Goal: Use online tool/utility: Use online tool/utility

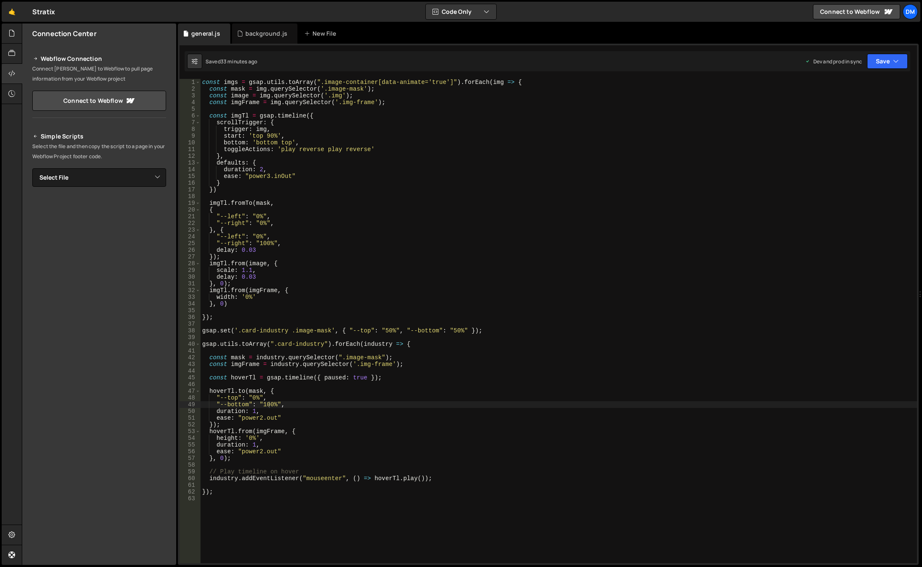
scroll to position [0, 5]
click at [281, 472] on div "const imgs = gsap . utils . toArray ( ".image-container[data-animate='true']" )…" at bounding box center [559, 328] width 717 height 498
click at [236, 489] on div "const imgs = gsap . utils . toArray ( ".image-container[data-animate='true']" )…" at bounding box center [559, 328] width 717 height 498
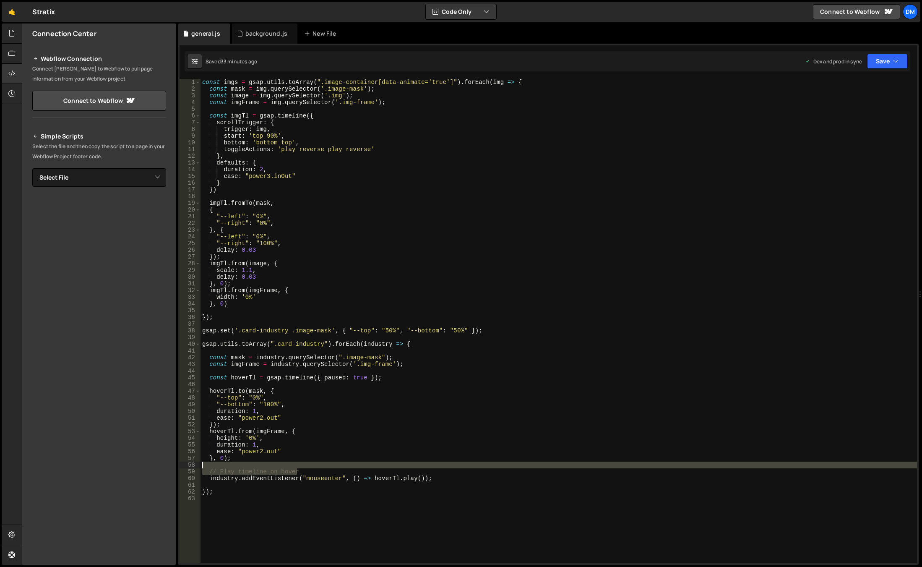
drag, startPoint x: 313, startPoint y: 470, endPoint x: 198, endPoint y: 464, distance: 115.1
click at [198, 464] on div "}); 1 2 3 4 5 6 7 8 9 10 11 12 13 14 15 16 17 18 19 20 21 22 23 24 25 26 27 28 …" at bounding box center [549, 321] width 738 height 484
type textarea "// Play timeline on hover"
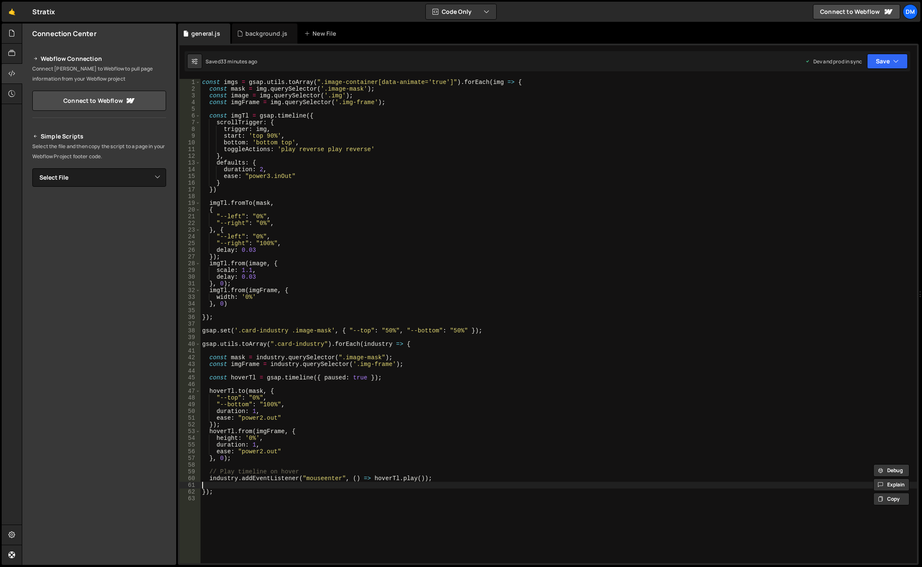
click at [284, 486] on div "const imgs = gsap . utils . toArray ( ".image-container[data-animate='true']" )…" at bounding box center [559, 328] width 717 height 498
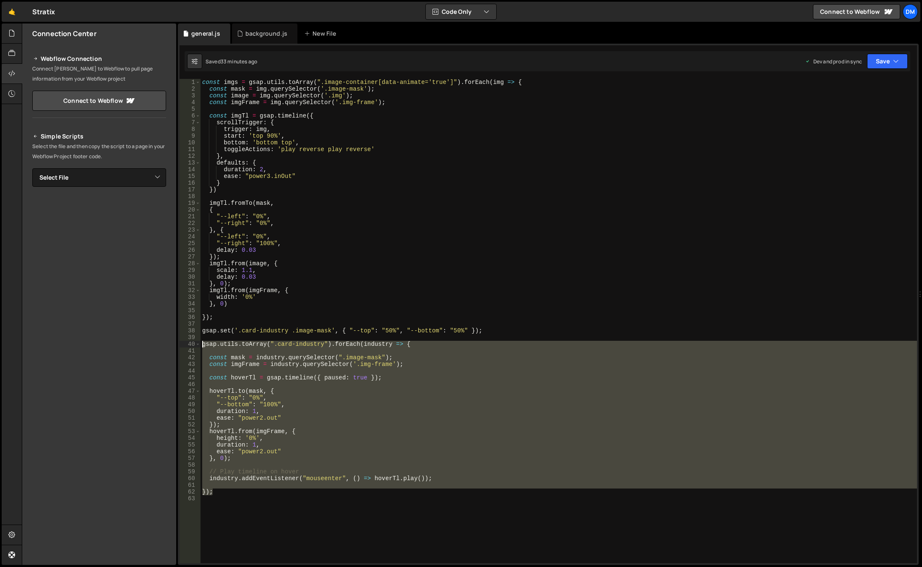
drag, startPoint x: 233, startPoint y: 491, endPoint x: 173, endPoint y: 347, distance: 156.5
click at [173, 347] on div "Files New File Javascript files 0 background.js 0 0 general.js 0 CSS files Copy…" at bounding box center [472, 294] width 900 height 542
type textarea "gsap.utils.toArray(".card-industry").forEach(industry => {"
click at [480, 323] on div "const imgs = gsap . utils . toArray ( ".image-container[data-animate='true']" )…" at bounding box center [559, 328] width 717 height 498
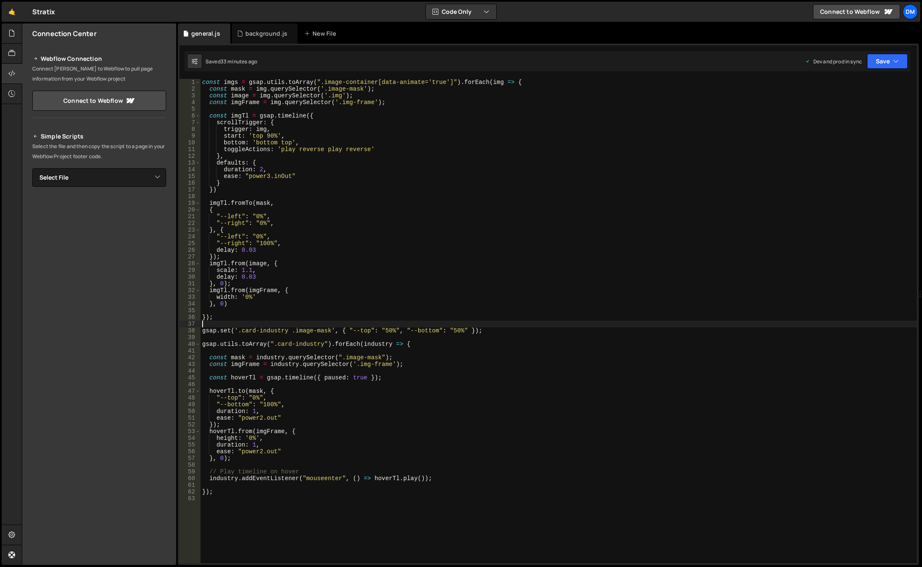
click at [425, 375] on div "const imgs = gsap . utils . toArray ( ".image-container[data-animate='true']" )…" at bounding box center [559, 328] width 717 height 498
type textarea "const hoverTl = gsap.timeline({ paused: true });"
click at [419, 369] on div "const imgs = gsap . utils . toArray ( ".image-container[data-animate='true']" )…" at bounding box center [559, 328] width 717 height 498
click at [420, 365] on div "const imgs = gsap . utils . toArray ( ".image-container[data-animate='true']" )…" at bounding box center [559, 328] width 717 height 498
type textarea "const imgFrame = industry.querySelector('.img-frame');"
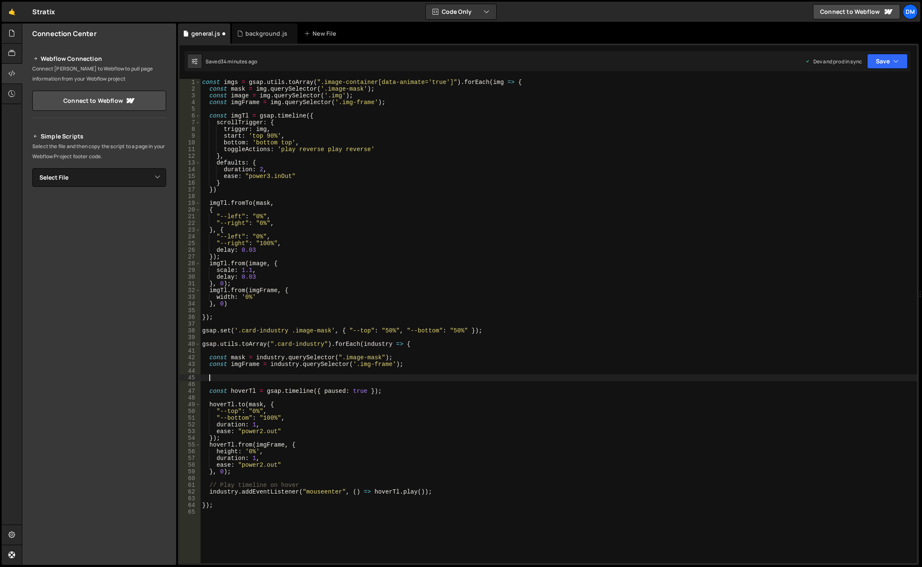
paste textarea "image-container"
drag, startPoint x: 406, startPoint y: 364, endPoint x: 210, endPoint y: 363, distance: 195.9
click at [210, 363] on div "const imgs = gsap . utils . toArray ( ".image-container[data-animate='true']" )…" at bounding box center [559, 328] width 717 height 498
type textarea "const imgFrame = industry.querySelector('.img-frame');"
click at [224, 368] on div "const imgs = gsap . utils . toArray ( ".image-container[data-animate='true']" )…" at bounding box center [559, 328] width 717 height 498
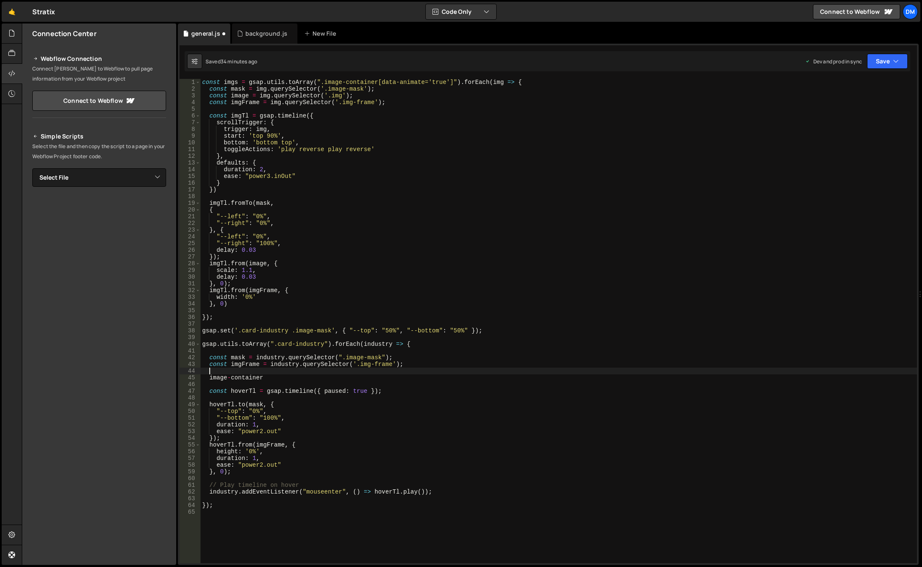
paste textarea "const imgFrame = industry.querySelector('.img-frame');"
click at [246, 372] on div "const imgs = gsap . utils . toArray ( ".image-container[data-animate='true']" )…" at bounding box center [559, 328] width 717 height 498
click at [257, 373] on div "const imgs = gsap . utils . toArray ( ".image-container[data-animate='true']" )…" at bounding box center [559, 321] width 717 height 484
click at [262, 373] on div "const imgs = gsap . utils . toArray ( ".image-container[data-animate='true']" )…" at bounding box center [559, 328] width 717 height 498
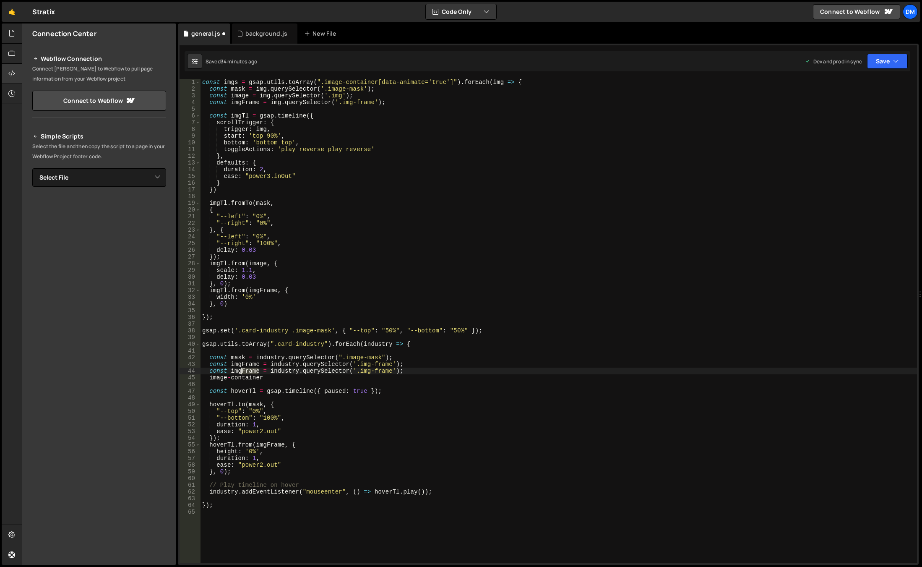
drag, startPoint x: 258, startPoint y: 372, endPoint x: 241, endPoint y: 372, distance: 17.2
click at [241, 372] on div "const imgs = gsap . utils . toArray ( ".image-container[data-animate='true']" )…" at bounding box center [559, 328] width 717 height 498
type textarea "const imgContainer = industry.querySelector('.img-frame');"
click at [386, 337] on div "const imgs = gsap . utils . toArray ( ".image-container[data-animate='true']" )…" at bounding box center [559, 328] width 717 height 498
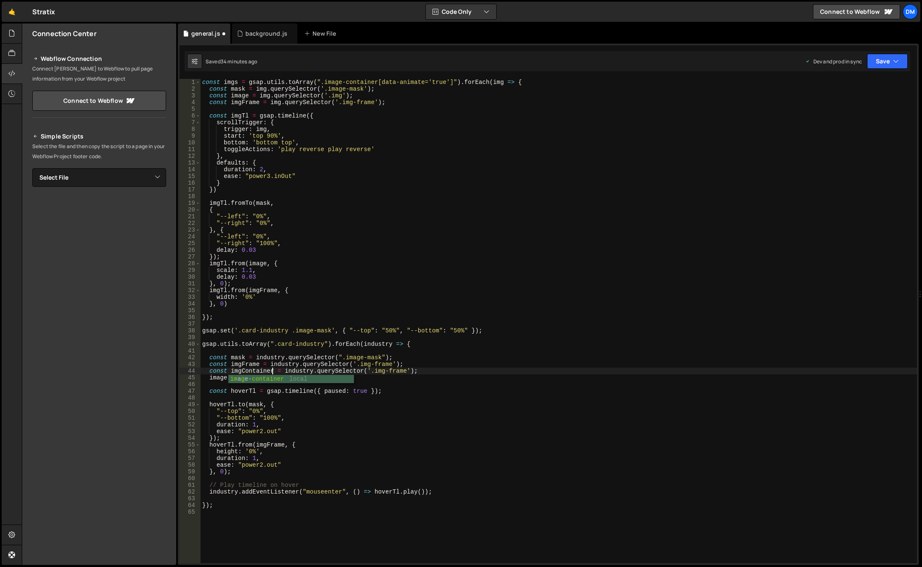
scroll to position [0, 0]
drag, startPoint x: 262, startPoint y: 378, endPoint x: 209, endPoint y: 379, distance: 53.7
click at [209, 379] on div "const imgs = gsap . utils . toArray ( ".image-container[data-animate='true']" )…" at bounding box center [559, 328] width 717 height 498
type textarea "image-container"
drag, startPoint x: 372, startPoint y: 372, endPoint x: 402, endPoint y: 373, distance: 30.7
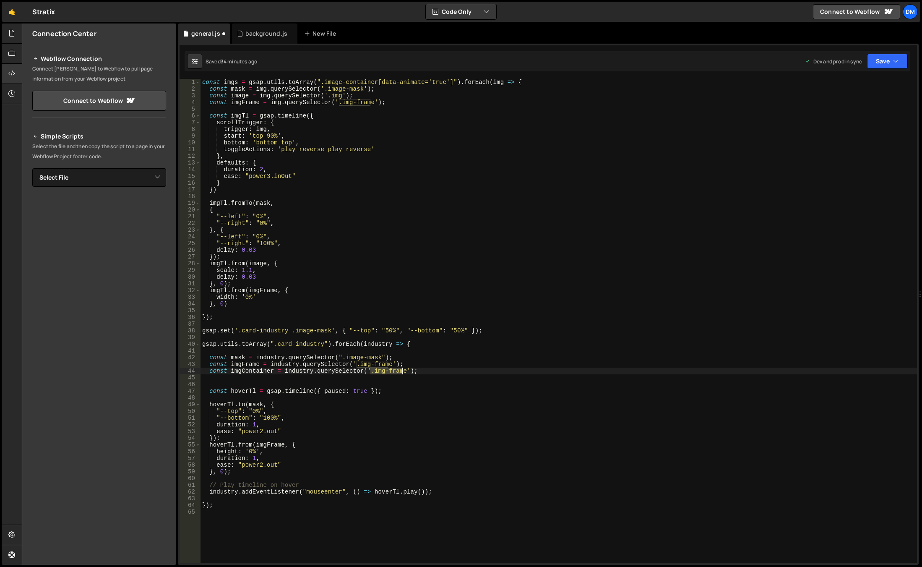
click at [402, 373] on div "const imgs = gsap . utils . toArray ( ".image-container[data-animate='true']" )…" at bounding box center [559, 328] width 717 height 498
paste textarea "age-container"
click at [447, 363] on div "const imgs = gsap . utils . toArray ( ".image-container[data-animate='true']" )…" at bounding box center [559, 328] width 717 height 498
type textarea "const imgFrame = industry.querySelector('.img-frame');"
click at [382, 386] on div "const imgs = gsap . utils . toArray ( ".image-container[data-animate='true']" )…" at bounding box center [559, 328] width 717 height 498
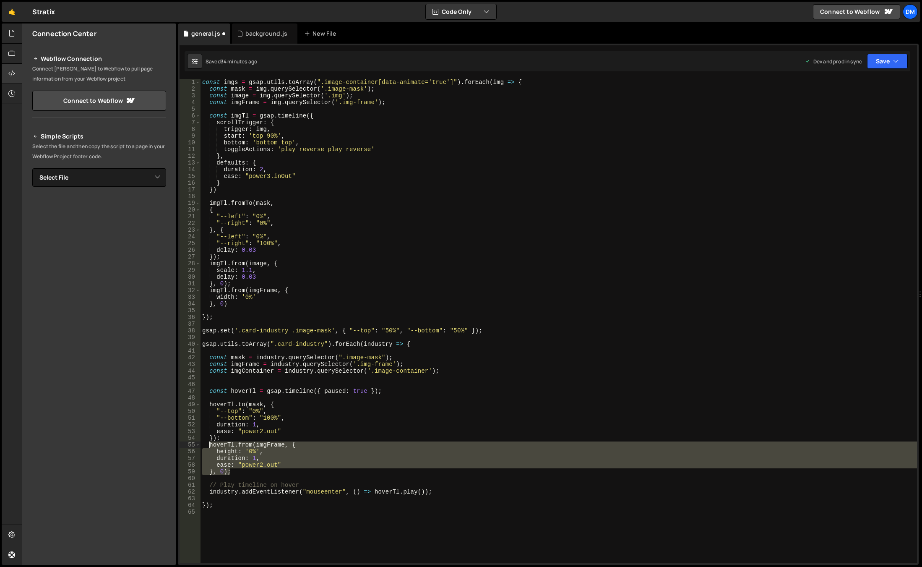
drag, startPoint x: 239, startPoint y: 469, endPoint x: 208, endPoint y: 447, distance: 38.3
click at [208, 447] on div "const imgs = gsap . utils . toArray ( ".image-container[data-animate='true']" )…" at bounding box center [559, 328] width 717 height 498
click at [236, 471] on div "const imgs = gsap . utils . toArray ( ".image-container[data-animate='true']" )…" at bounding box center [559, 321] width 717 height 484
type textarea "}, 0);"
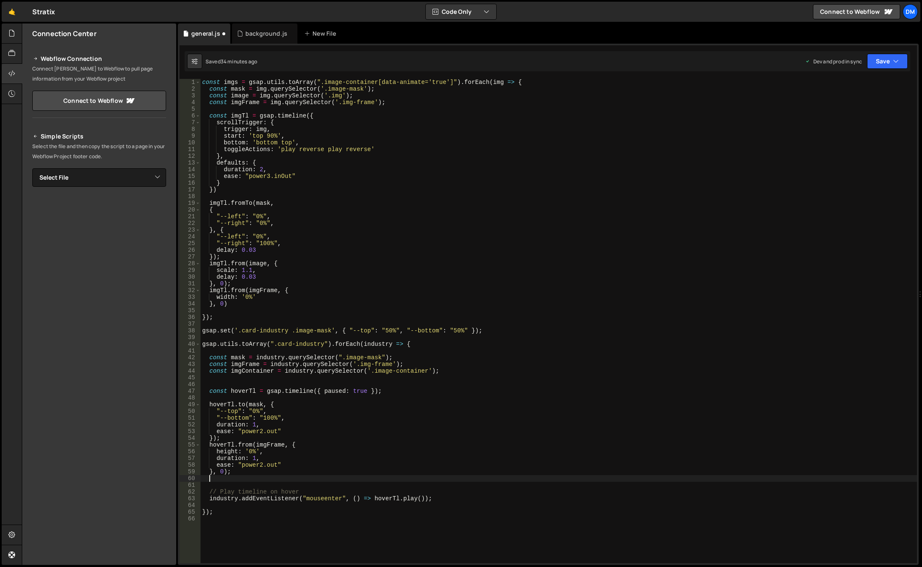
paste textarea "}, 0);"
click at [247, 478] on div "const imgs = gsap . utils . toArray ( ".image-container[data-animate='true']" )…" at bounding box center [559, 328] width 717 height 498
click at [253, 457] on div "const imgs = gsap . utils . toArray ( ".image-container[data-animate='true']" )…" at bounding box center [559, 328] width 717 height 498
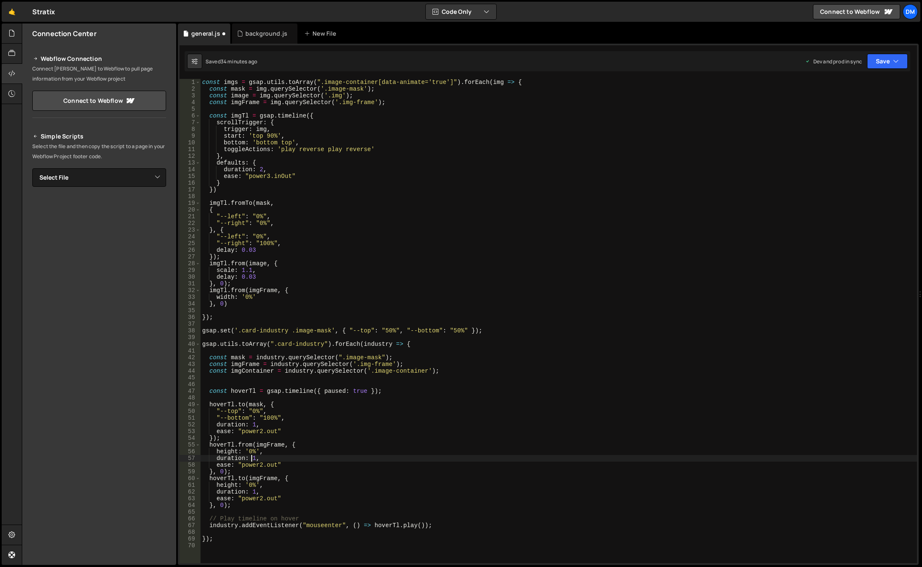
click at [257, 480] on div "const imgs = gsap . utils . toArray ( ".image-container[data-animate='true']" )…" at bounding box center [559, 328] width 717 height 498
click at [243, 372] on div "const imgs = gsap . utils . toArray ( ".image-container[data-animate='true']" )…" at bounding box center [559, 328] width 717 height 498
click at [261, 478] on div "const imgs = gsap . utils . toArray ( ".image-container[data-animate='true']" )…" at bounding box center [559, 328] width 717 height 498
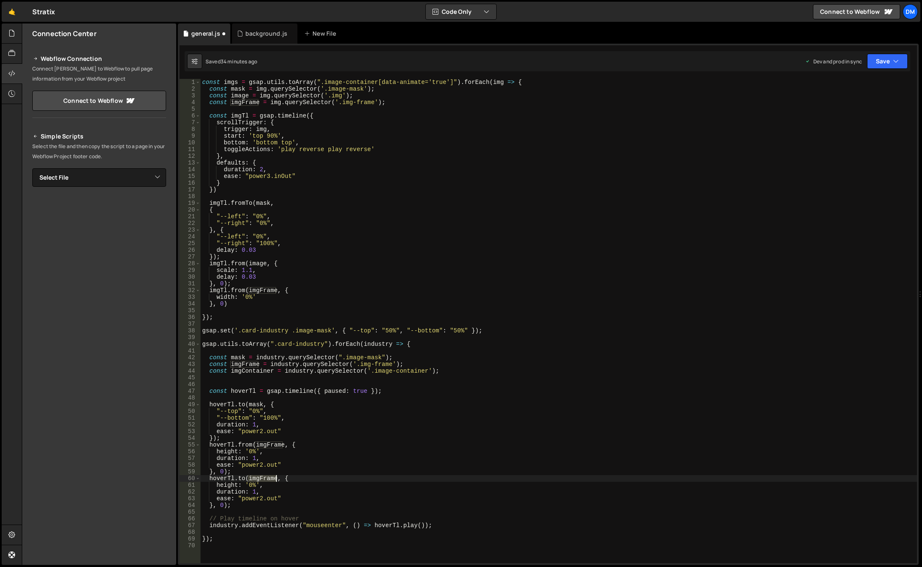
click at [261, 478] on div "const imgs = gsap . utils . toArray ( ".image-container[data-animate='true']" )…" at bounding box center [559, 328] width 717 height 498
paste textarea "Container"
click at [253, 483] on div "const imgs = gsap . utils . toArray ( ".image-container[data-animate='true']" )…" at bounding box center [559, 328] width 717 height 498
click at [227, 484] on div "const imgs = gsap . utils . toArray ( ".image-container[data-animate='true']" )…" at bounding box center [559, 328] width 717 height 498
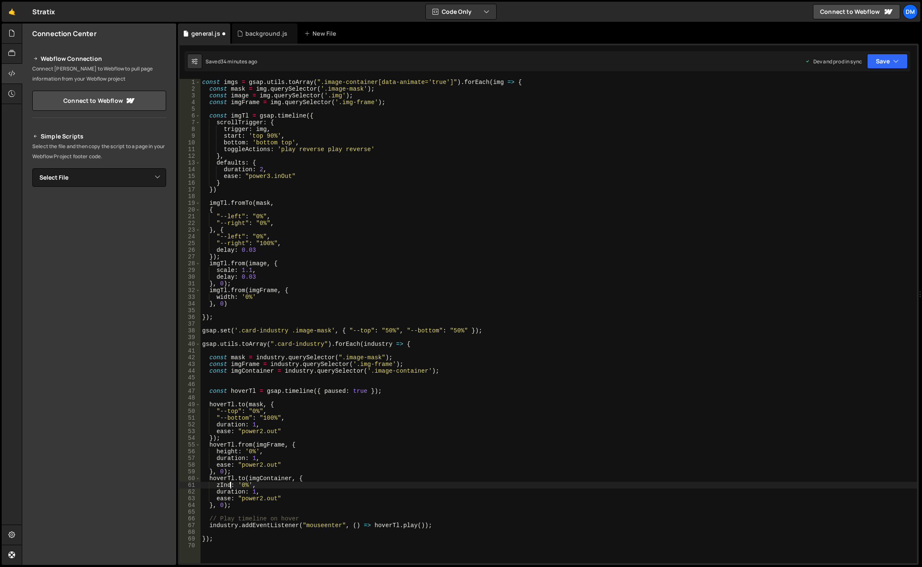
scroll to position [0, 2]
click at [263, 478] on div "const imgs = gsap . utils . toArray ( ".image-container[data-animate='true']" )…" at bounding box center [559, 328] width 717 height 498
drag, startPoint x: 244, startPoint y: 483, endPoint x: 258, endPoint y: 485, distance: 14.5
click at [258, 485] on div "const imgs = gsap . utils . toArray ( ".image-container[data-animate='true']" )…" at bounding box center [559, 328] width 717 height 498
click at [335, 470] on div "const imgs = gsap . utils . toArray ( ".image-container[data-animate='true']" )…" at bounding box center [559, 328] width 717 height 498
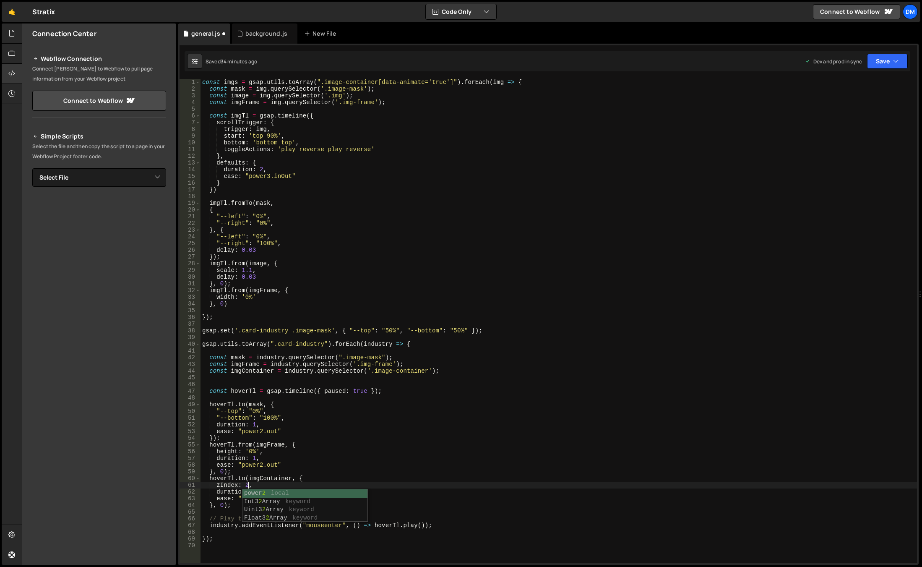
scroll to position [0, 2]
drag, startPoint x: 284, startPoint y: 498, endPoint x: 167, endPoint y: 496, distance: 117.1
click at [167, 496] on div "Files New File Javascript files 0 background.js 0 0 general.js 0 CSS files Copy…" at bounding box center [472, 294] width 900 height 542
type textarea "ease: "power2.out""
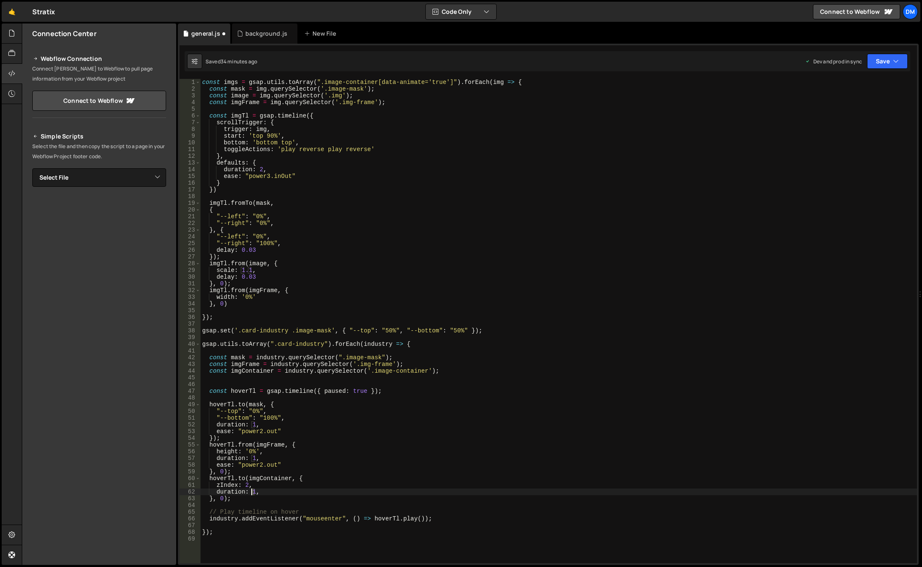
click at [252, 492] on div "const imgs = gsap . utils . toArray ( ".image-container[data-animate='true']" )…" at bounding box center [559, 328] width 717 height 498
click at [503, 392] on div "const imgs = gsap . utils . toArray ( ".image-container[data-animate='true']" )…" at bounding box center [559, 328] width 717 height 498
click at [373, 446] on div "const imgs = gsap . utils . toArray ( ".image-container[data-animate='true']" )…" at bounding box center [559, 328] width 717 height 498
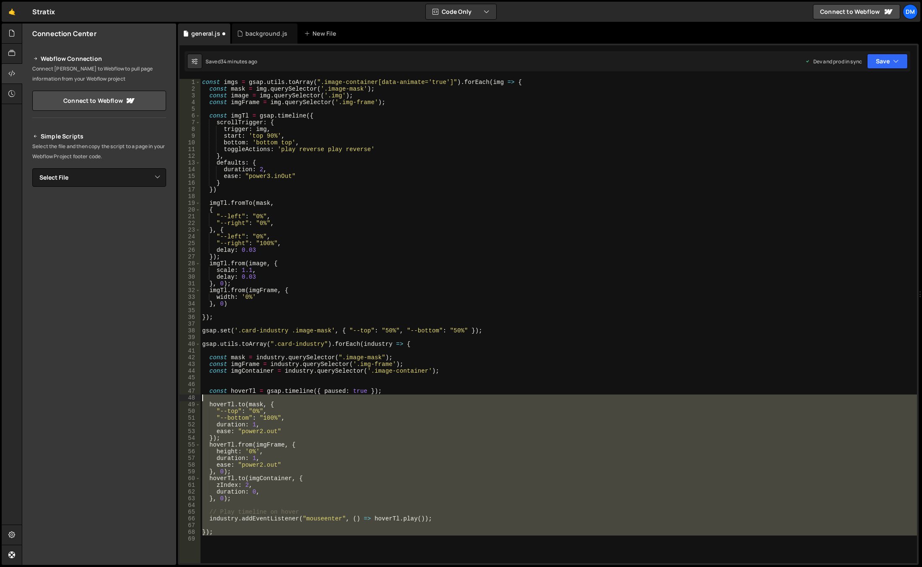
drag, startPoint x: 227, startPoint y: 536, endPoint x: 424, endPoint y: 382, distance: 250.5
click at [355, 406] on div "const imgs = gsap . utils . toArray ( ".image-container[data-animate='true']" )…" at bounding box center [559, 328] width 717 height 498
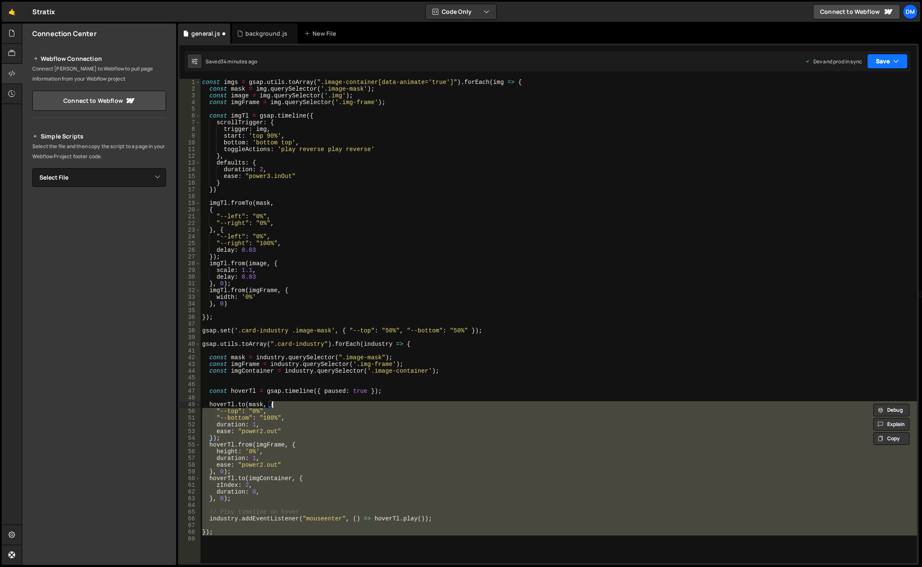
click at [883, 61] on button "Save" at bounding box center [887, 61] width 41 height 15
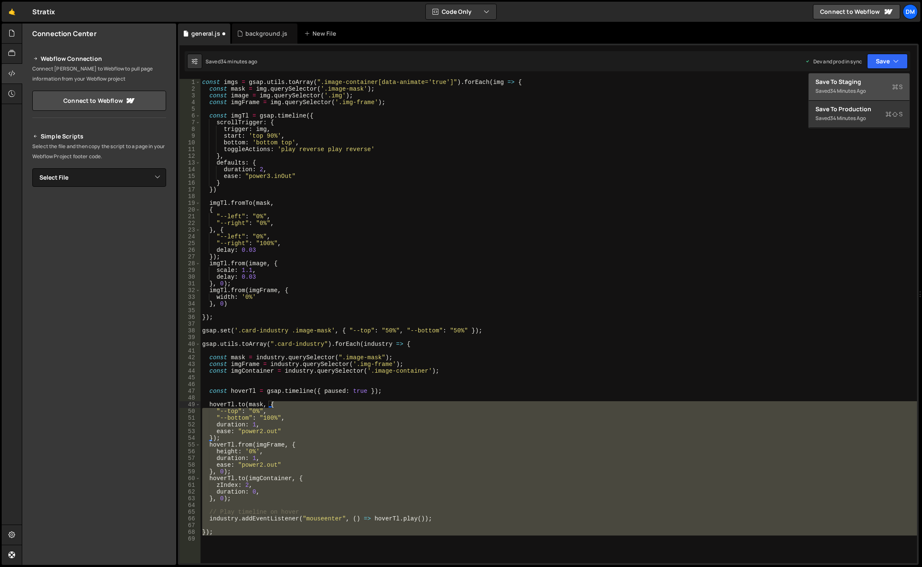
click at [863, 77] on button "Save to Staging S Saved 34 minutes ago" at bounding box center [859, 86] width 101 height 27
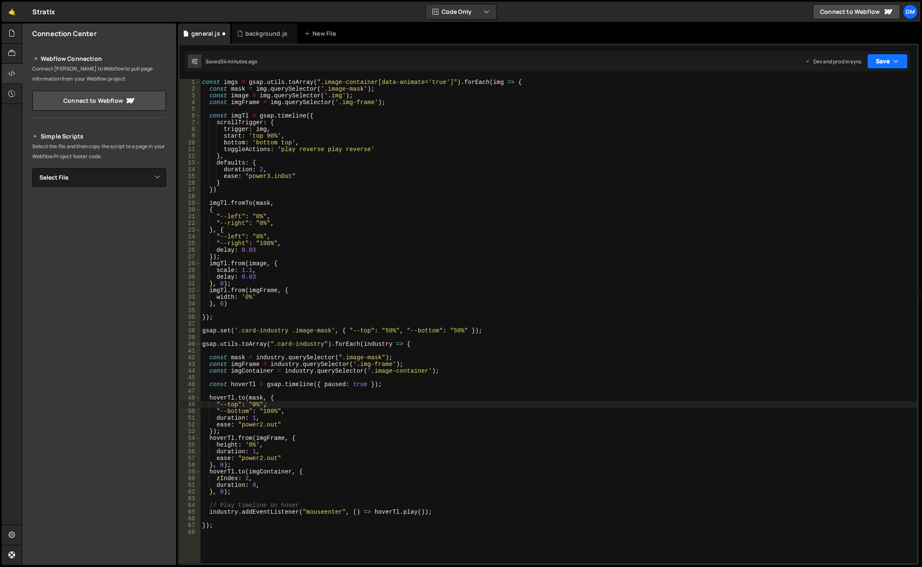
click at [885, 64] on button "Save" at bounding box center [887, 61] width 41 height 15
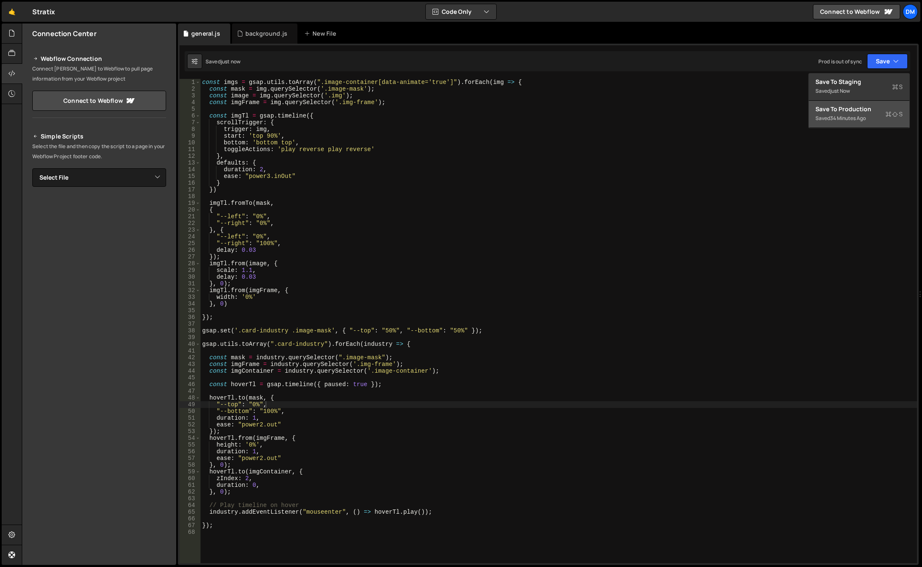
click at [841, 118] on div "34 minutes ago" at bounding box center [848, 118] width 36 height 7
click at [530, 412] on div "const imgs = gsap . utils . toArray ( ".image-container[data-animate='true']" )…" at bounding box center [559, 328] width 717 height 498
click at [229, 522] on div "const imgs = gsap . utils . toArray ( ".image-container[data-animate='true']" )…" at bounding box center [559, 328] width 717 height 498
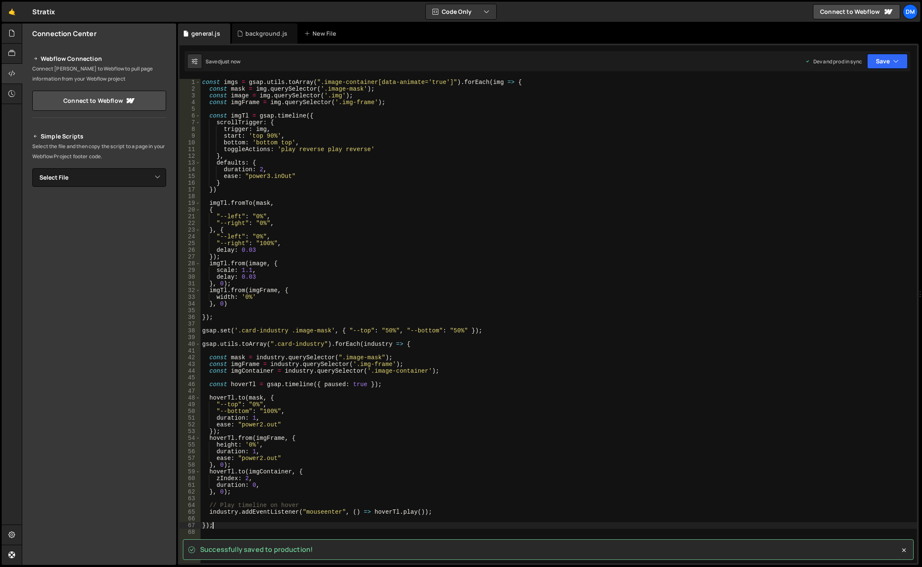
scroll to position [0, 0]
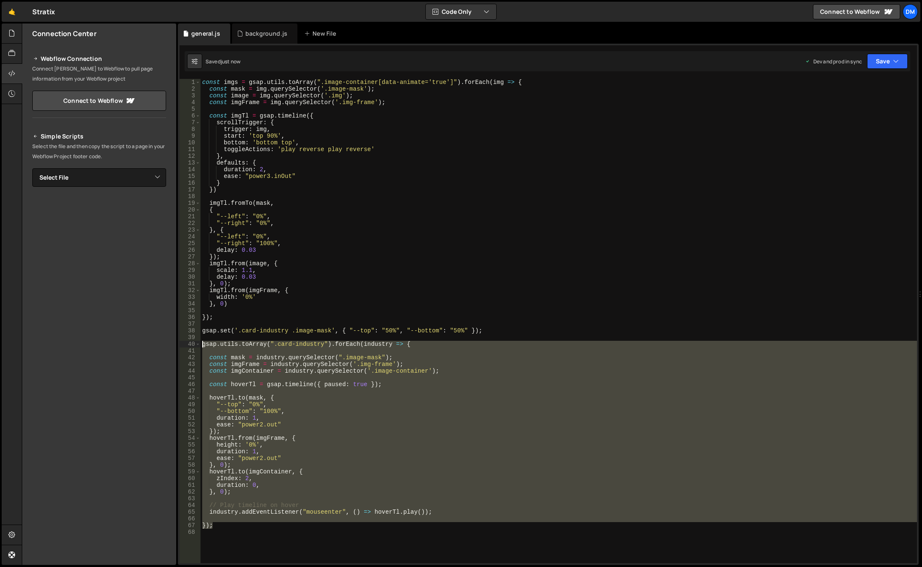
drag, startPoint x: 227, startPoint y: 527, endPoint x: 187, endPoint y: 347, distance: 185.3
click at [187, 347] on div "}); 1 2 3 4 5 6 7 8 9 10 11 12 13 14 15 16 17 18 19 20 21 22 23 24 25 26 27 28 …" at bounding box center [549, 321] width 738 height 484
paste textarea "});"
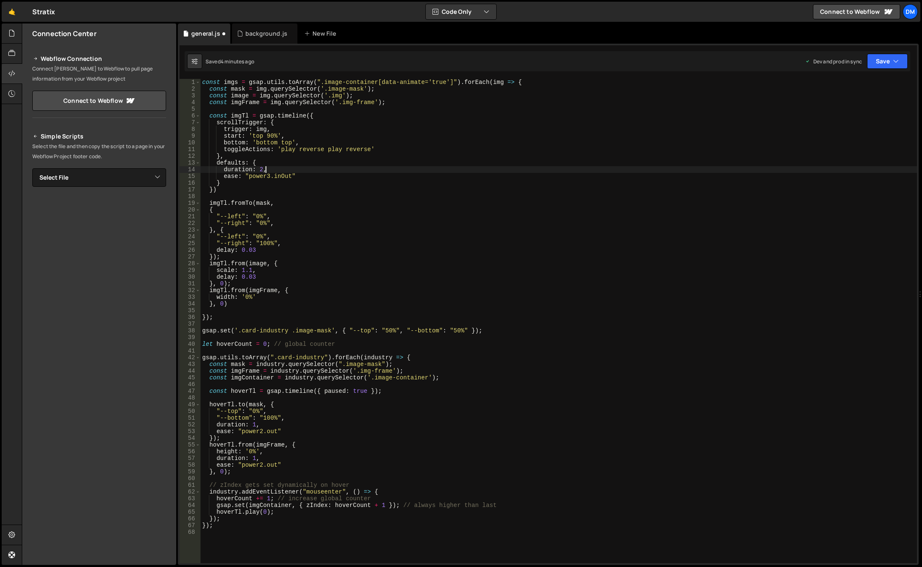
drag, startPoint x: 753, startPoint y: 167, endPoint x: 769, endPoint y: 143, distance: 28.9
click at [753, 167] on div "const imgs = gsap . utils . toArray ( ".image-container[data-animate='true']" )…" at bounding box center [559, 328] width 717 height 498
click at [885, 61] on button "Save" at bounding box center [887, 61] width 41 height 15
click at [858, 82] on div "Save to Staging S" at bounding box center [859, 82] width 87 height 8
click at [883, 64] on button "Save" at bounding box center [887, 61] width 41 height 15
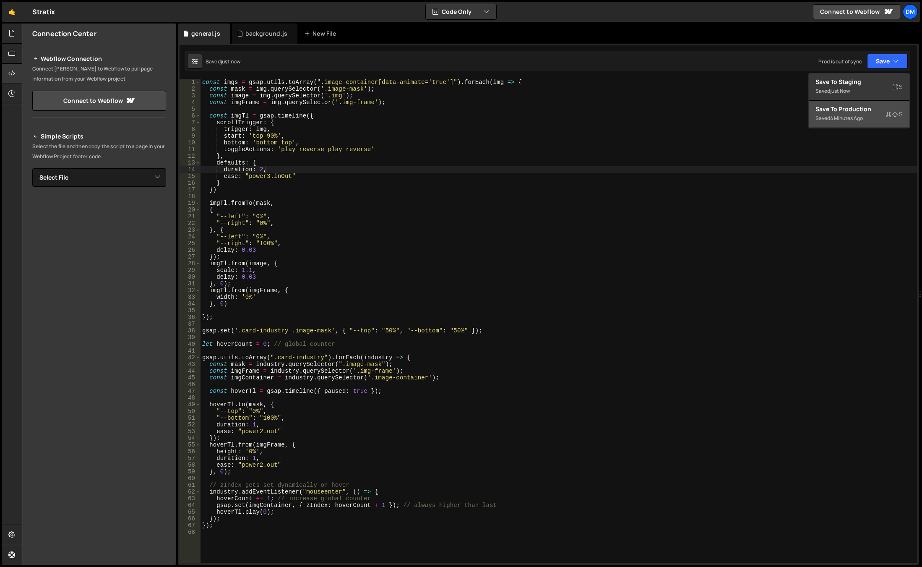
click at [840, 119] on div "4 minutes ago" at bounding box center [846, 118] width 33 height 7
click at [594, 328] on div "const imgs = gsap . utils . toArray ( ".image-container[data-animate='true']" )…" at bounding box center [559, 328] width 717 height 498
click at [269, 510] on div "const imgs = gsap . utils . toArray ( ".image-container[data-animate='true']" )…" at bounding box center [559, 328] width 717 height 498
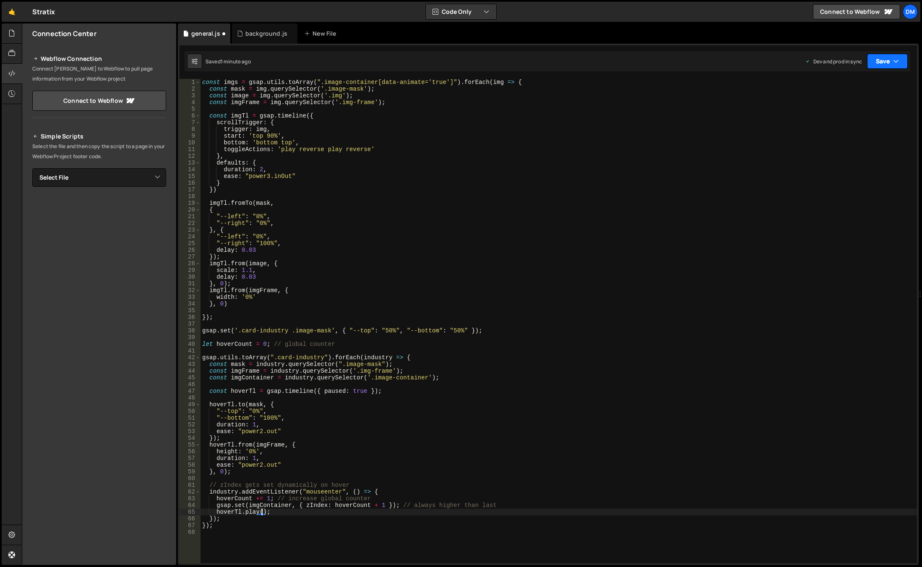
click at [887, 68] on button "Save" at bounding box center [887, 61] width 41 height 15
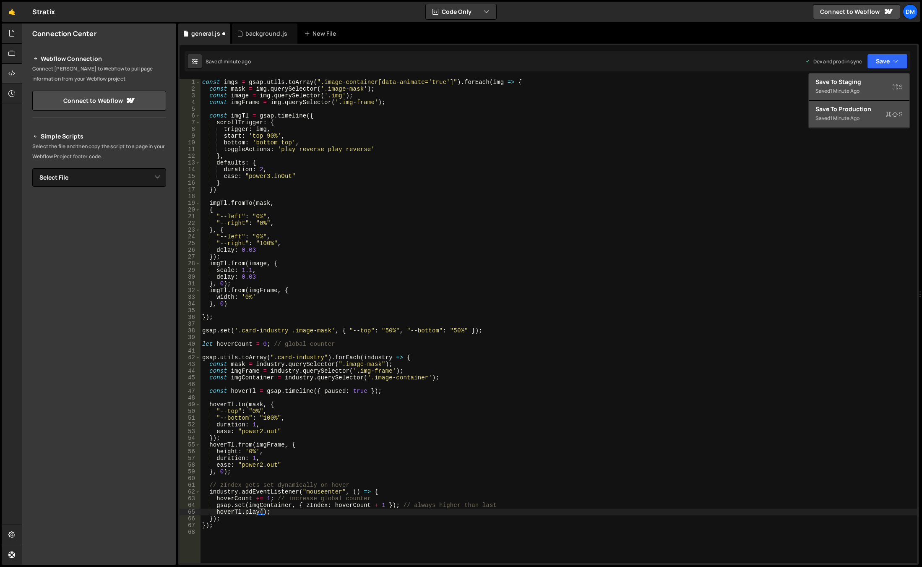
click at [856, 89] on div "1 minute ago" at bounding box center [844, 90] width 29 height 7
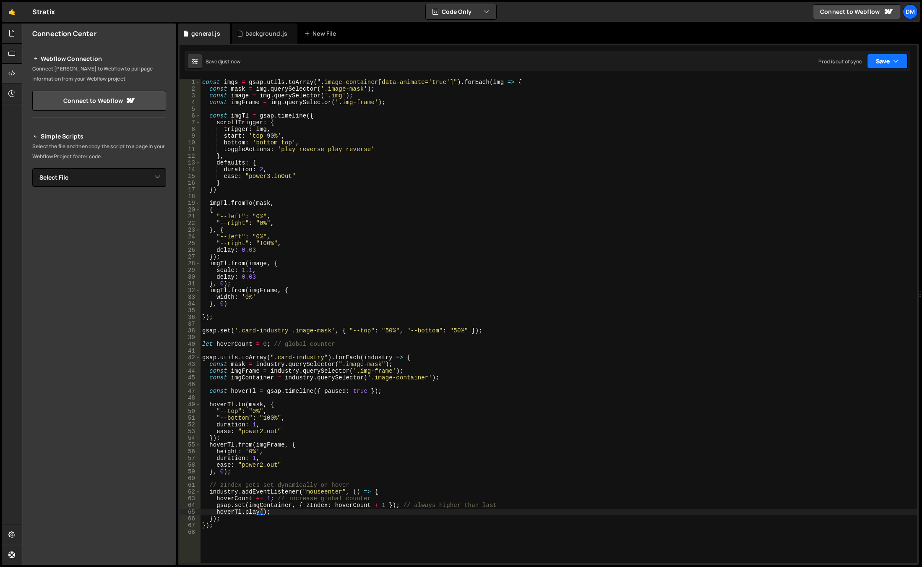
click at [885, 63] on button "Save" at bounding box center [887, 61] width 41 height 15
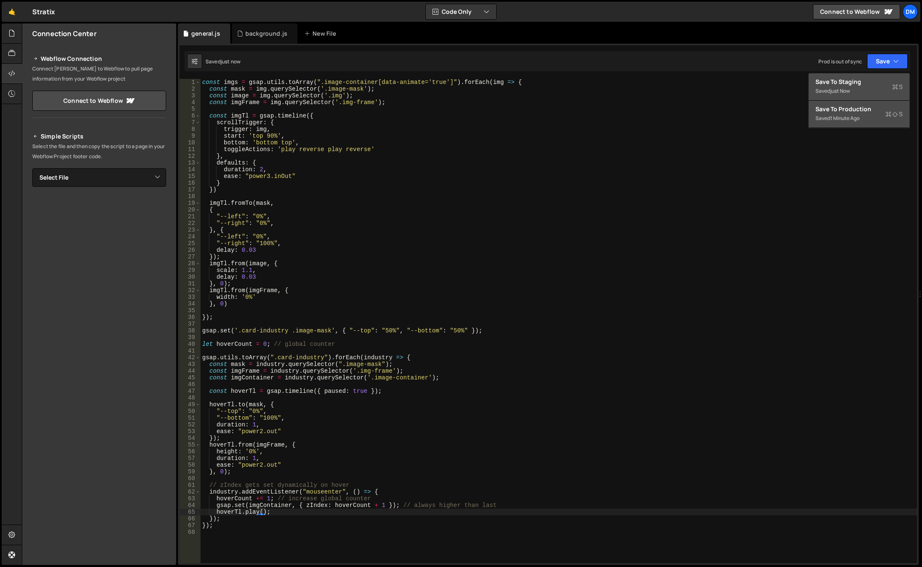
click at [862, 122] on div "Saved 1 minute ago" at bounding box center [859, 118] width 87 height 10
click at [260, 506] on div "const imgs = gsap . utils . toArray ( ".image-container[data-animate='true']" )…" at bounding box center [559, 328] width 717 height 498
click at [261, 510] on div "const imgs = gsap . utils . toArray ( ".image-container[data-animate='true']" )…" at bounding box center [559, 328] width 717 height 498
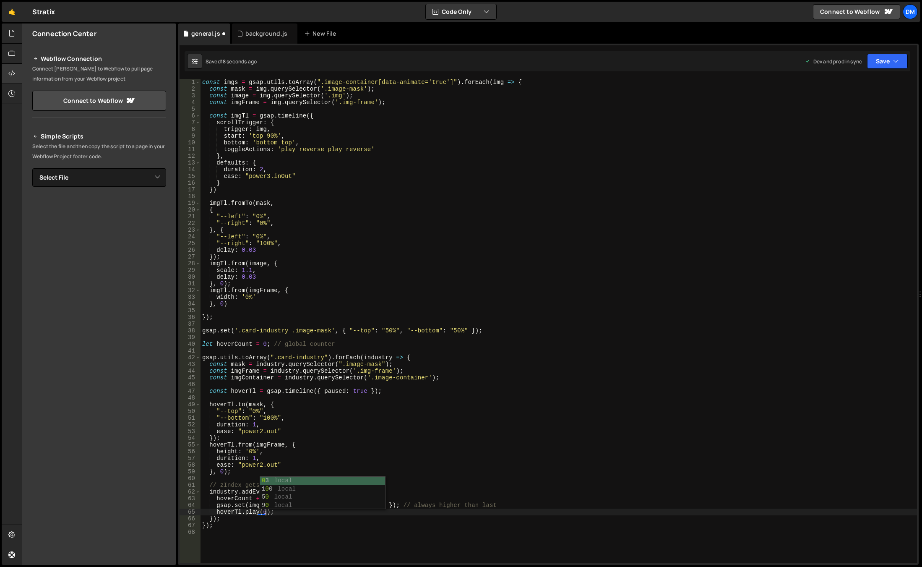
scroll to position [0, 4]
drag, startPoint x: 877, startPoint y: 60, endPoint x: 877, endPoint y: 77, distance: 17.2
click at [877, 60] on button "Save" at bounding box center [887, 61] width 41 height 15
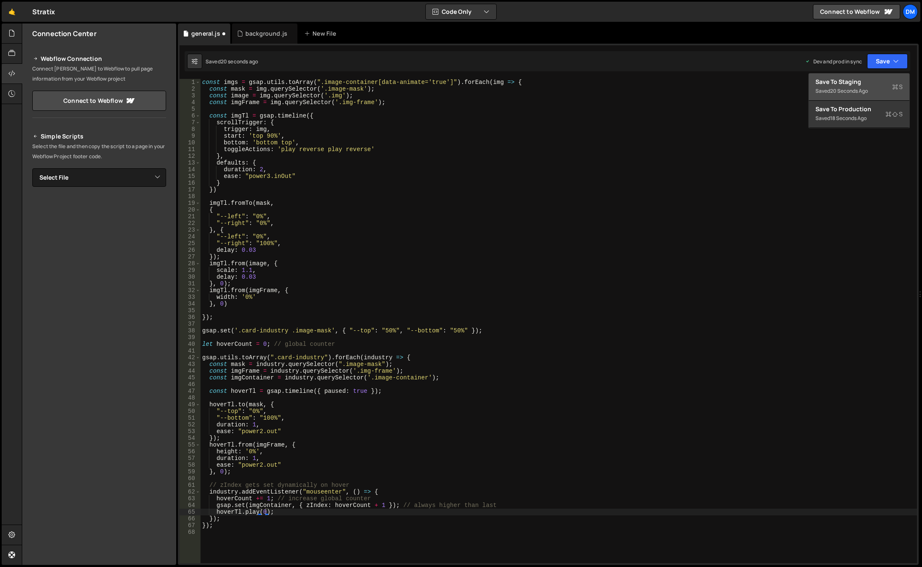
click at [875, 81] on div "Save to Staging S" at bounding box center [859, 82] width 87 height 8
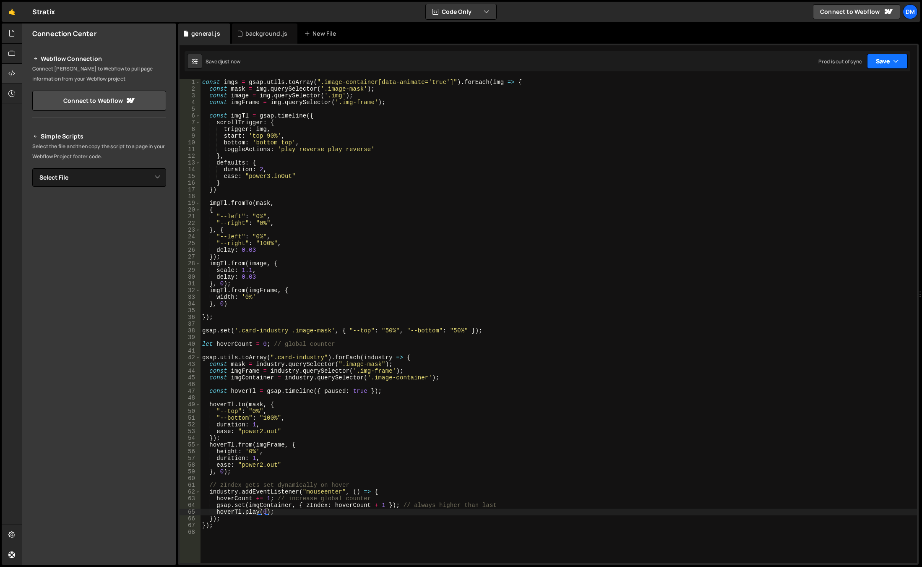
click at [896, 60] on icon "button" at bounding box center [896, 61] width 6 height 8
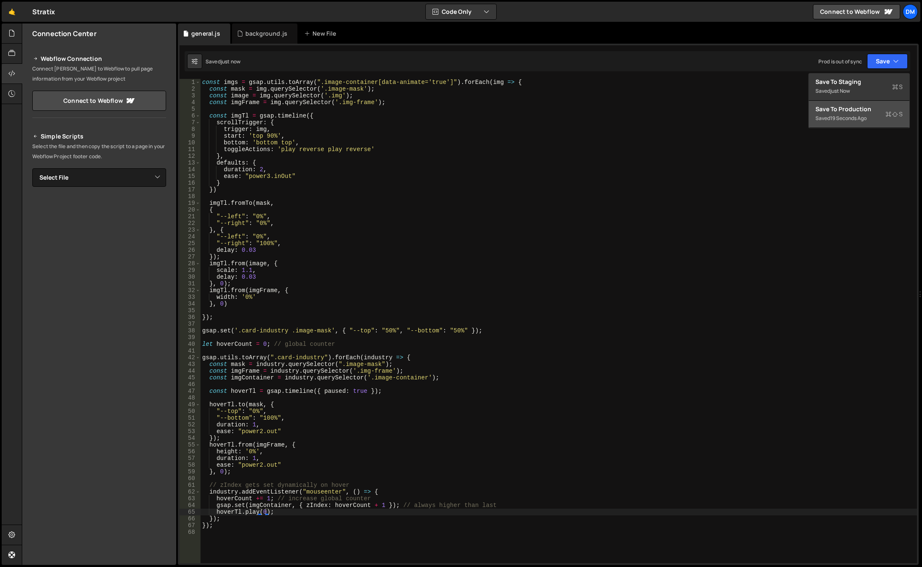
click at [871, 120] on div "Saved 19 seconds ago" at bounding box center [859, 118] width 87 height 10
click at [449, 345] on div "const imgs = gsap . utils . toArray ( ".image-container[data-animate='true']" )…" at bounding box center [559, 328] width 717 height 498
type textarea "let hoverCount = 0; // global counter"
click at [487, 326] on div "const imgs = gsap . utils . toArray ( ".image-container[data-animate='true']" )…" at bounding box center [559, 328] width 717 height 498
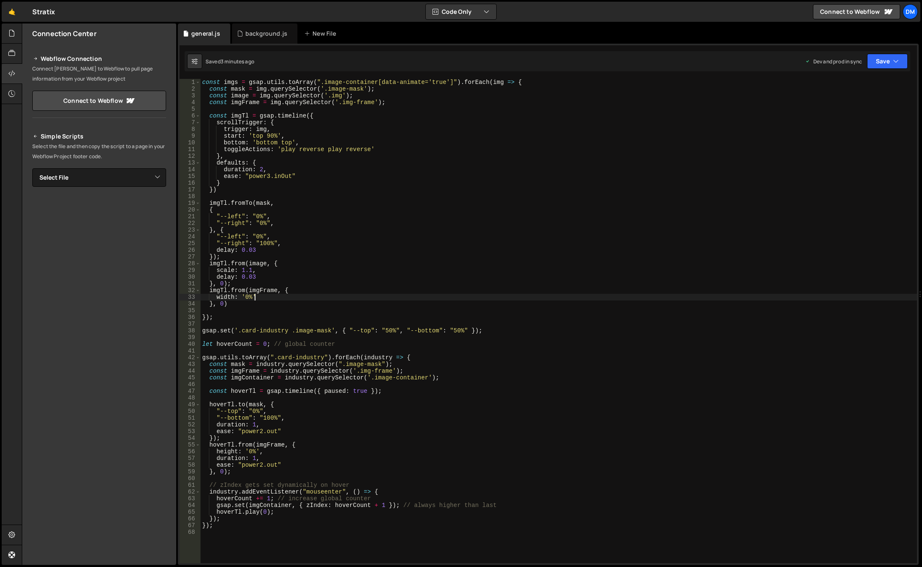
click at [502, 294] on div "const imgs = gsap . utils . toArray ( ".image-container[data-animate='true']" )…" at bounding box center [559, 328] width 717 height 498
drag, startPoint x: 488, startPoint y: 329, endPoint x: 201, endPoint y: 330, distance: 287.0
click at [201, 330] on div "const imgs = gsap . utils . toArray ( ".image-container[data-animate='true']" )…" at bounding box center [559, 328] width 717 height 498
type textarea "gsap.set('.card-industry .image-mask', { "--top": "50%", "--bottom": "50%" });"
click at [493, 330] on div "const imgs = gsap . utils . toArray ( ".image-container[data-animate='true']" )…" at bounding box center [559, 321] width 717 height 484
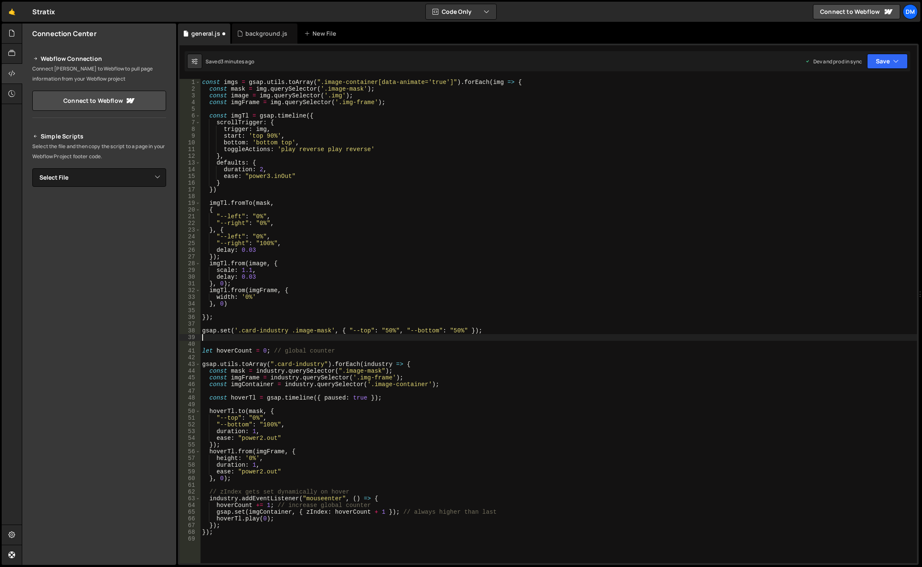
paste textarea "gsap.set('.card-industry .image-mask', { "--top": "50%", "--bottom": "50%" });"
click at [318, 338] on div "const imgs = gsap . utils . toArray ( ".image-container[data-animate='true']" )…" at bounding box center [559, 328] width 717 height 498
click at [290, 319] on div "const imgs = gsap . utils . toArray ( ".image-container[data-animate='true']" )…" at bounding box center [559, 328] width 717 height 498
type textarea "});"
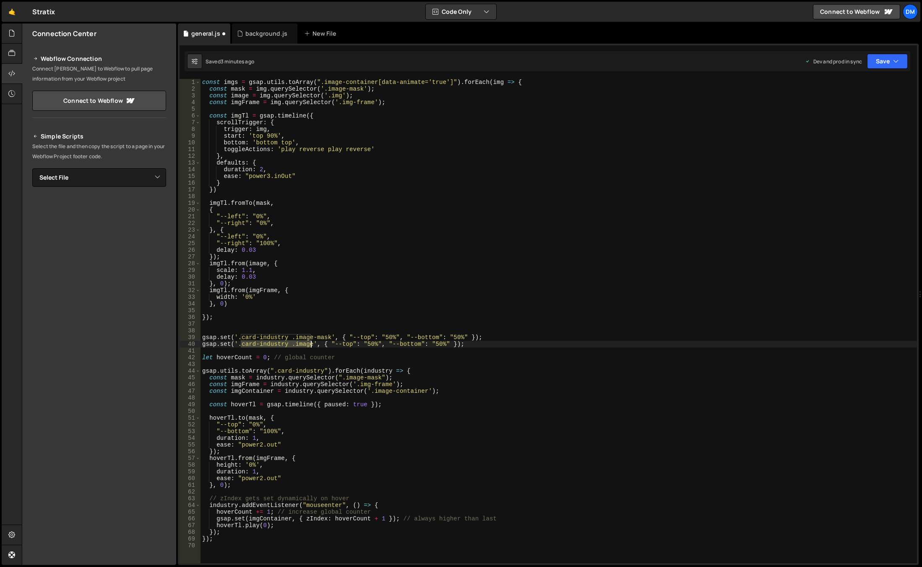
drag, startPoint x: 242, startPoint y: 345, endPoint x: 311, endPoint y: 346, distance: 68.8
click at [311, 346] on div "const imgs = gsap . utils . toArray ( ".image-container[data-animate='true']" )…" at bounding box center [559, 328] width 717 height 498
paste textarea "image-container"
drag, startPoint x: 309, startPoint y: 344, endPoint x: 429, endPoint y: 344, distance: 120.0
click at [429, 344] on div "const imgs = gsap . utils . toArray ( ".image-container[data-animate='true']" )…" at bounding box center [559, 328] width 717 height 498
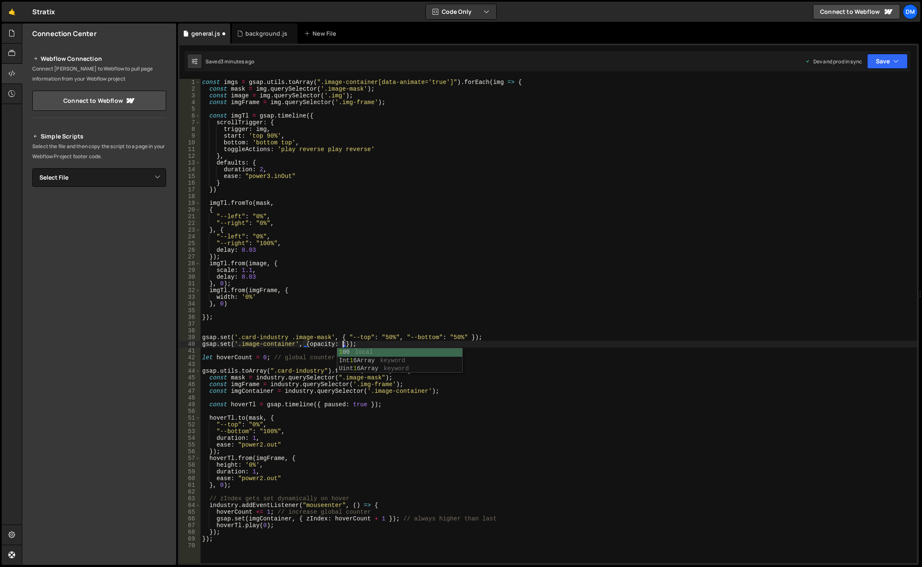
scroll to position [0, 10]
click at [476, 273] on div "const imgs = gsap . utils . toArray ( ".image-container[data-animate='true']" )…" at bounding box center [559, 328] width 717 height 498
click at [212, 451] on div "const imgs = gsap . utils . toArray ( ".image-container[data-animate='true']" )…" at bounding box center [559, 328] width 717 height 498
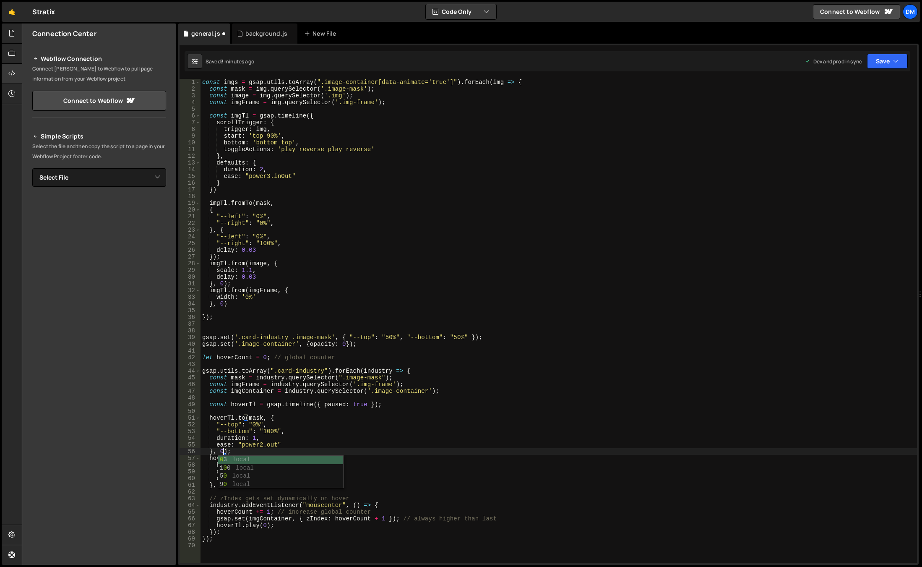
click at [344, 379] on div "const imgs = gsap . utils . toArray ( ".image-container[data-animate='true']" )…" at bounding box center [559, 328] width 717 height 498
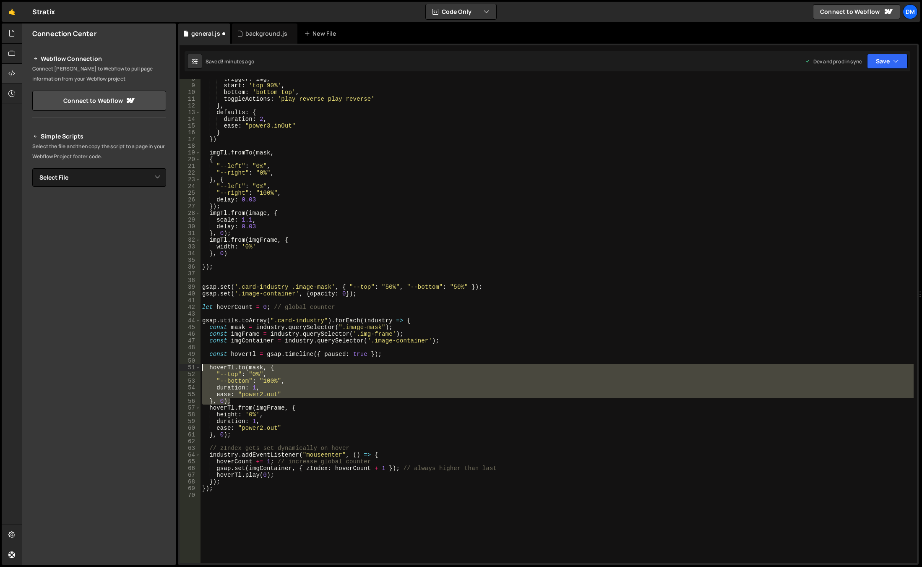
drag, startPoint x: 235, startPoint y: 401, endPoint x: 183, endPoint y: 368, distance: 61.9
click at [183, 368] on div "const mask = industry.querySelector(".image-mask"); 8 9 10 11 12 13 14 15 16 17…" at bounding box center [549, 321] width 738 height 484
click at [394, 354] on div "trigger : img , start : 'top 90%' , bottom : 'bottom top' , toggleActions : 'pl…" at bounding box center [557, 325] width 713 height 498
type textarea "const hoverTl = gsap.timeline({ paused: true });"
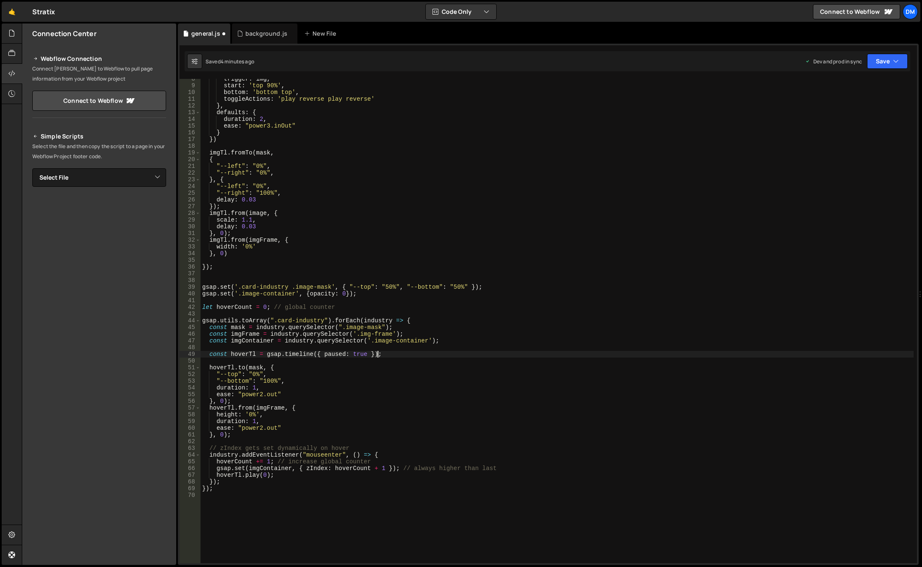
scroll to position [0, 0]
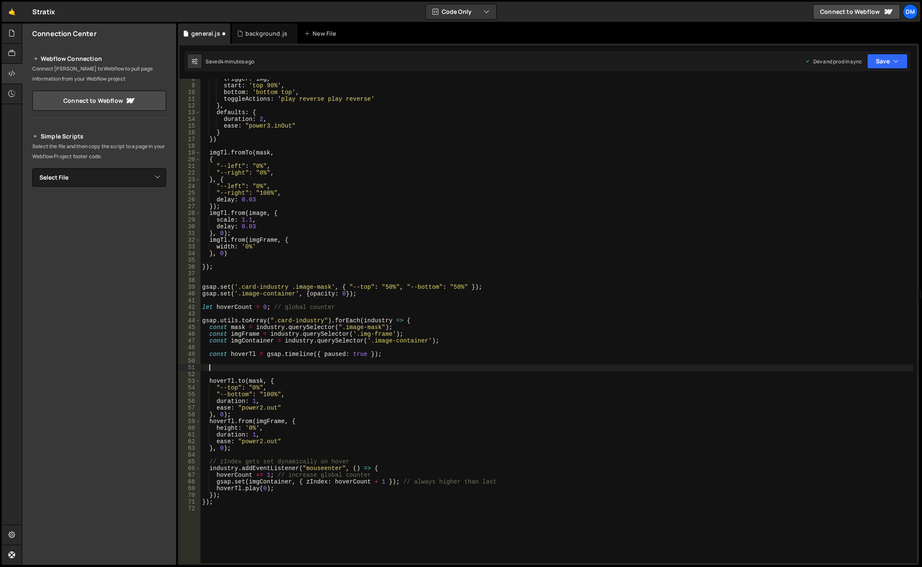
paste textarea "}, 0);"
type textarea "}, 0);"
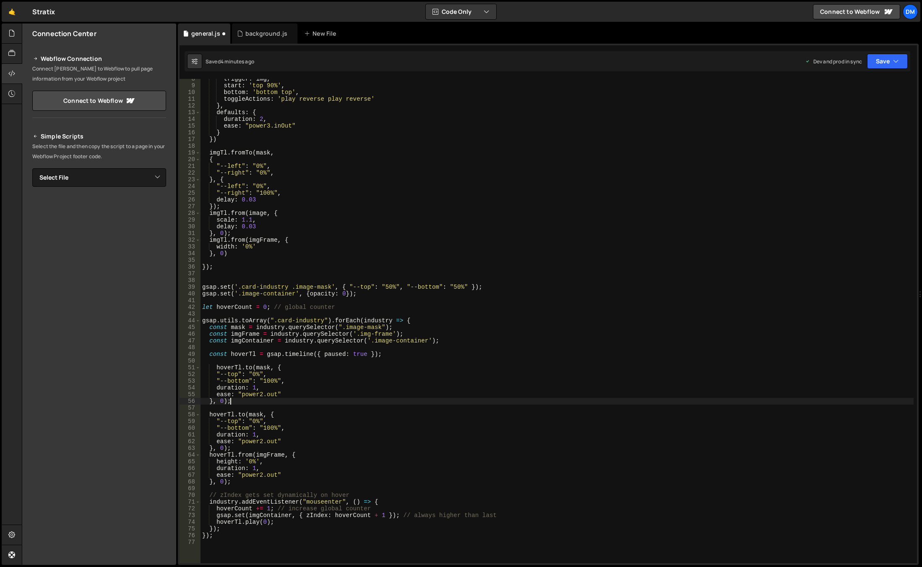
click at [263, 402] on div "trigger : img , start : 'top 90%' , bottom : 'bottom top' , toggleActions : 'pl…" at bounding box center [557, 325] width 713 height 498
click at [260, 407] on div "trigger : img , start : 'top 90%' , bottom : 'bottom top' , toggleActions : 'pl…" at bounding box center [557, 325] width 713 height 498
click at [247, 342] on div "trigger : img , start : 'top 90%' , bottom : 'bottom top' , toggleActions : 'pl…" at bounding box center [557, 325] width 713 height 498
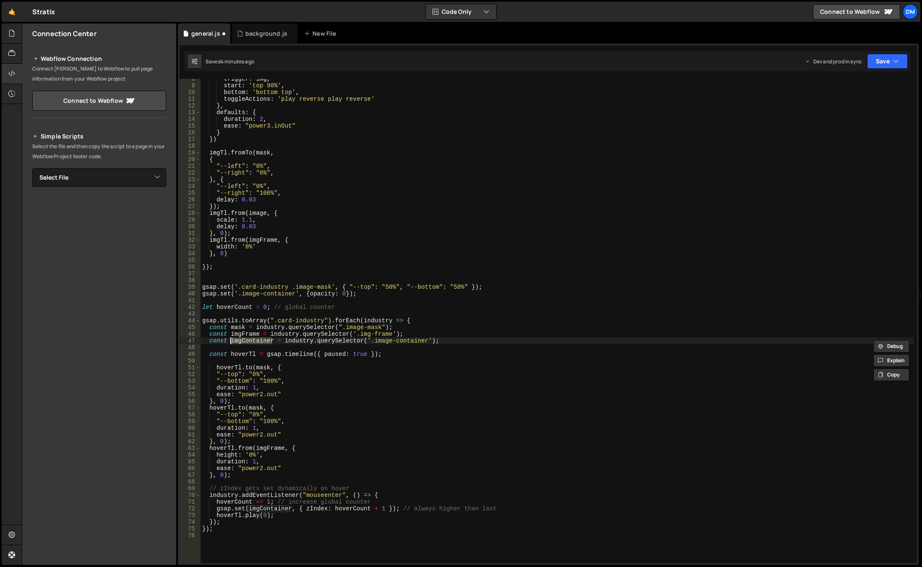
click at [262, 370] on div "trigger : img , start : 'top 90%' , bottom : 'bottom top' , toggleActions : 'pl…" at bounding box center [557, 325] width 713 height 498
paste textarea "imgContainer"
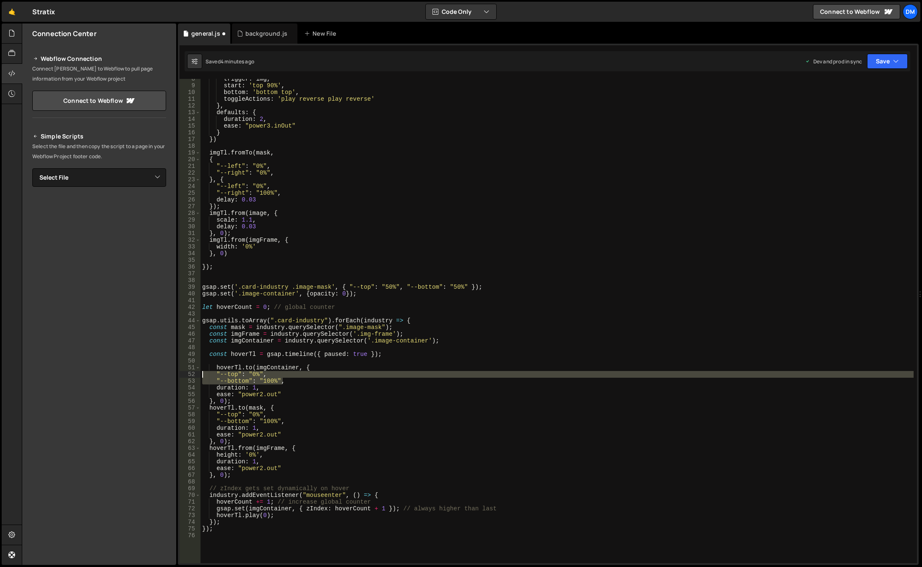
drag, startPoint x: 285, startPoint y: 382, endPoint x: 165, endPoint y: 373, distance: 120.8
click at [165, 373] on div "Files New File Javascript files 0 background.js 0 0 general.js 0 CSS files Copy…" at bounding box center [472, 294] width 900 height 542
type textarea ""--top": "0%", "--bottom": "100%","
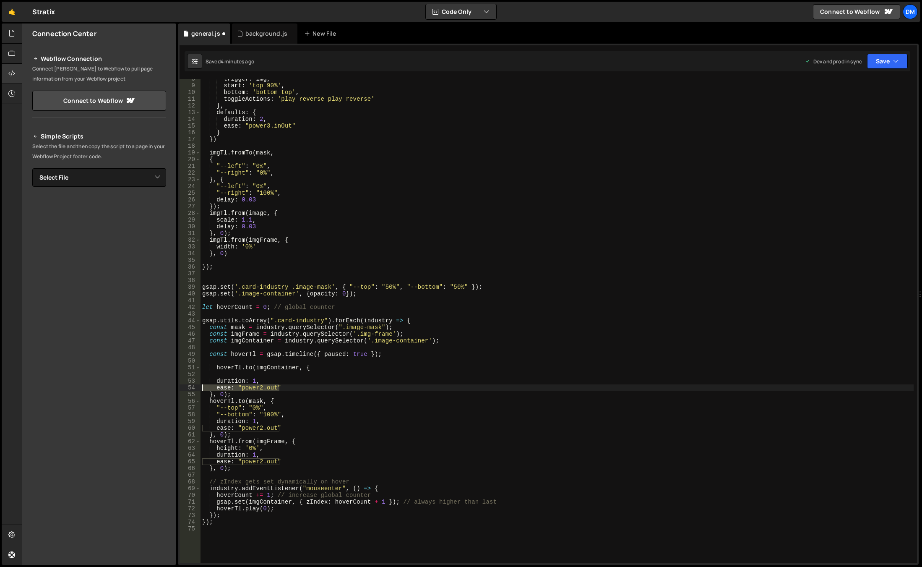
drag, startPoint x: 292, startPoint y: 386, endPoint x: 137, endPoint y: 390, distance: 155.3
click at [137, 390] on div "Files New File Javascript files 0 background.js 0 0 general.js 0 CSS files Copy…" at bounding box center [472, 294] width 900 height 542
type textarea "ease: "power2.out""
type textarea "duration: 1,"
click at [259, 377] on div "trigger : img , start : 'top 90%' , bottom : 'bottom top' , toggleActions : 'pl…" at bounding box center [557, 325] width 713 height 498
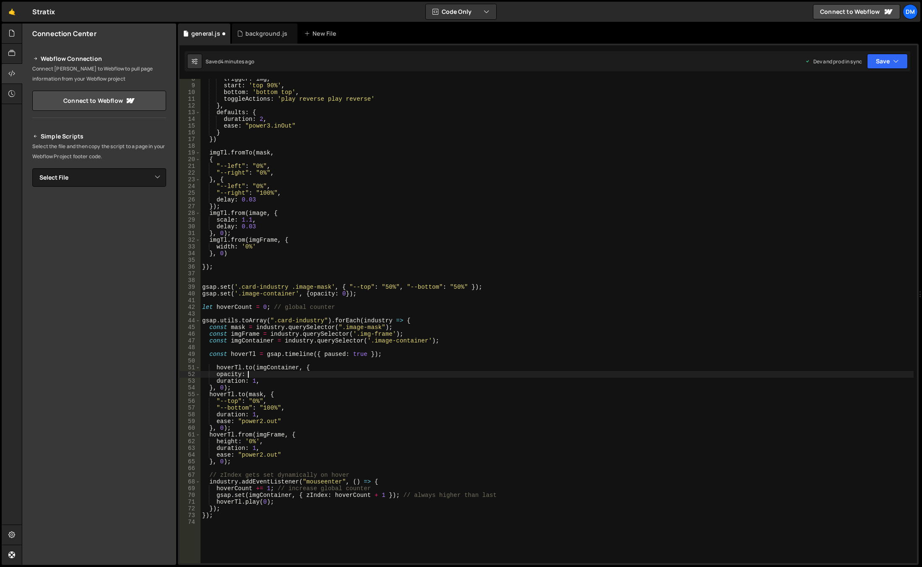
type textarea "opacity: 1"
drag, startPoint x: 313, startPoint y: 347, endPoint x: 296, endPoint y: 359, distance: 20.6
click at [313, 347] on div "trigger : img , start : 'top 90%' , bottom : 'bottom top' , toggleActions : 'pl…" at bounding box center [557, 325] width 713 height 498
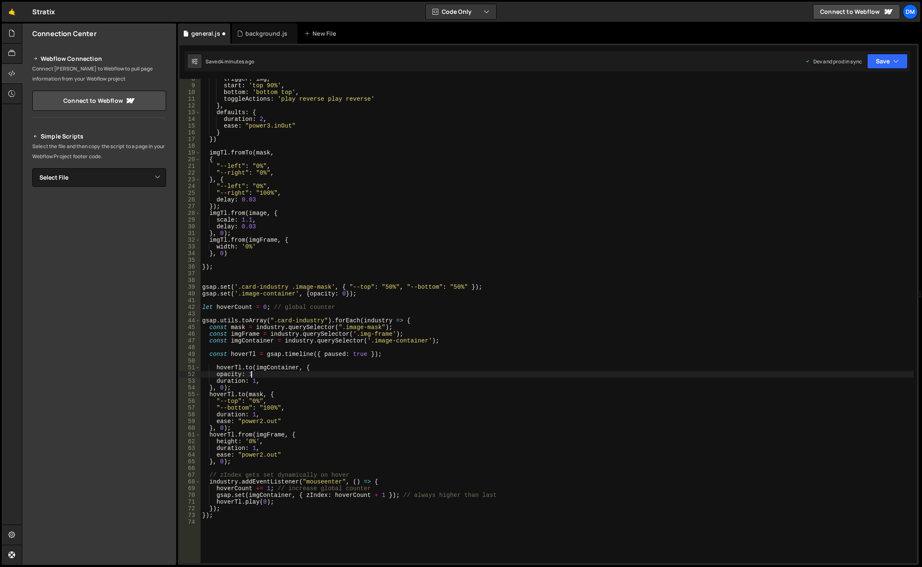
click at [263, 373] on div "trigger : img , start : 'top 90%' , bottom : 'bottom top' , toggleActions : 'pl…" at bounding box center [557, 325] width 713 height 498
click at [253, 383] on div "trigger : img , start : 'top 90%' , bottom : 'bottom top' , toggleActions : 'pl…" at bounding box center [557, 325] width 713 height 498
click at [379, 328] on div "trigger : img , start : 'top 90%' , bottom : 'bottom top' , toggleActions : 'pl…" at bounding box center [557, 325] width 713 height 498
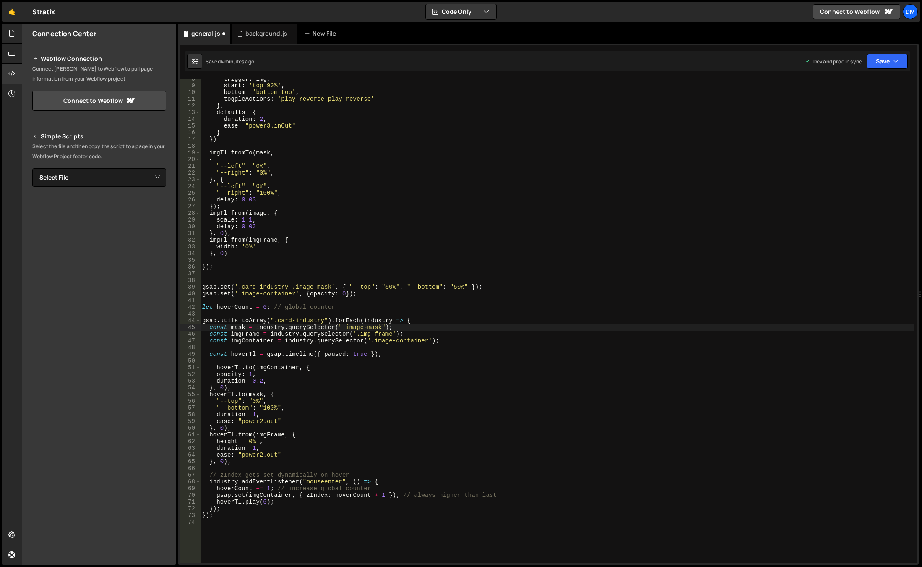
click at [225, 390] on div "trigger : img , start : 'top 90%' , bottom : 'bottom top' , toggleActions : 'pl…" at bounding box center [557, 325] width 713 height 498
click at [551, 403] on div "trigger : img , start : 'top 90%' , bottom : 'bottom top' , toggleActions : 'pl…" at bounding box center [557, 325] width 713 height 498
click at [879, 56] on button "Save" at bounding box center [887, 61] width 41 height 15
drag, startPoint x: 859, startPoint y: 106, endPoint x: 871, endPoint y: 88, distance: 21.2
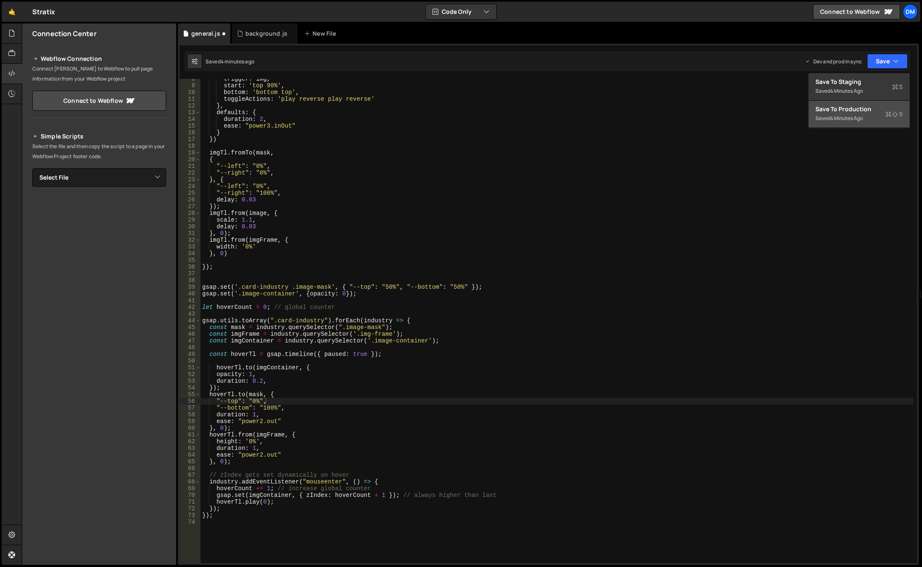
click at [859, 106] on div "Save to Production S" at bounding box center [859, 109] width 87 height 8
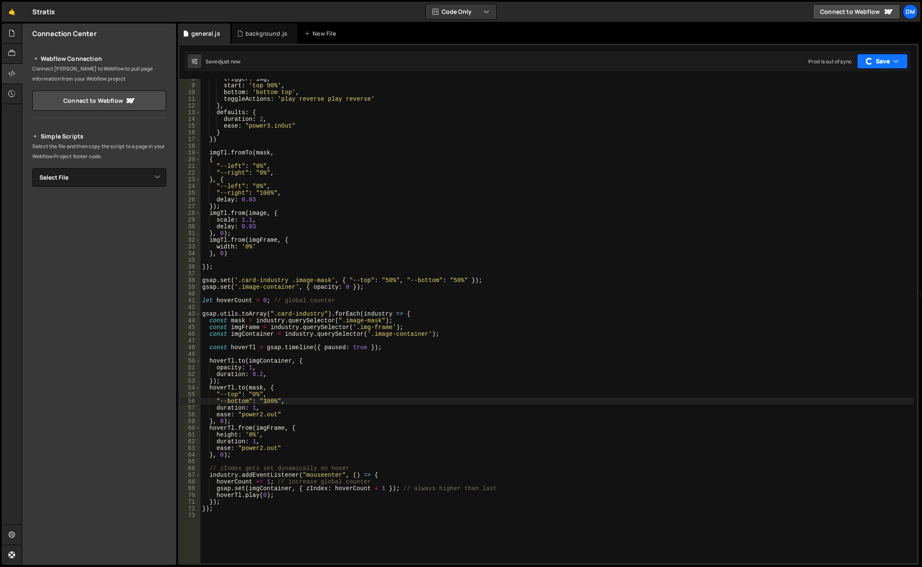
drag, startPoint x: 888, startPoint y: 59, endPoint x: 881, endPoint y: 67, distance: 10.4
click at [888, 59] on button "Save" at bounding box center [882, 61] width 51 height 15
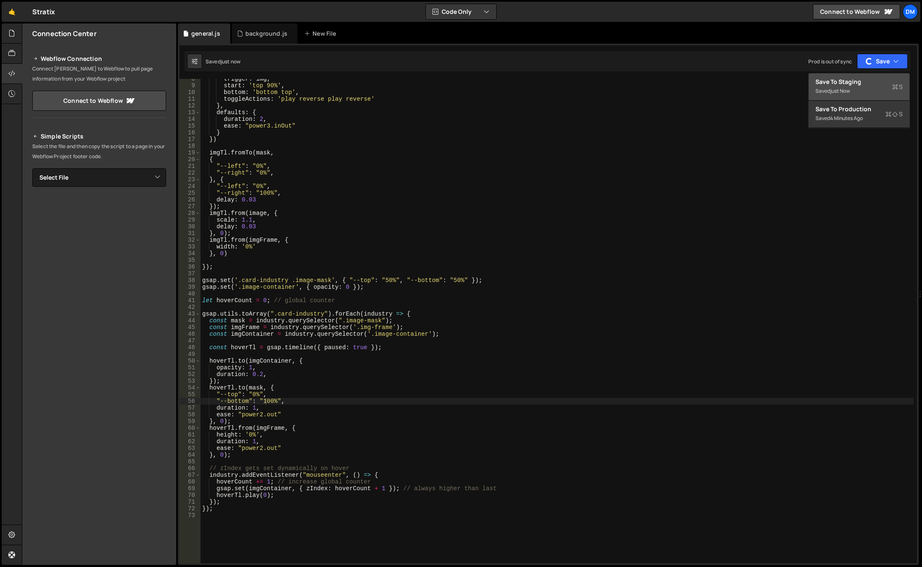
click at [867, 82] on div "Save to Staging S" at bounding box center [859, 82] width 87 height 8
type textarea "});"
click at [304, 269] on div "trigger : img , start : 'top 90%' , bottom : 'bottom top' , toggleActions : 'pl…" at bounding box center [557, 325] width 713 height 498
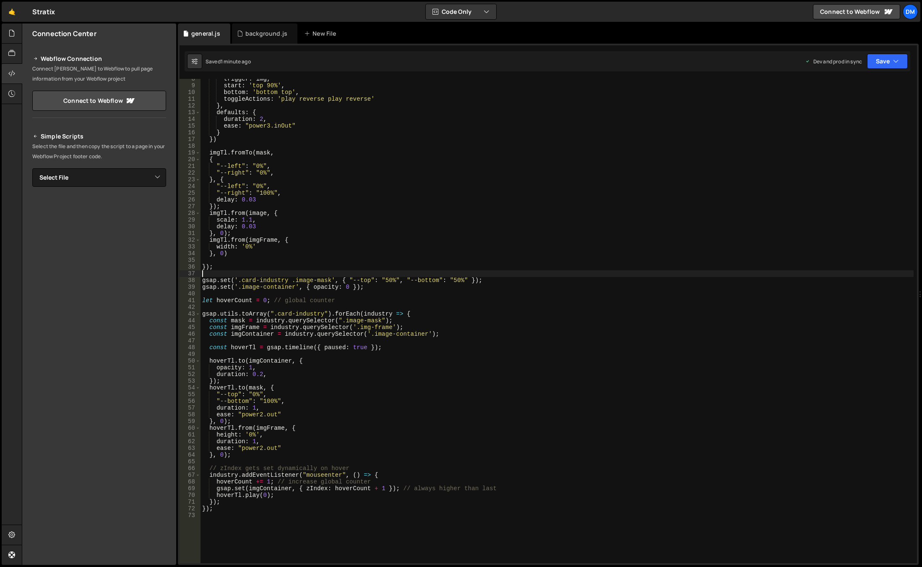
scroll to position [0, 0]
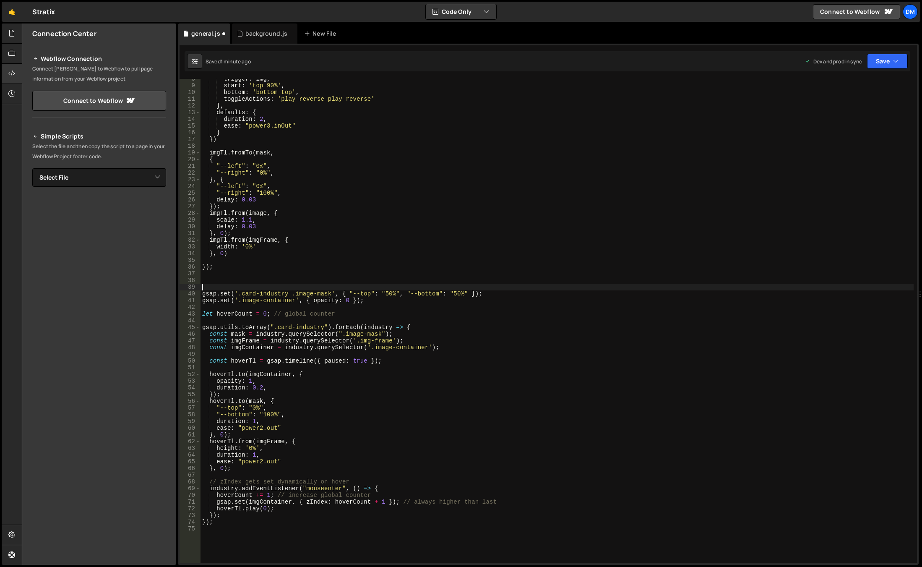
click at [300, 376] on div "trigger : img , start : 'top 90%' , bottom : 'bottom top' , toggleActions : 'pl…" at bounding box center [557, 325] width 713 height 498
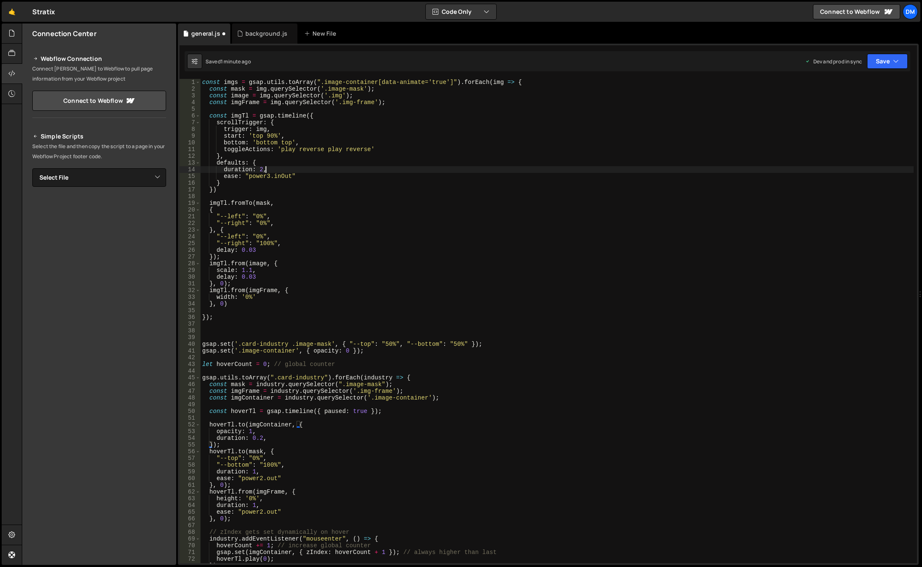
click at [284, 170] on div "const imgs = gsap . utils . toArray ( ".image-container[data-animate='true']" )…" at bounding box center [557, 328] width 713 height 498
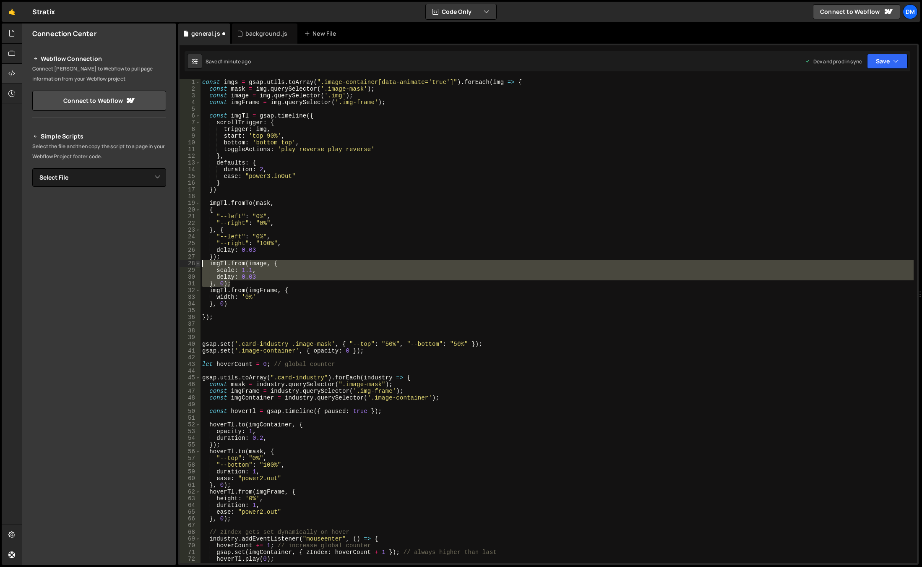
drag, startPoint x: 238, startPoint y: 282, endPoint x: 199, endPoint y: 265, distance: 42.5
click at [199, 265] on div "duration: 2, 1 2 3 4 5 6 7 8 9 10 11 12 13 14 15 16 17 18 19 20 21 22 23 24 25 …" at bounding box center [549, 321] width 738 height 484
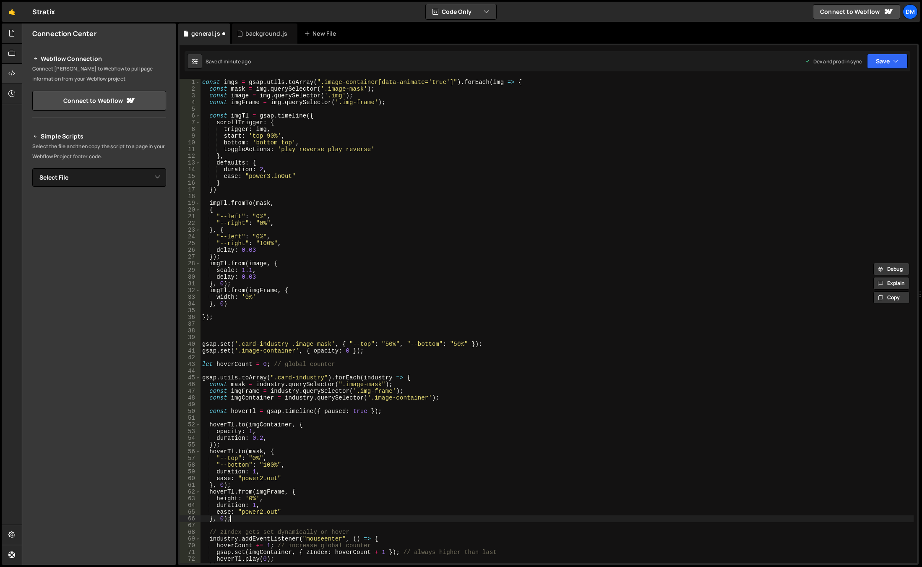
click at [250, 519] on div "const imgs = gsap . utils . toArray ( ".image-container[data-animate='true']" )…" at bounding box center [557, 328] width 713 height 498
type textarea "}, 0);"
paste textarea "}, 0);"
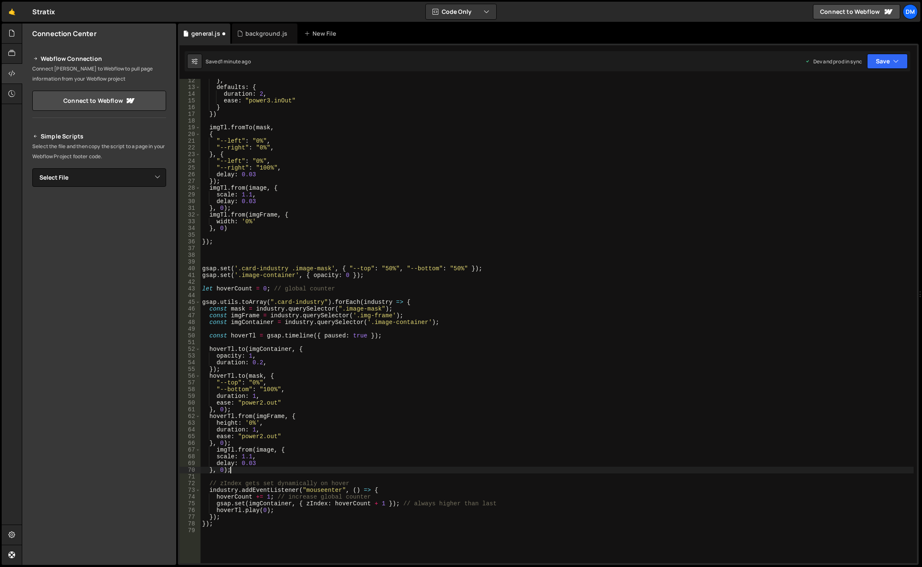
click at [221, 416] on div "} , defaults : { duration : 2 , ease : "power3.inOut" } }) imgTl . fromTo ( mas…" at bounding box center [557, 326] width 713 height 498
click at [225, 449] on div "} , defaults : { duration : 2 , ease : "power3.inOut" } }) imgTl . fromTo ( mas…" at bounding box center [557, 326] width 713 height 498
click at [226, 449] on div "} , defaults : { duration : 2 , ease : "power3.inOut" } }) imgTl . fromTo ( mas…" at bounding box center [557, 326] width 713 height 498
paste textarea "hover"
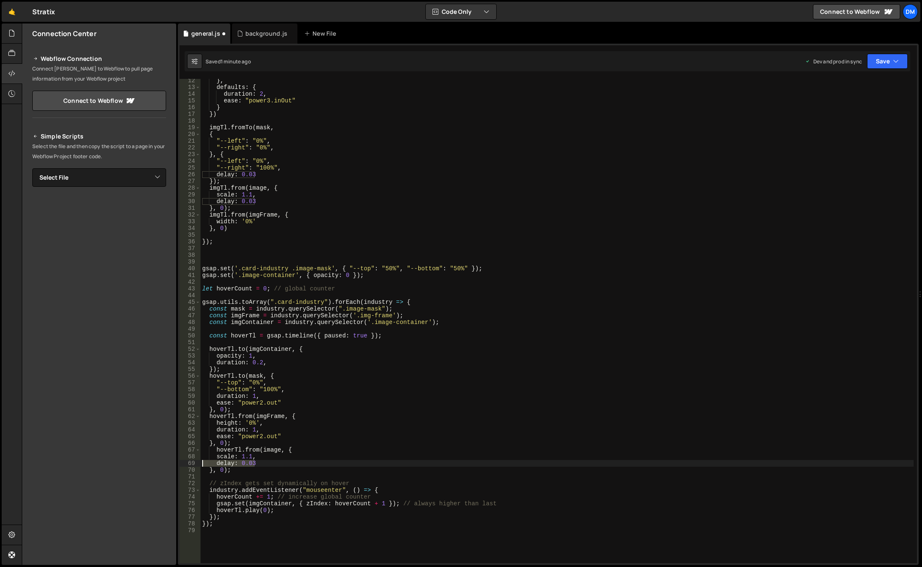
drag, startPoint x: 266, startPoint y: 464, endPoint x: 180, endPoint y: 462, distance: 85.2
click at [180, 462] on div "hoverTl.from(image, { 12 13 14 15 16 17 18 19 20 21 22 23 24 25 26 27 28 29 30 …" at bounding box center [549, 321] width 738 height 484
type textarea "delay: 0.03"
click at [313, 337] on div "} , defaults : { duration : 2 , ease : "power3.inOut" } }) imgTl . fromTo ( mas…" at bounding box center [557, 326] width 713 height 498
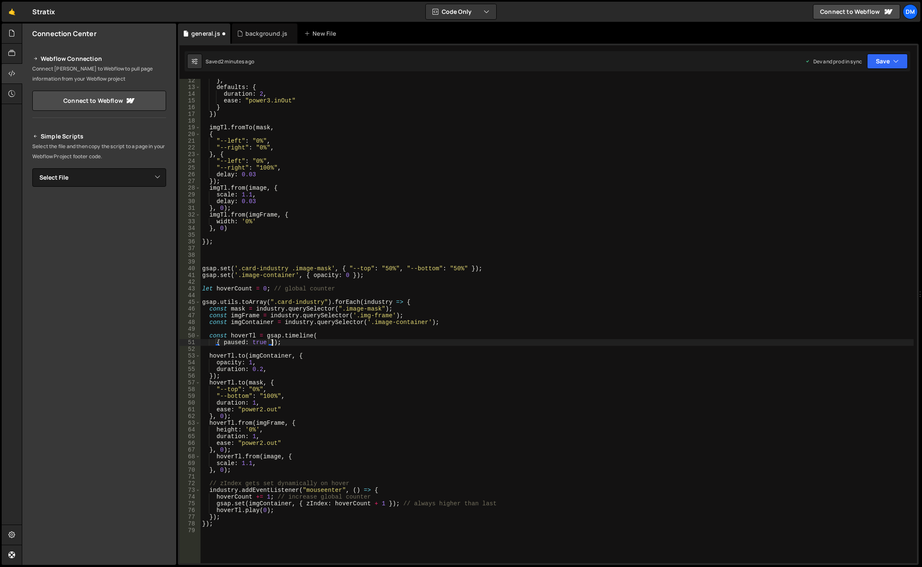
click at [274, 342] on div "} , defaults : { duration : 2 , ease : "power3.inOut" } }) imgTl . fromTo ( mas…" at bounding box center [557, 326] width 713 height 498
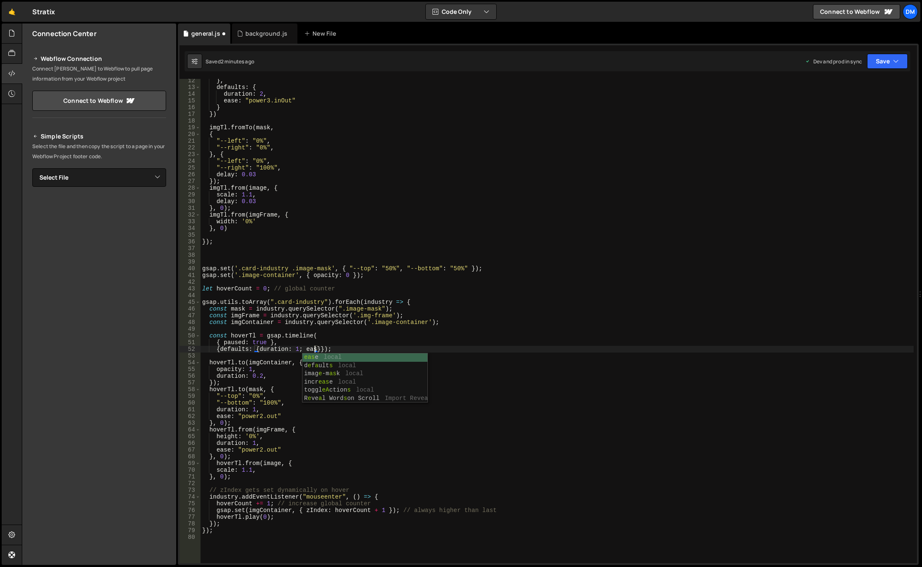
scroll to position [0, 8]
drag, startPoint x: 294, startPoint y: 100, endPoint x: 223, endPoint y: 101, distance: 70.9
click at [223, 101] on div "} , defaults : { duration : 2 , ease : "power3.inOut" } }) imgTl . fromTo ( mas…" at bounding box center [557, 326] width 713 height 498
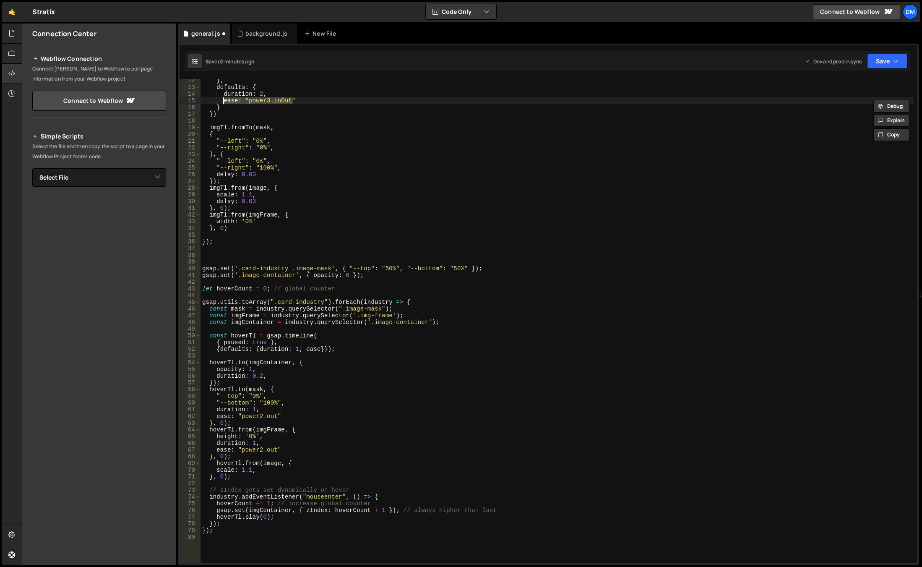
click at [307, 350] on div "} , defaults : { duration : 2 , ease : "power3.inOut" } }) imgTl . fromTo ( mas…" at bounding box center [557, 326] width 713 height 498
click at [308, 350] on div "} , defaults : { duration : 2 , ease : "power3.inOut" } }) imgTl . fromTo ( mas…" at bounding box center [557, 326] width 713 height 498
paste textarea ": "power3.inOut""
click at [402, 363] on div "} , defaults : { duration : 2 , ease : "power3.inOut" } }) imgTl . fromTo ( mas…" at bounding box center [557, 326] width 713 height 498
drag, startPoint x: 290, startPoint y: 414, endPoint x: 188, endPoint y: 415, distance: 102.0
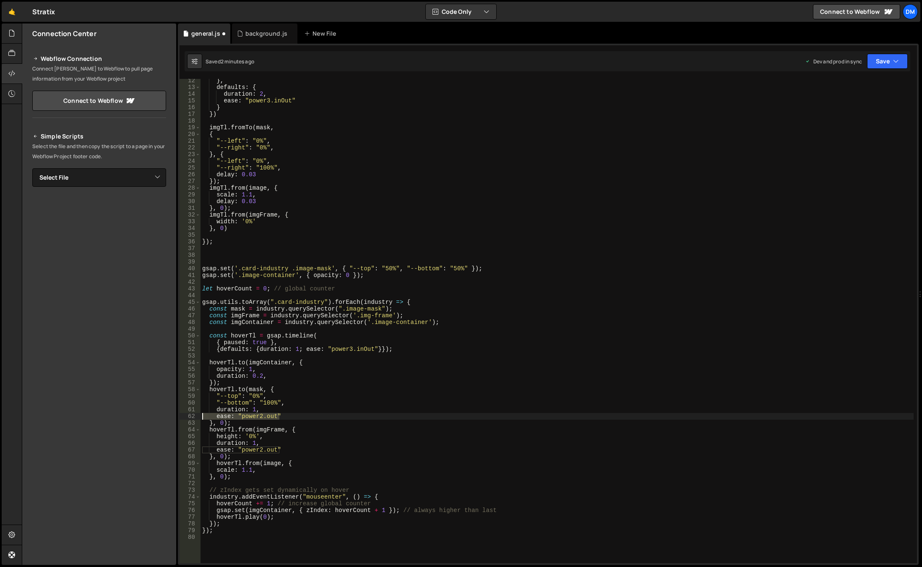
click at [188, 415] on div "[DOMAIN_NAME](imgContainer, { 12 13 14 15 16 17 18 19 20 21 22 23 24 25 26 27 2…" at bounding box center [549, 321] width 738 height 484
type textarea "ease: "power2.out""
type textarea "duration: 1"
drag, startPoint x: 261, startPoint y: 407, endPoint x: 177, endPoint y: 407, distance: 83.1
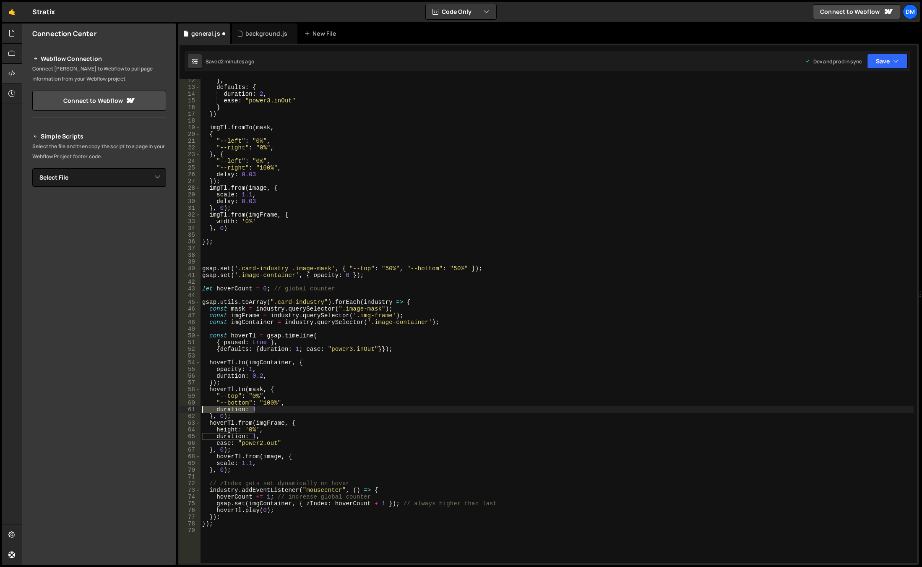
click at [177, 407] on div "Files New File Javascript files 0 background.js 0 0 general.js 0 CSS files Copy…" at bounding box center [472, 294] width 900 height 542
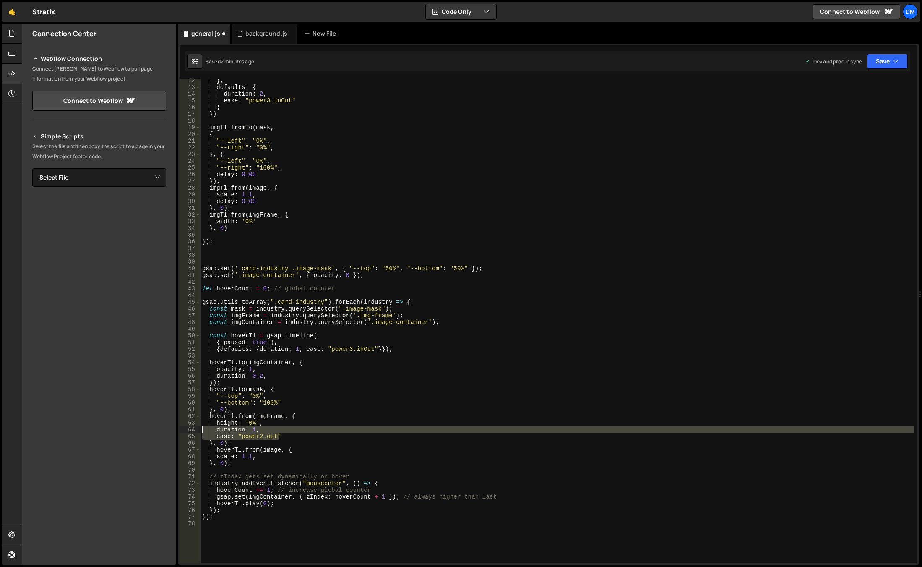
drag, startPoint x: 288, startPoint y: 434, endPoint x: 186, endPoint y: 432, distance: 102.0
click at [186, 432] on div ""--bottom": "100%" 12 13 14 15 16 17 18 19 20 21 22 23 24 25 26 27 28 29 30 31 …" at bounding box center [549, 321] width 738 height 484
type textarea "duration: 1, ease: "power2.out""
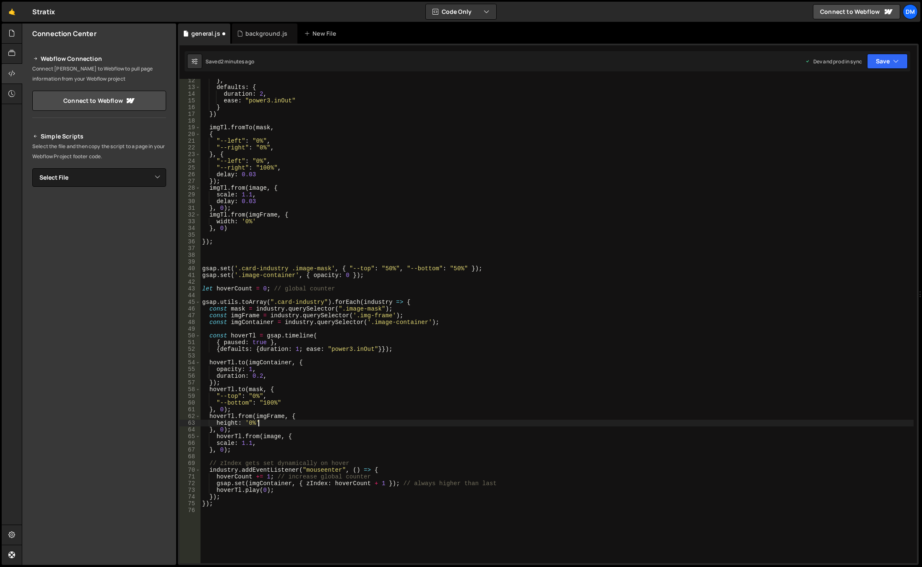
click at [337, 437] on div "} , defaults : { duration : 2 , ease : "power3.inOut" } }) imgTl . fromTo ( mas…" at bounding box center [557, 326] width 713 height 498
click at [884, 55] on button "Save" at bounding box center [887, 61] width 41 height 15
click at [876, 81] on div "Save to Staging S" at bounding box center [859, 82] width 87 height 8
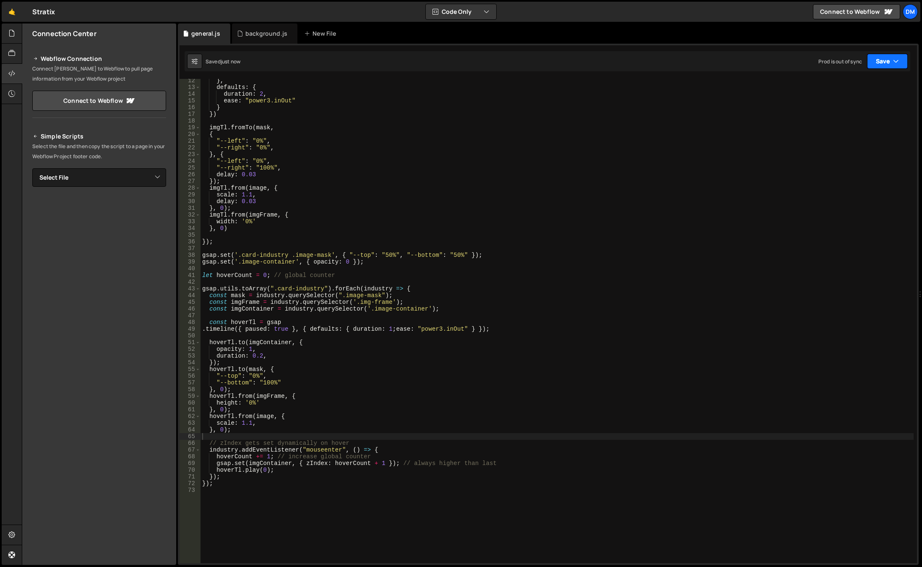
click at [888, 60] on button "Save" at bounding box center [887, 61] width 41 height 15
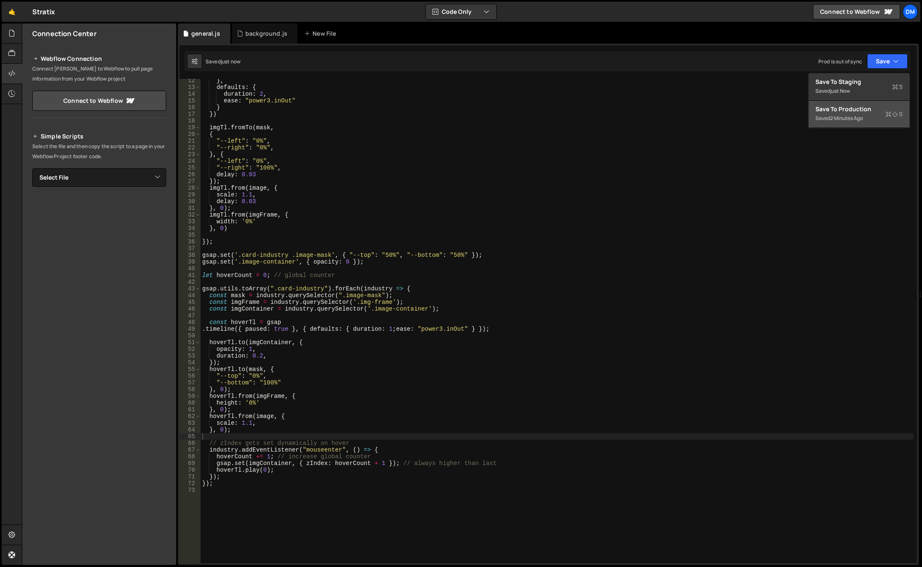
click at [864, 123] on div "Saved 2 minutes ago" at bounding box center [859, 118] width 87 height 10
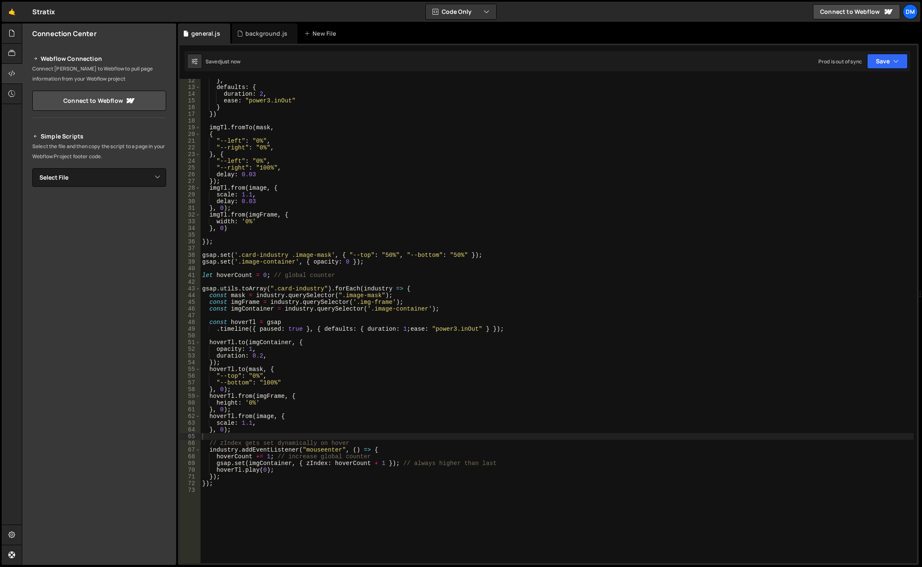
click at [255, 329] on div "} , defaults : { duration : 2 , ease : "power3.inOut" } }) imgTl . fromTo ( mas…" at bounding box center [557, 326] width 713 height 498
click at [310, 331] on div "} , defaults : { duration : 2 , ease : "power3.inOut" } }) imgTl . fromTo ( mas…" at bounding box center [557, 326] width 713 height 498
click at [316, 327] on div "} , defaults : { duration : 2 , ease : "power3.inOut" } }) imgTl . fromTo ( mas…" at bounding box center [557, 326] width 713 height 498
click at [318, 331] on div "} , defaults : { duration : 2 , ease : "power3.inOut" } }) imgTl . fromTo ( mas…" at bounding box center [557, 326] width 713 height 498
drag, startPoint x: 323, startPoint y: 329, endPoint x: 478, endPoint y: 331, distance: 155.3
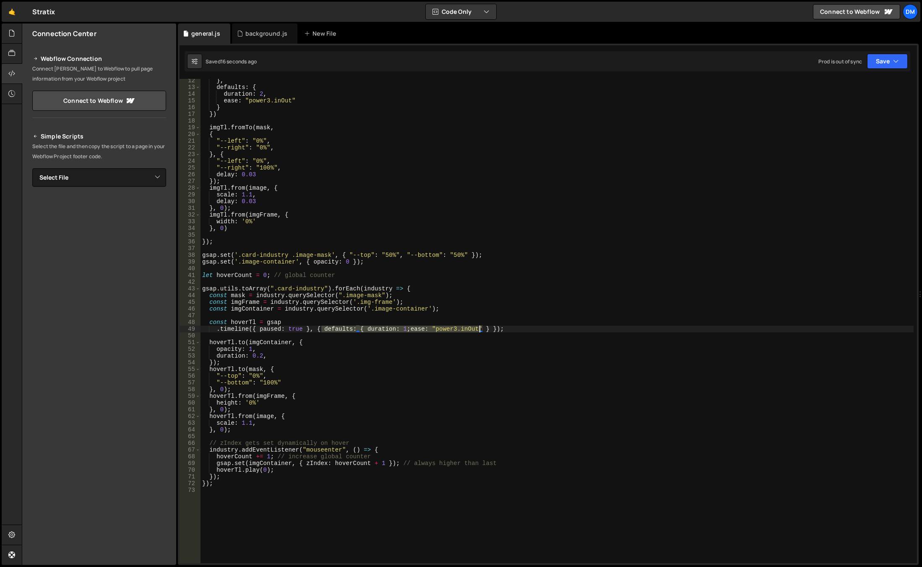
click at [478, 331] on div "} , defaults : { duration : 2 , ease : "power3.inOut" } }) imgTl . fromTo ( mas…" at bounding box center [557, 326] width 713 height 498
drag, startPoint x: 329, startPoint y: 329, endPoint x: 312, endPoint y: 329, distance: 16.4
click at [312, 329] on div "} , defaults : { duration : 2 , ease : "power3.inOut" } }) imgTl . fromTo ( mas…" at bounding box center [557, 326] width 713 height 498
drag, startPoint x: 314, startPoint y: 329, endPoint x: 307, endPoint y: 329, distance: 6.7
click at [307, 329] on div "} , defaults : { duration : 2 , ease : "power3.inOut" } }) imgTl . fromTo ( mas…" at bounding box center [557, 326] width 713 height 498
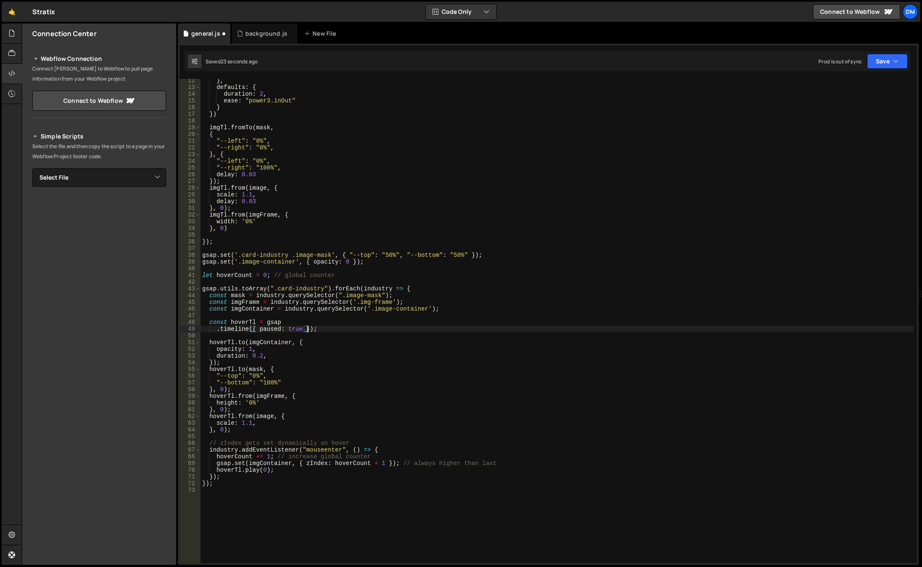
click at [299, 330] on div "} , defaults : { duration : 2 , ease : "power3.inOut" } }) imgTl . fromTo ( mas…" at bounding box center [557, 326] width 713 height 498
paste textarea "defaults: { duration: 1;ease: "power3.inOut""
type textarea ".timeline({ paused: true, defaults: { duration: 1;ease: "power3.inOut" });"
click at [683, 269] on div "} , defaults : { duration : 2 , ease : "power3.inOut" } }) imgTl . fromTo ( mas…" at bounding box center [557, 326] width 713 height 498
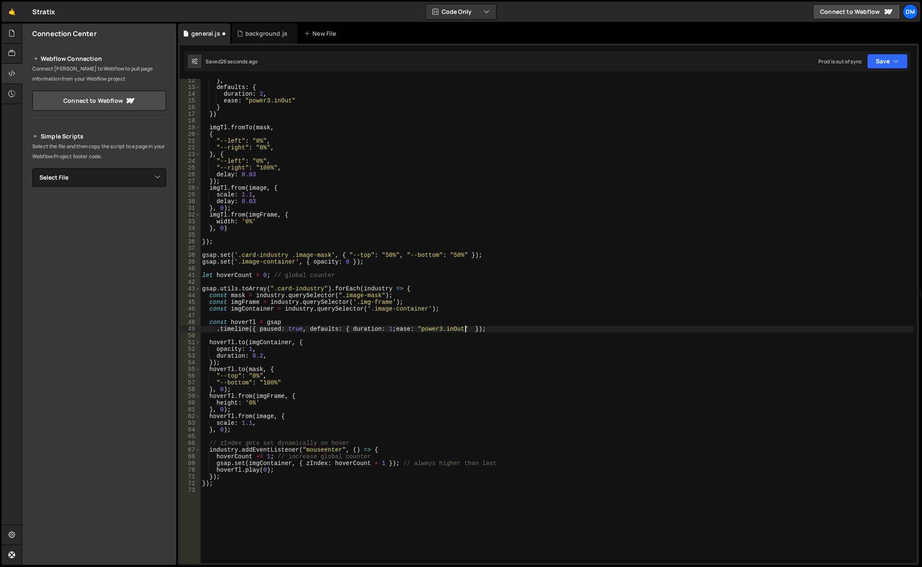
scroll to position [0, 0]
click at [872, 70] on div "Saved 27 seconds ago Prod is out of sync Upgrade to Edit Save Save to Staging S…" at bounding box center [548, 61] width 726 height 20
click at [885, 55] on button "Save" at bounding box center [887, 61] width 41 height 15
click at [866, 80] on div "Save to Staging S" at bounding box center [859, 82] width 87 height 8
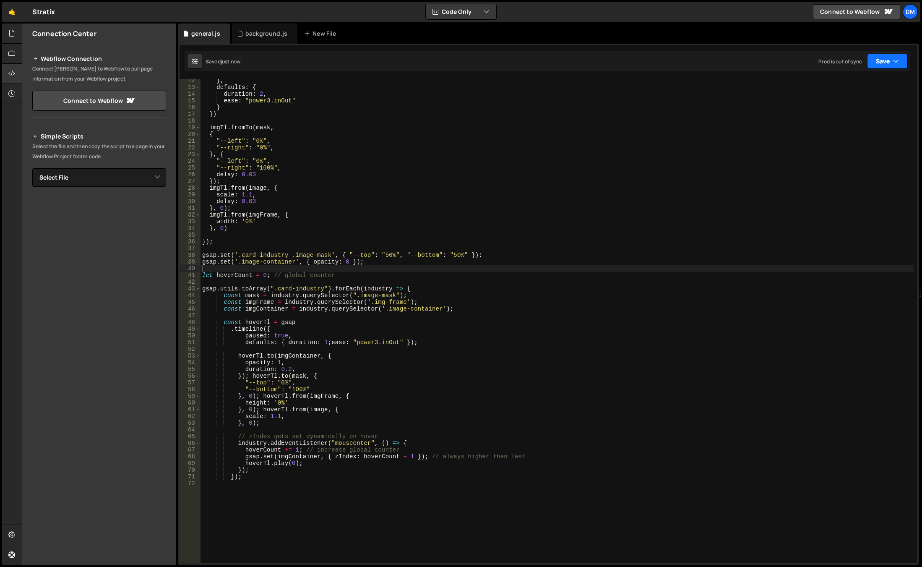
click at [886, 59] on button "Save" at bounding box center [887, 61] width 41 height 15
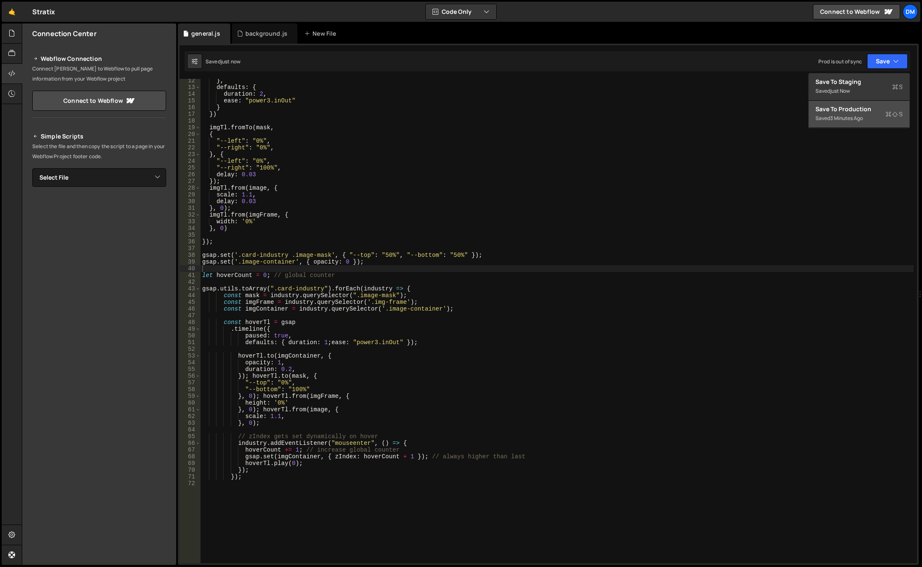
click at [843, 112] on div "Save to Production S" at bounding box center [859, 109] width 87 height 8
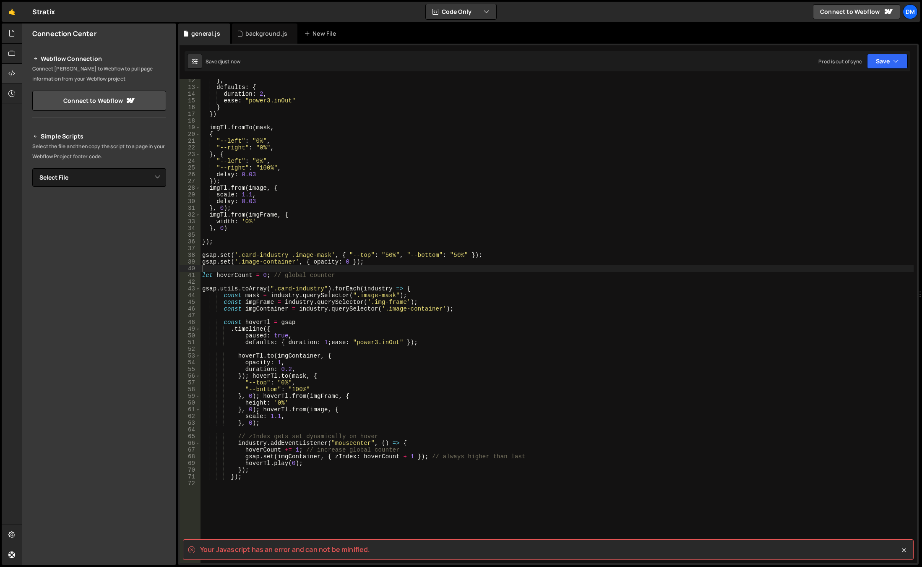
type textarea "});"
click at [613, 240] on div "} , defaults : { duration : 2 , ease : "power3.inOut" } }) imgTl . fromTo ( mas…" at bounding box center [557, 326] width 713 height 498
click at [258, 482] on div "} , defaults : { duration : 2 , ease : "power3.inOut" } }) imgTl . fromTo ( mas…" at bounding box center [557, 326] width 713 height 498
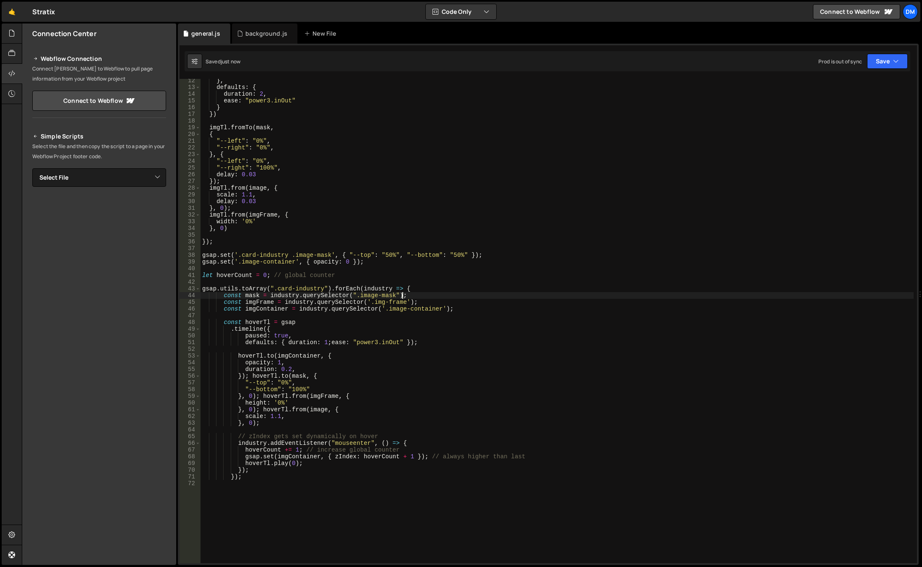
click at [430, 296] on div "} , defaults : { duration : 2 , ease : "power3.inOut" } }) imgTl . fromTo ( mas…" at bounding box center [557, 326] width 713 height 498
click at [423, 338] on div "} , defaults : { duration : 2 , ease : "power3.inOut" } }) imgTl . fromTo ( mas…" at bounding box center [557, 326] width 713 height 498
click at [285, 344] on div "} , defaults : { duration : 2 , ease : "power3.inOut" } }) imgTl . fromTo ( mas…" at bounding box center [557, 326] width 713 height 498
click at [404, 344] on div "} , defaults : { duration : 2 , ease : "power3.inOut" } }) imgTl . fromTo ( mas…" at bounding box center [557, 326] width 713 height 498
click at [410, 343] on div "} , defaults : { duration : 2 , ease : "power3.inOut" } }) imgTl . fromTo ( mas…" at bounding box center [557, 326] width 713 height 498
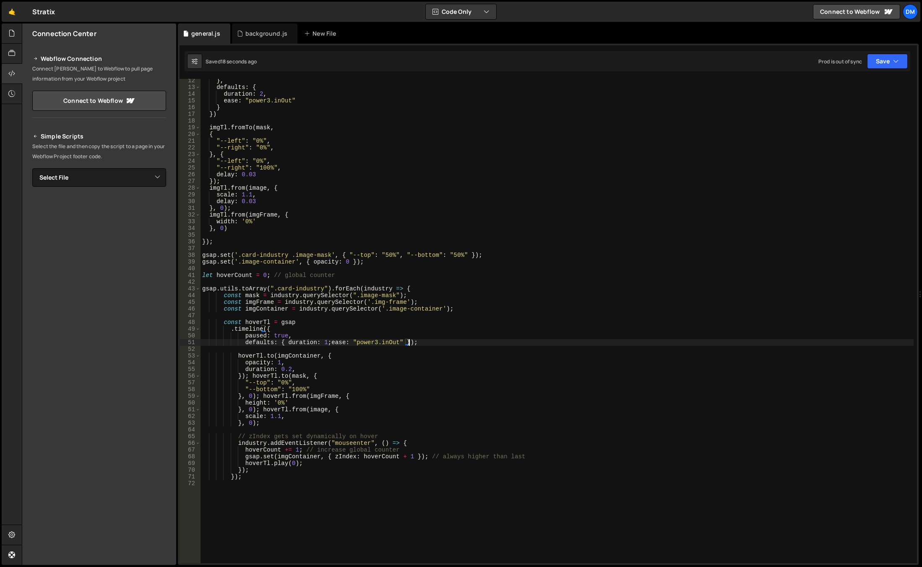
click at [407, 343] on div "} , defaults : { duration : 2 , ease : "power3.inOut" } }) imgTl . fromTo ( mas…" at bounding box center [557, 326] width 713 height 498
click at [527, 276] on div "} , defaults : { duration : 2 , ease : "power3.inOut" } }) imgTl . fromTo ( mas…" at bounding box center [557, 326] width 713 height 498
type textarea "let hoverCount = 0; // global counter"
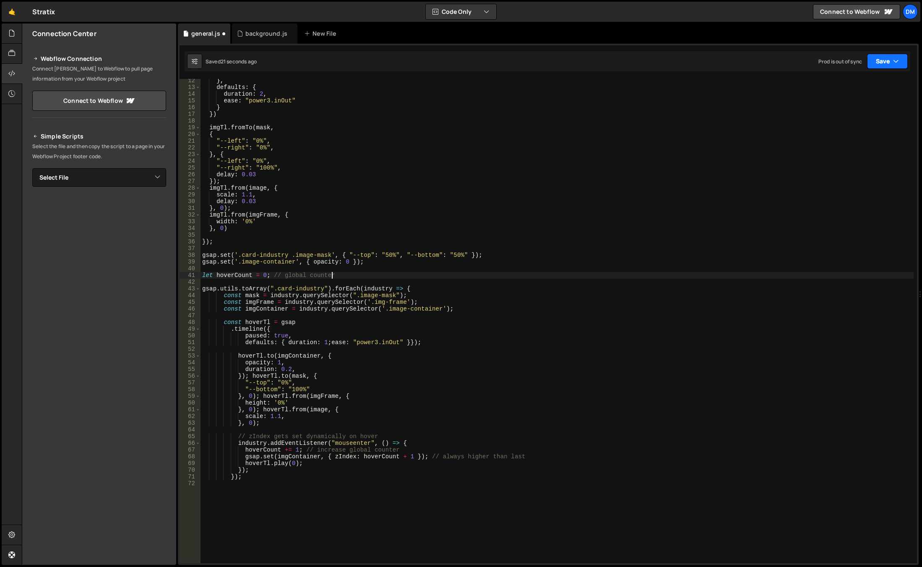
click at [890, 63] on button "Save" at bounding box center [887, 61] width 41 height 15
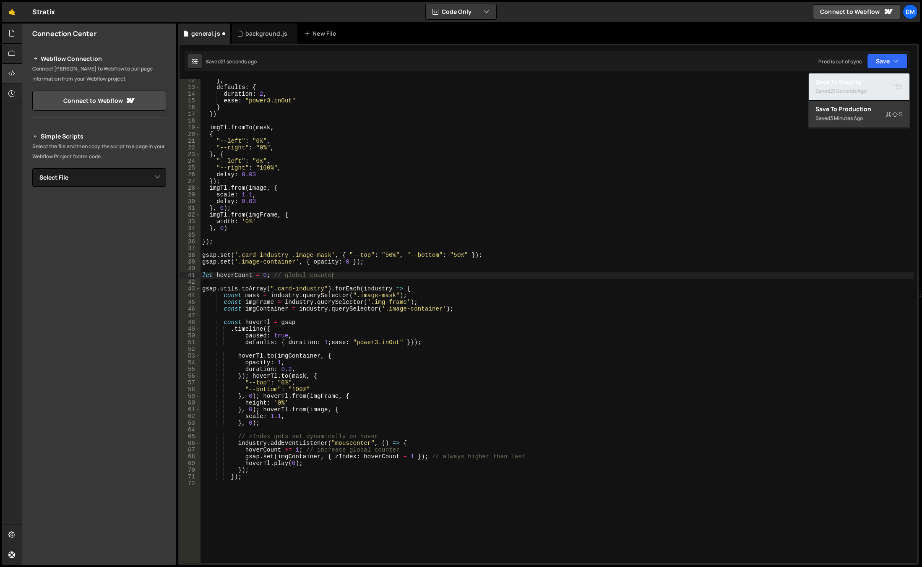
click at [852, 94] on div "21 seconds ago" at bounding box center [848, 90] width 37 height 7
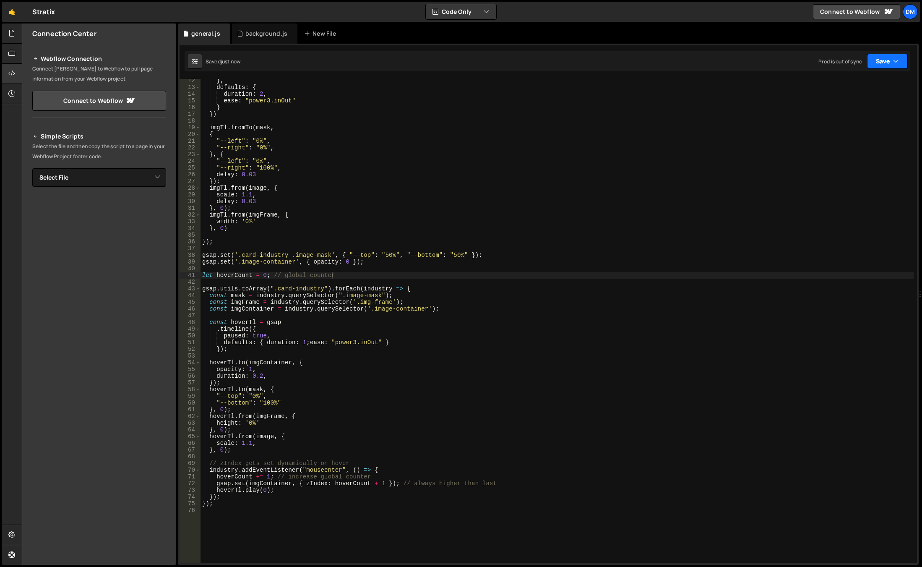
click at [876, 68] on button "Save" at bounding box center [887, 61] width 41 height 15
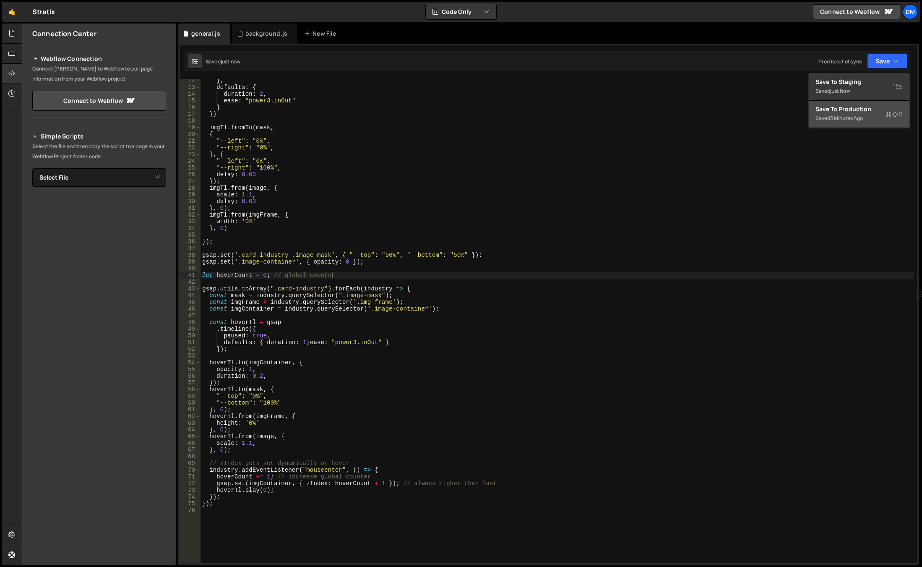
click at [847, 117] on div "3 minutes ago" at bounding box center [846, 118] width 33 height 7
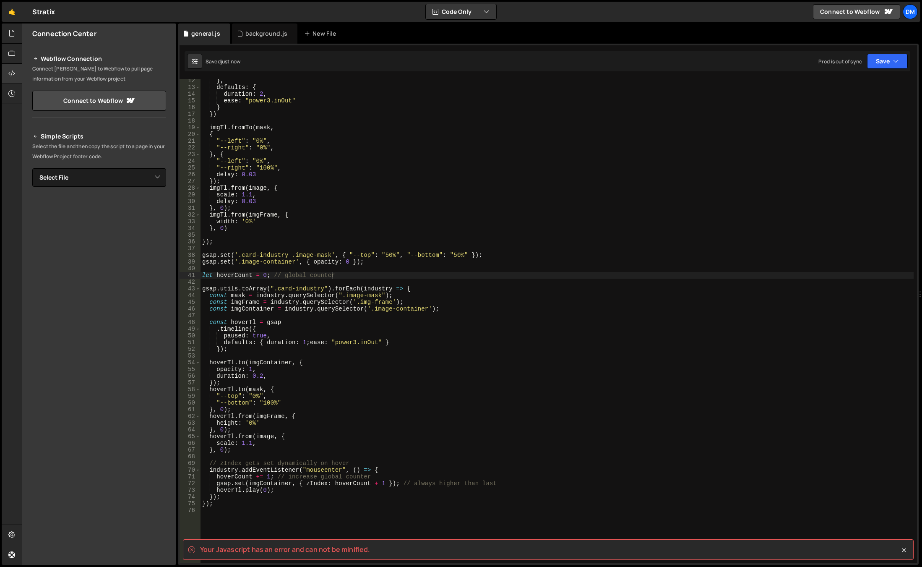
click at [255, 457] on div "} , defaults : { duration : 2 , ease : "power3.inOut" } }) imgTl . fromTo ( mas…" at bounding box center [557, 326] width 713 height 498
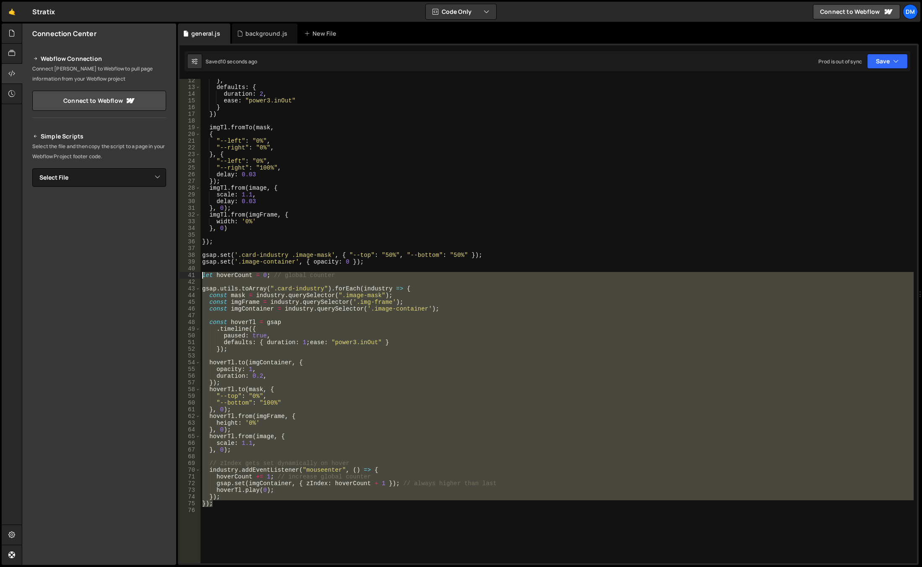
drag, startPoint x: 229, startPoint y: 501, endPoint x: 187, endPoint y: 277, distance: 227.9
click at [187, 277] on div "12 13 14 15 16 17 18 19 20 21 22 23 24 25 26 27 28 29 30 31 32 33 34 35 36 37 3…" at bounding box center [549, 321] width 738 height 484
click at [433, 307] on div "} , defaults : { duration : 2 , ease : "power3.inOut" } }) imgTl . fromTo ( mas…" at bounding box center [557, 321] width 713 height 484
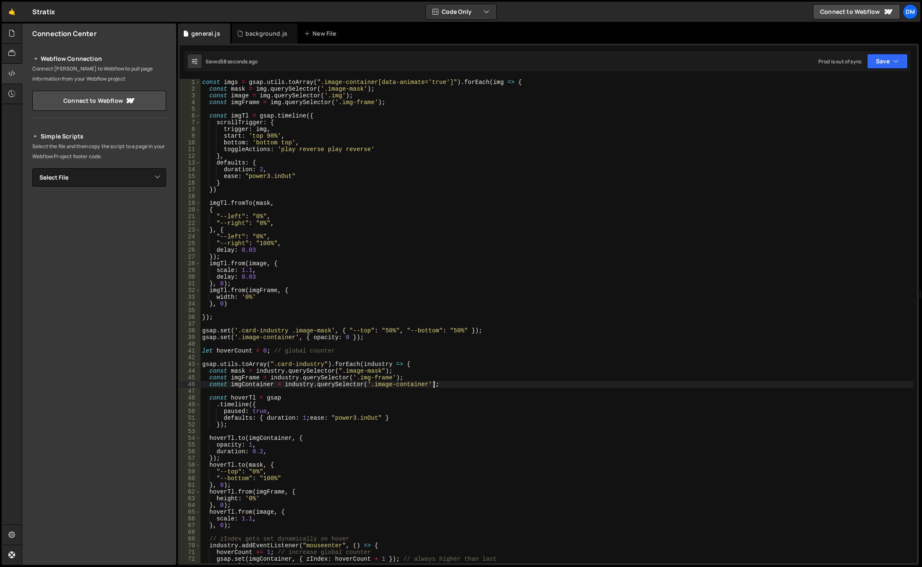
scroll to position [151, 0]
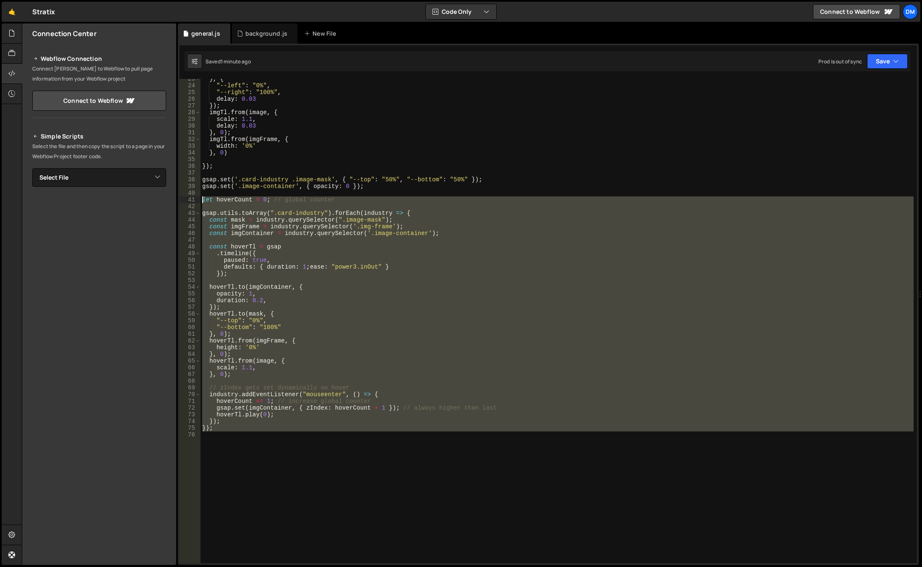
drag, startPoint x: 230, startPoint y: 440, endPoint x: 174, endPoint y: 197, distance: 249.4
click at [174, 197] on div "Files New File Javascript files 0 background.js 0 0 general.js 0 CSS files Copy…" at bounding box center [472, 294] width 900 height 542
paste textarea "});"
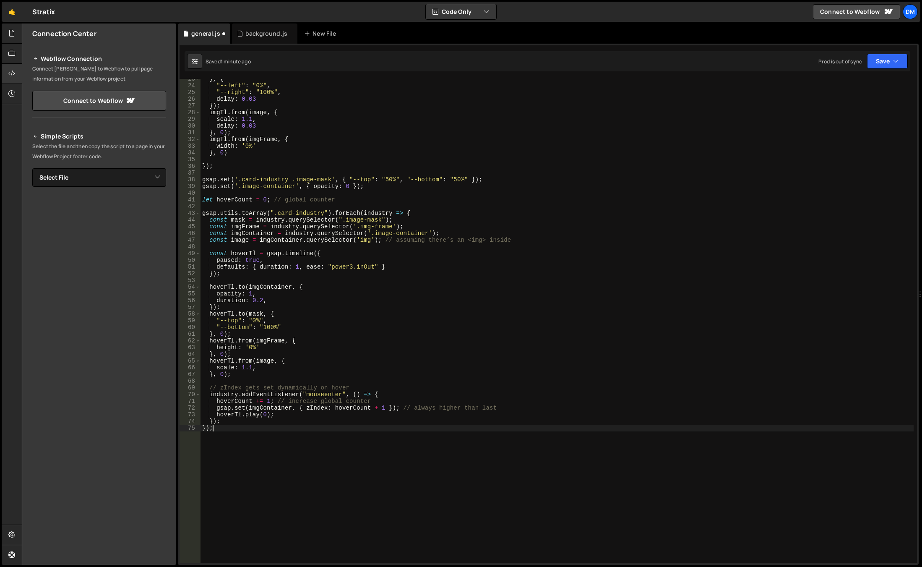
scroll to position [101, 0]
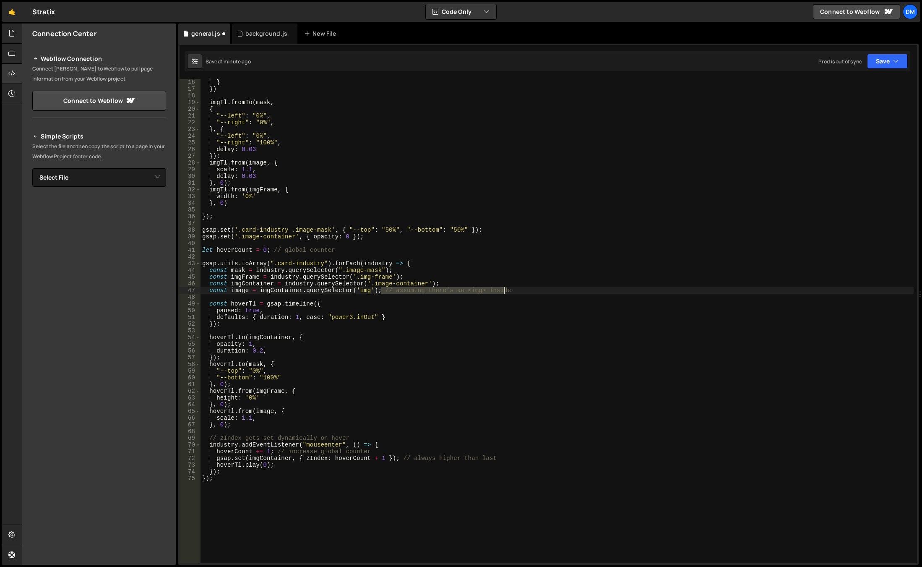
drag, startPoint x: 381, startPoint y: 292, endPoint x: 517, endPoint y: 292, distance: 136.4
click at [517, 292] on div "} }) imgTl . fromTo ( mask , { "--left" : "0%" , "--right" : "0%" , } , { "--le…" at bounding box center [557, 328] width 713 height 498
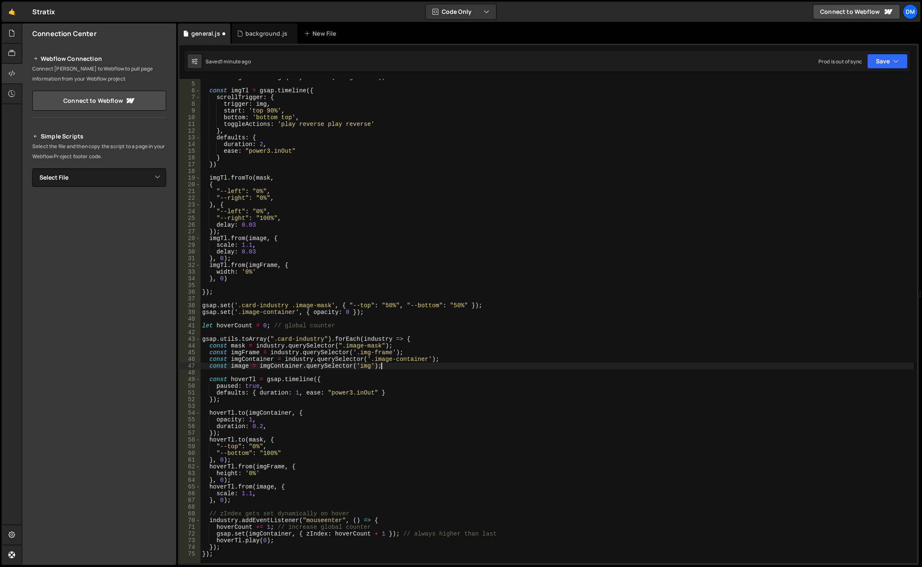
scroll to position [0, 0]
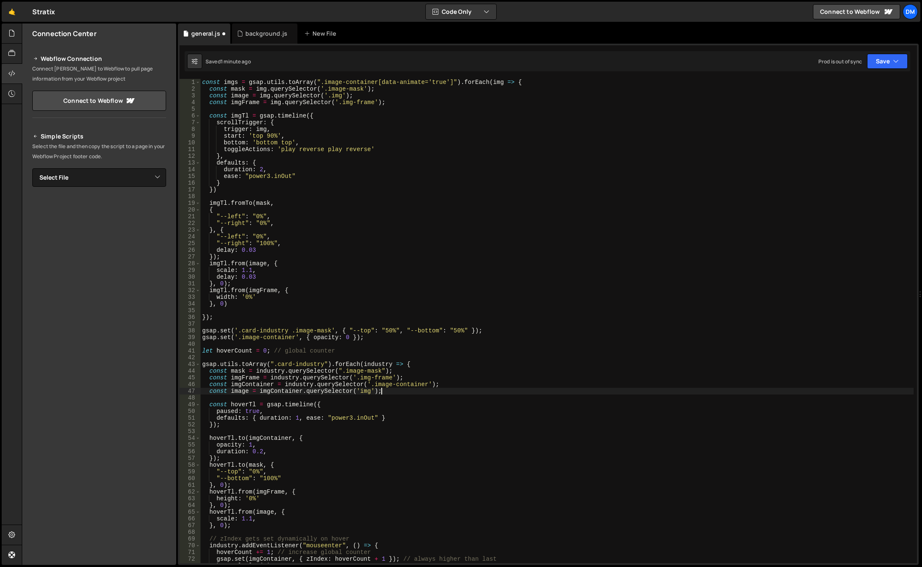
click at [336, 95] on div "const imgs = gsap . utils . toArray ( ".image-container[data-animate='true']" )…" at bounding box center [557, 328] width 713 height 498
type textarea "const image = img.querySelector('.img');"
click at [336, 95] on div "const imgs = gsap . utils . toArray ( ".image-container[data-animate='true']" )…" at bounding box center [557, 328] width 713 height 498
click at [431, 325] on div "const imgs = gsap . utils . toArray ( ".image-container[data-animate='true']" )…" at bounding box center [557, 328] width 713 height 498
drag, startPoint x: 881, startPoint y: 63, endPoint x: 876, endPoint y: 72, distance: 9.9
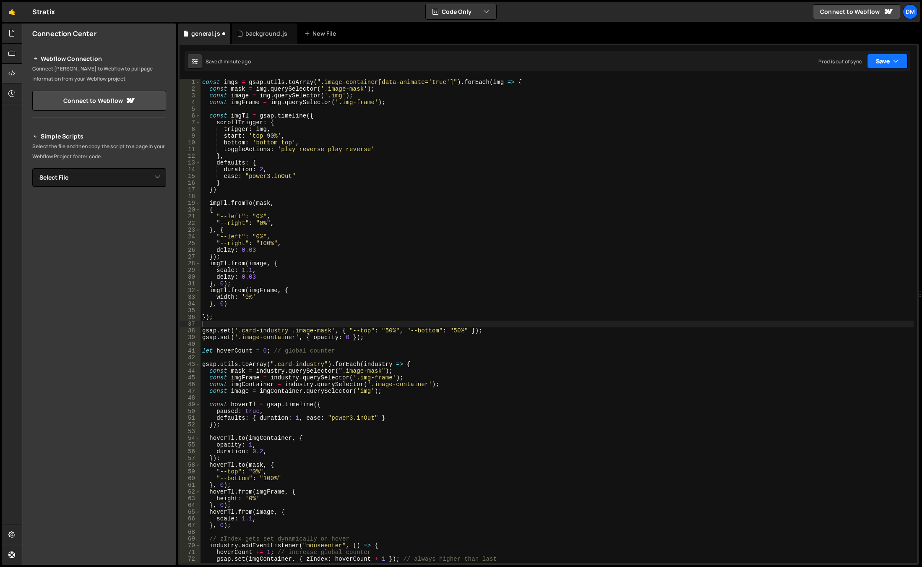
click at [881, 63] on button "Save" at bounding box center [887, 61] width 41 height 15
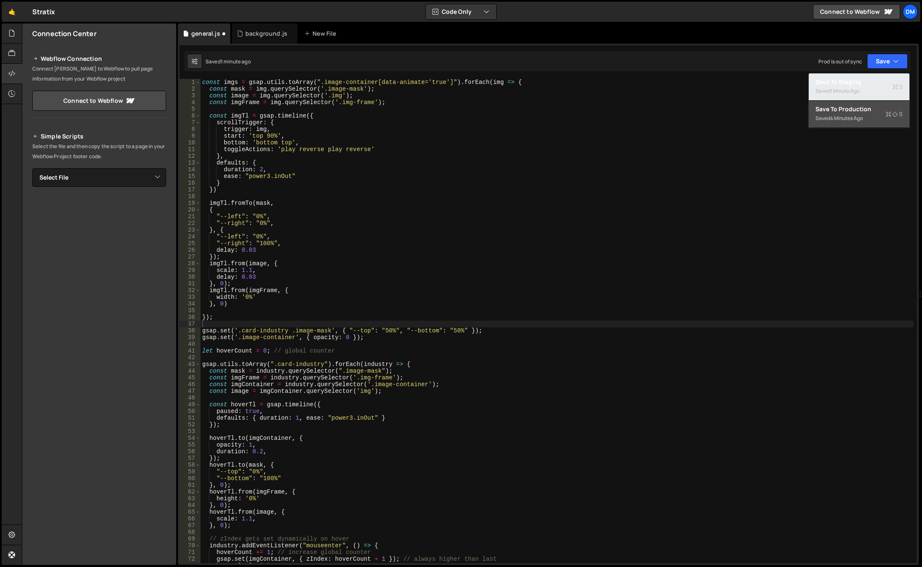
click at [864, 82] on div "Save to Staging S" at bounding box center [859, 82] width 87 height 8
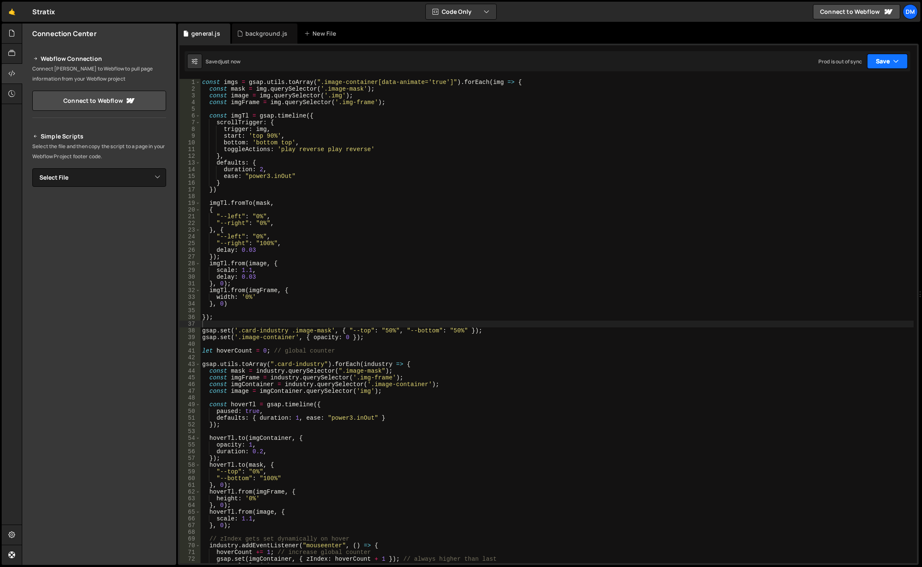
click at [882, 55] on button "Save" at bounding box center [887, 61] width 41 height 15
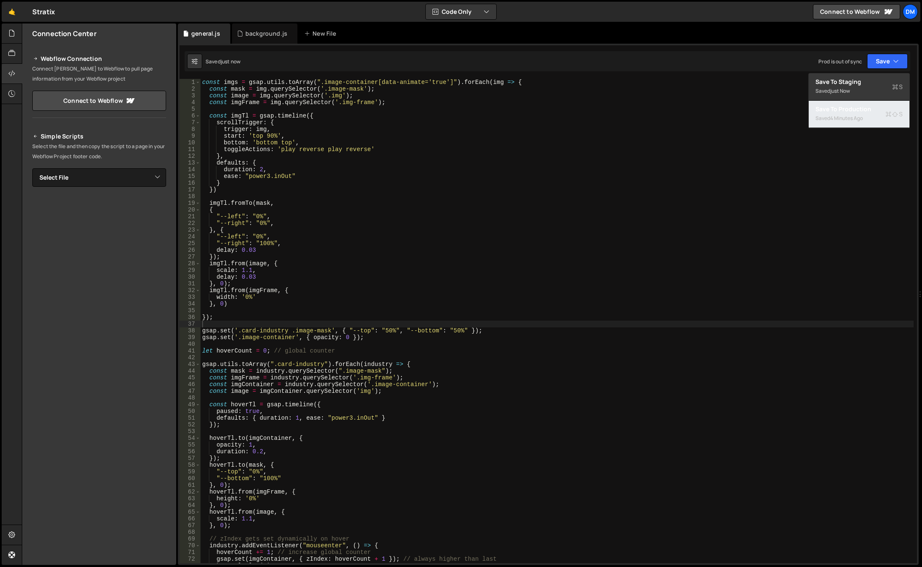
click at [849, 120] on div "4 minutes ago" at bounding box center [846, 118] width 33 height 7
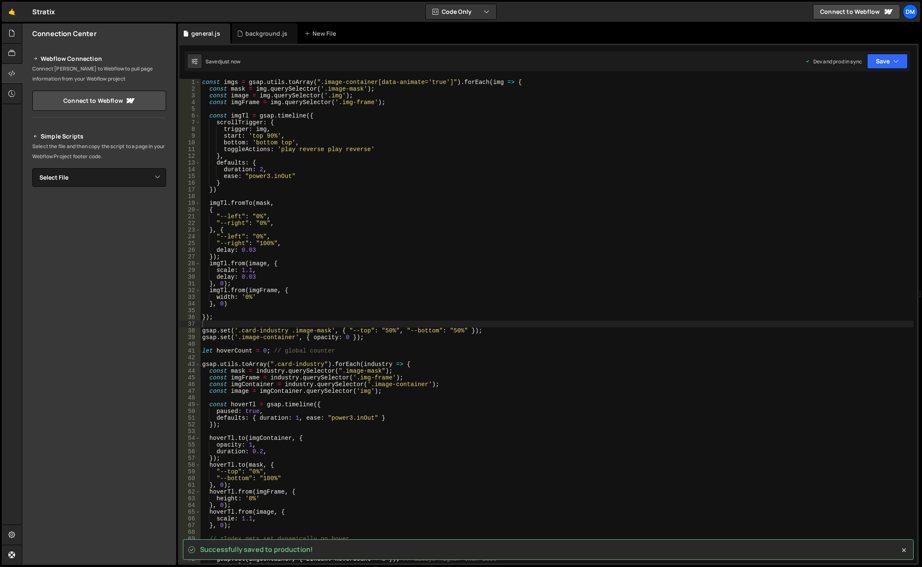
click at [356, 391] on div "const imgs = gsap . utils . toArray ( ".image-container[data-animate='true']" )…" at bounding box center [557, 328] width 713 height 498
click at [876, 67] on button "Save" at bounding box center [887, 61] width 41 height 15
click at [845, 115] on div "just now" at bounding box center [840, 118] width 20 height 7
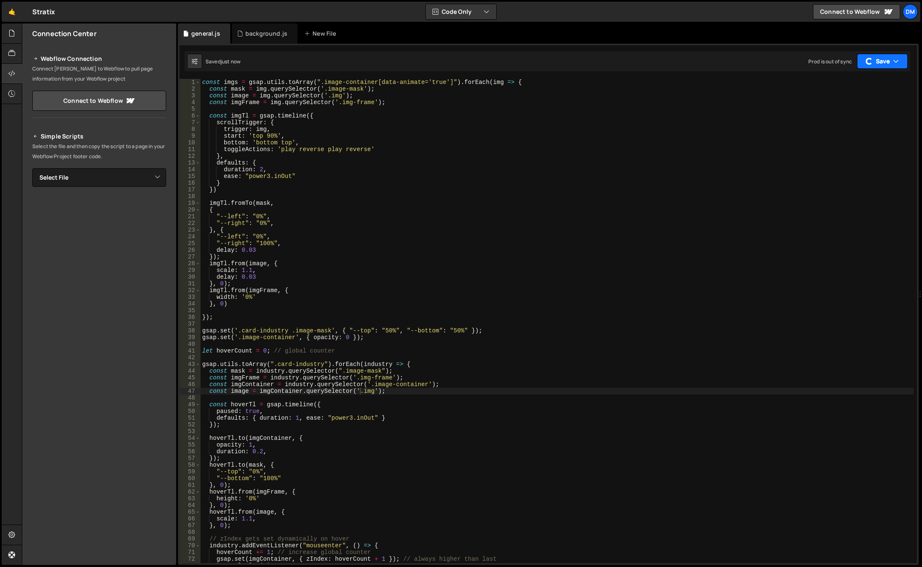
click at [872, 65] on button "Save" at bounding box center [882, 61] width 51 height 15
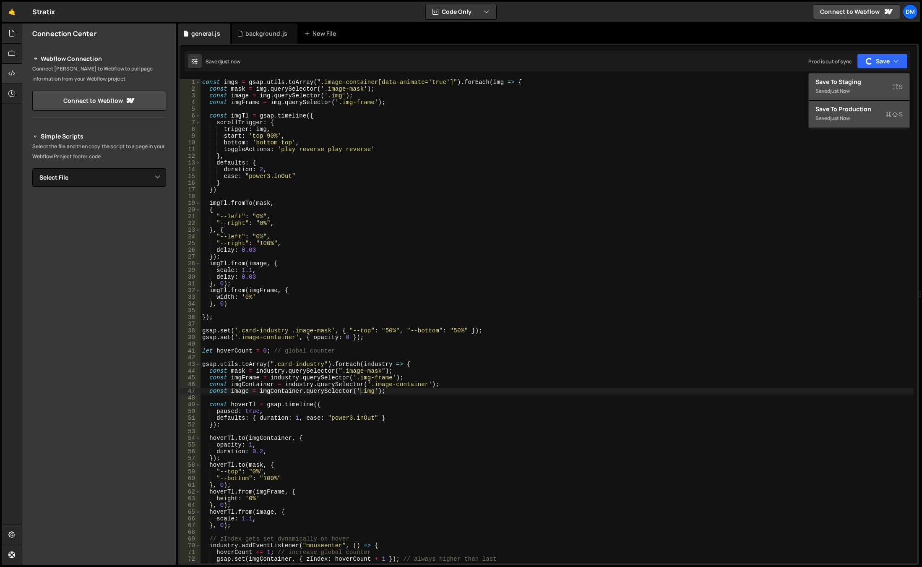
click at [852, 82] on div "Save to Staging S" at bounding box center [859, 82] width 87 height 8
click at [462, 338] on div "const imgs = gsap . utils . toArray ( ".image-container[data-animate='true']" )…" at bounding box center [557, 328] width 713 height 498
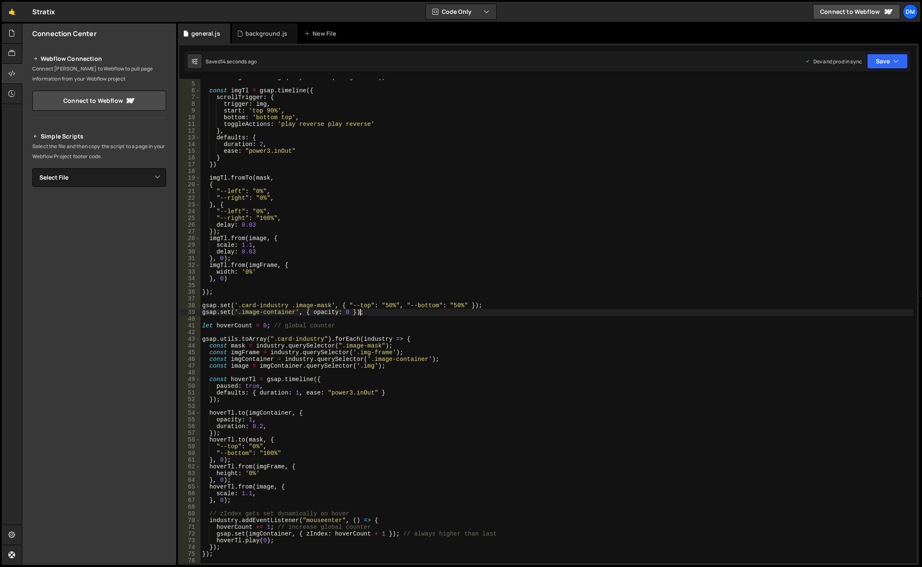
scroll to position [151, 0]
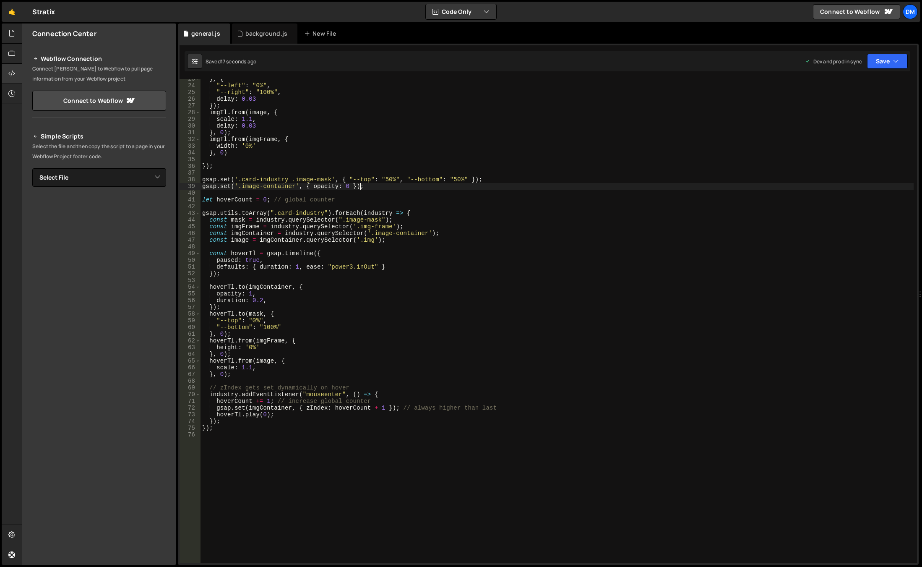
click at [362, 267] on div "} , { "--left" : "0%" , "--right" : "100%" , delay : 0.03 }) ; imgTl . from ( i…" at bounding box center [557, 325] width 713 height 498
click at [365, 309] on div "} , { "--left" : "0%" , "--right" : "100%" , delay : 0.03 }) ; imgTl . from ( i…" at bounding box center [557, 325] width 713 height 498
drag, startPoint x: 356, startPoint y: 266, endPoint x: 351, endPoint y: 295, distance: 29.9
click at [356, 266] on div "} , { "--left" : "0%" , "--right" : "100%" , delay : 0.03 }) ; imgTl . from ( i…" at bounding box center [557, 325] width 713 height 498
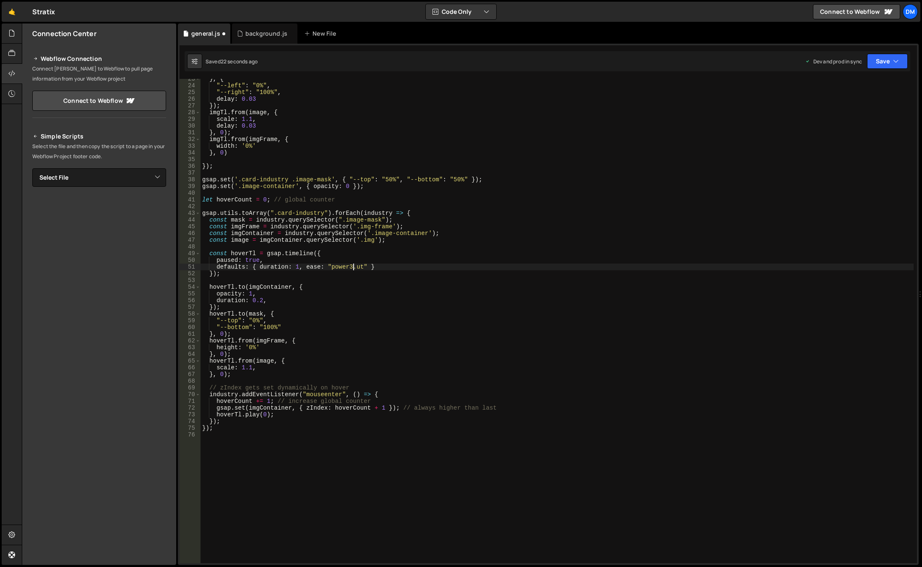
scroll to position [0, 10]
click at [895, 47] on div "XXXXXXXXXXXXXXXXXXXXXXXXXXXXXXXXXXXXXXXXXXXXXXXXXXXXXXXXXXXXXXXXXXXXXXXXXXXXXXX…" at bounding box center [548, 304] width 741 height 521
click at [883, 63] on button "Save" at bounding box center [887, 61] width 41 height 15
click at [873, 75] on button "Save to Staging S Saved 23 seconds ago" at bounding box center [859, 86] width 101 height 27
click at [879, 59] on button "Save" at bounding box center [887, 61] width 41 height 15
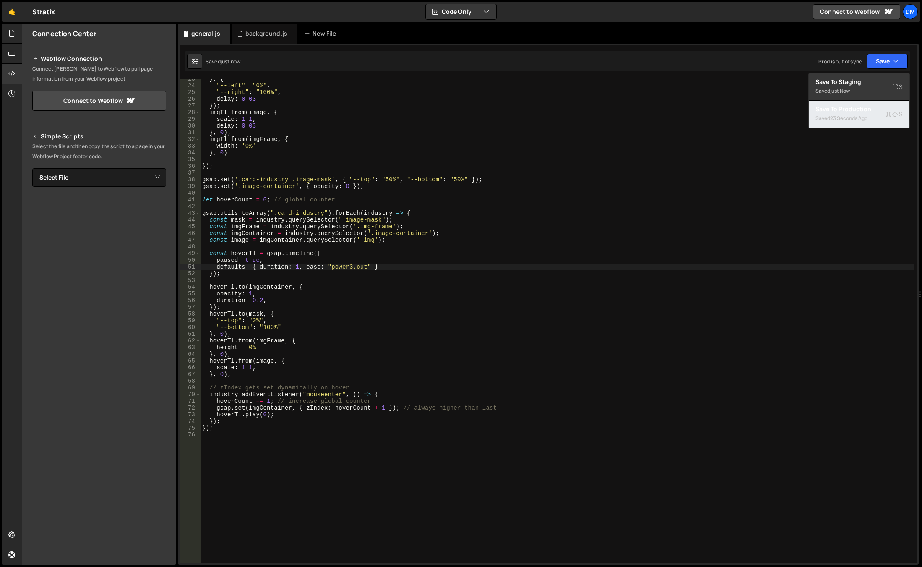
drag, startPoint x: 848, startPoint y: 114, endPoint x: 844, endPoint y: 117, distance: 4.7
click at [847, 114] on div "Saved 23 seconds ago" at bounding box center [859, 118] width 87 height 10
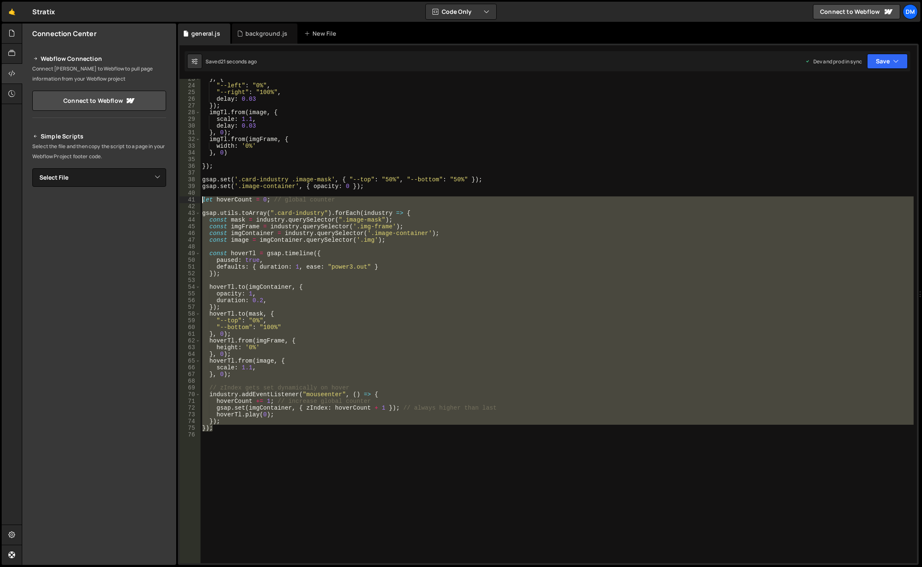
drag, startPoint x: 226, startPoint y: 430, endPoint x: 160, endPoint y: 199, distance: 240.4
click at [160, 199] on div "Files New File Javascript files 0 background.js 0 0 general.js 0 CSS files Copy…" at bounding box center [472, 294] width 900 height 542
type textarea "let hoverCount = 0; // global counter"
paste textarea
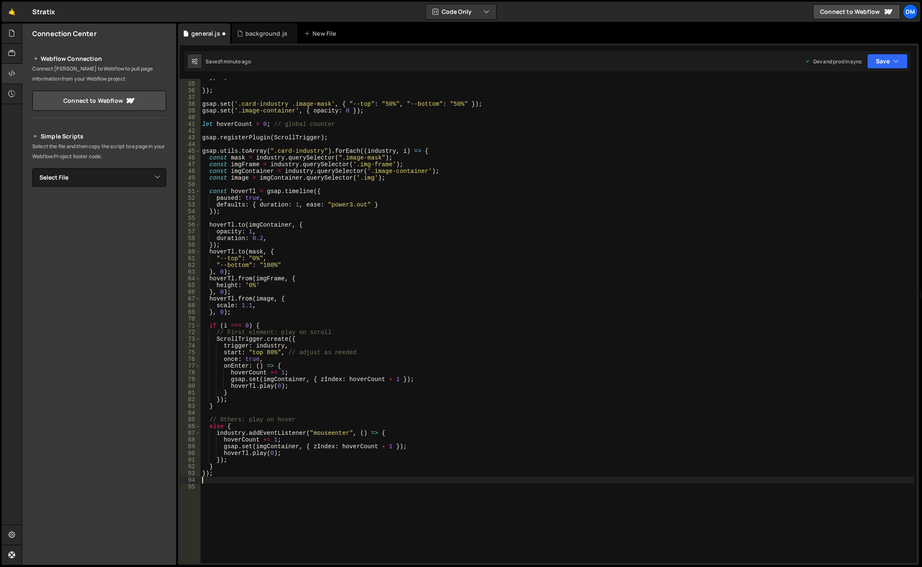
scroll to position [252, 0]
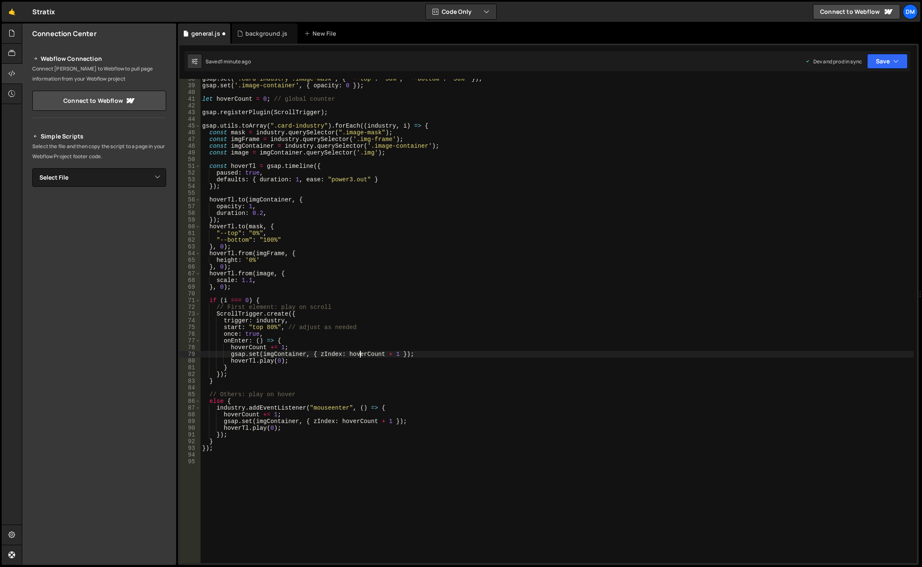
click at [360, 356] on div "gsap . set ( '.card-industry .image-mask' , { "--top" : "50%" , "--bottom" : "5…" at bounding box center [557, 325] width 713 height 498
drag, startPoint x: 338, startPoint y: 306, endPoint x: 191, endPoint y: 304, distance: 146.9
click at [191, 304] on div "gsap.set(imgContainer, { zIndex: hoverCount + 1 }); 38 39 40 41 42 43 44 45 46 …" at bounding box center [549, 321] width 738 height 484
type textarea "// First element: play on scroll"
drag, startPoint x: 286, startPoint y: 327, endPoint x: 376, endPoint y: 326, distance: 90.2
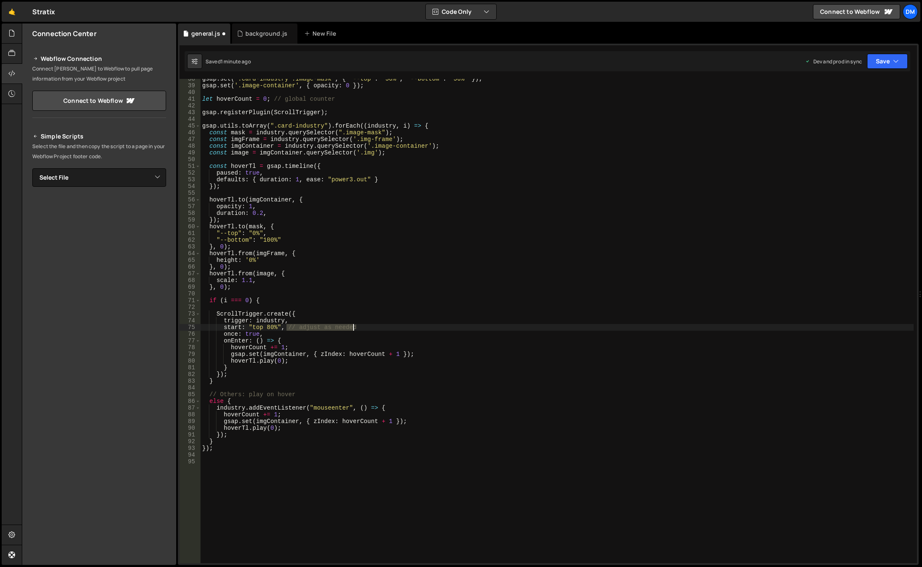
click at [376, 326] on div "gsap . set ( '.card-industry .image-mask' , { "--top" : "50%" , "--bottom" : "5…" at bounding box center [557, 325] width 713 height 498
click at [273, 321] on div "gsap . set ( '.card-industry .image-mask' , { "--top" : "50%" , "--bottom" : "5…" at bounding box center [557, 325] width 713 height 498
click at [248, 146] on div "gsap . set ( '.card-industry .image-mask' , { "--top" : "50%" , "--bottom" : "5…" at bounding box center [557, 325] width 713 height 498
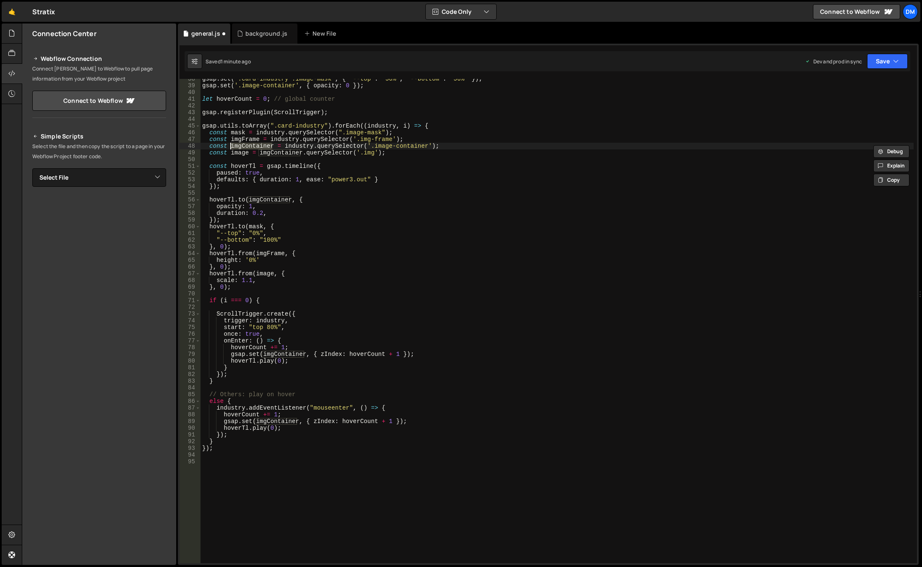
click at [268, 321] on div "gsap . set ( '.card-industry .image-mask' , { "--top" : "50%" , "--bottom" : "5…" at bounding box center [557, 325] width 713 height 498
paste textarea "mgContainer"
click at [399, 302] on div "gsap . set ( '.card-industry .image-mask' , { "--top" : "50%" , "--bottom" : "5…" at bounding box center [557, 325] width 713 height 498
click at [280, 360] on div "gsap . set ( '.card-industry .image-mask' , { "--top" : "50%" , "--bottom" : "5…" at bounding box center [557, 325] width 713 height 498
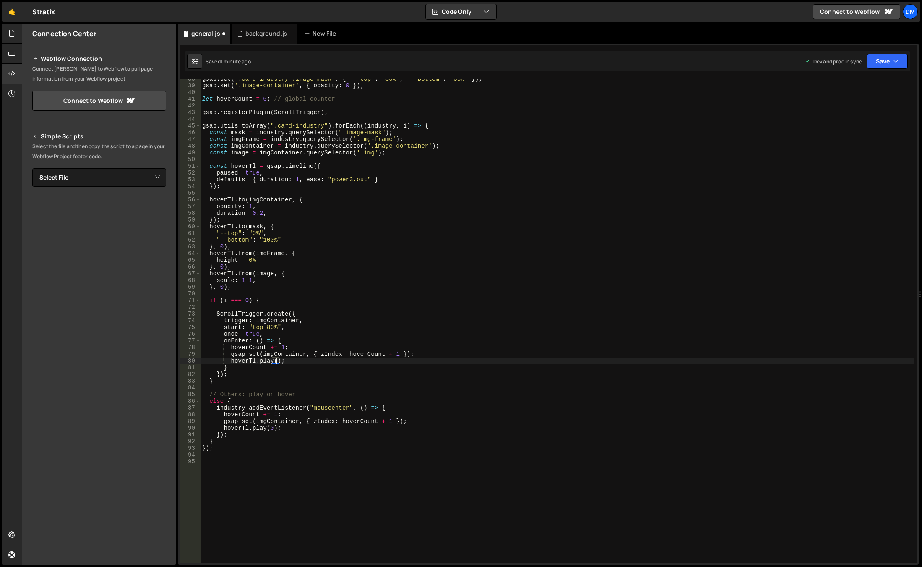
click at [519, 283] on div "gsap . set ( '.card-industry .image-mask' , { "--top" : "50%" , "--bottom" : "5…" at bounding box center [557, 325] width 713 height 498
click at [876, 60] on button "Save" at bounding box center [887, 61] width 41 height 15
click at [873, 83] on div "Save to Staging S" at bounding box center [859, 82] width 87 height 8
click at [885, 61] on button "Save" at bounding box center [887, 61] width 41 height 15
drag, startPoint x: 862, startPoint y: 115, endPoint x: 858, endPoint y: 116, distance: 4.8
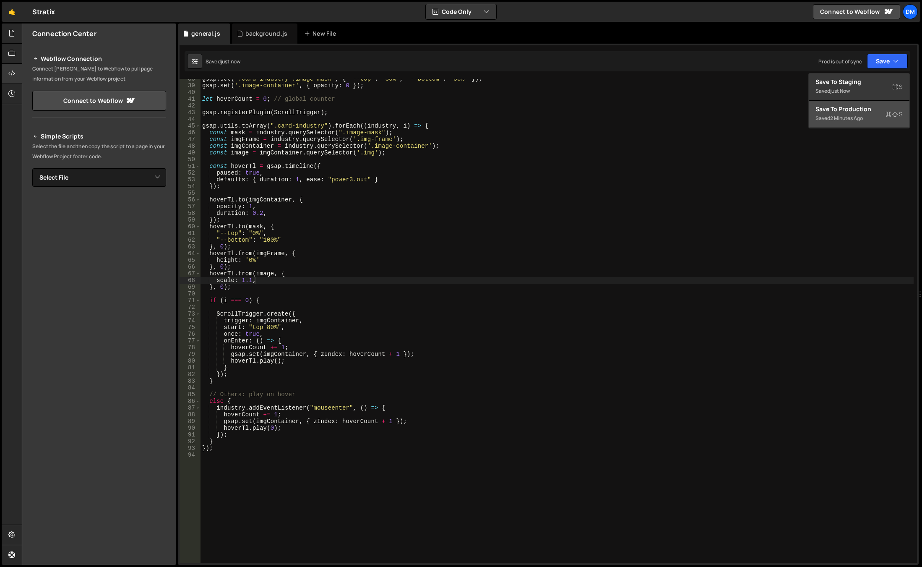
click at [862, 115] on div "2 minutes ago" at bounding box center [846, 118] width 33 height 7
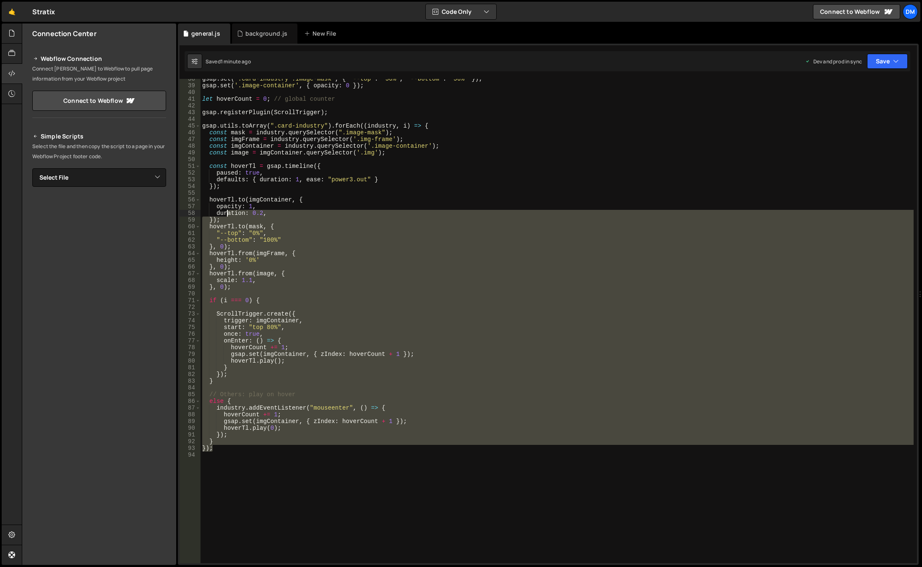
scroll to position [201, 0]
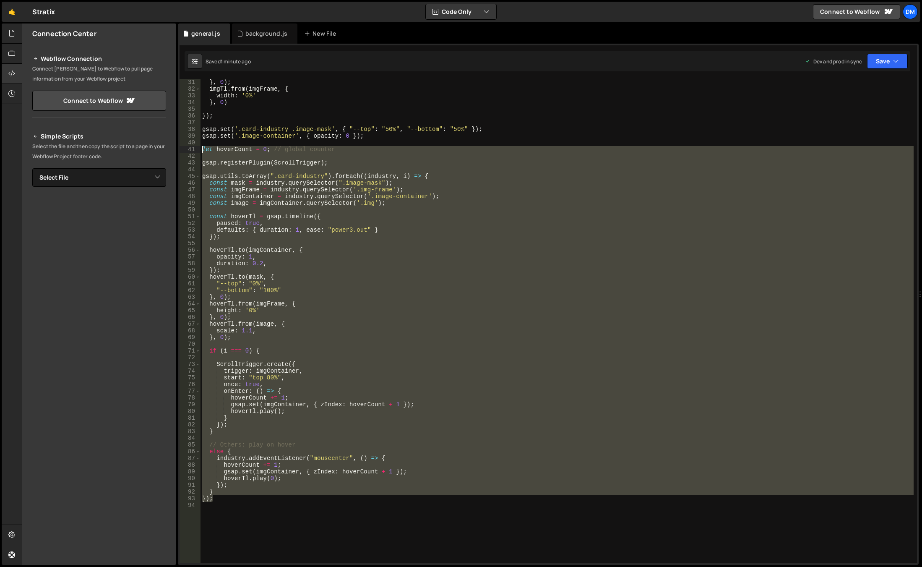
drag, startPoint x: 224, startPoint y: 449, endPoint x: 198, endPoint y: 151, distance: 299.9
click at [198, 151] on div "}); 31 32 33 34 35 36 37 38 39 40 41 42 43 44 45 46 47 48 49 50 51 52 53 54 55 …" at bounding box center [549, 321] width 738 height 484
type textarea "let hoverCount = 0; // global counter"
paste textarea
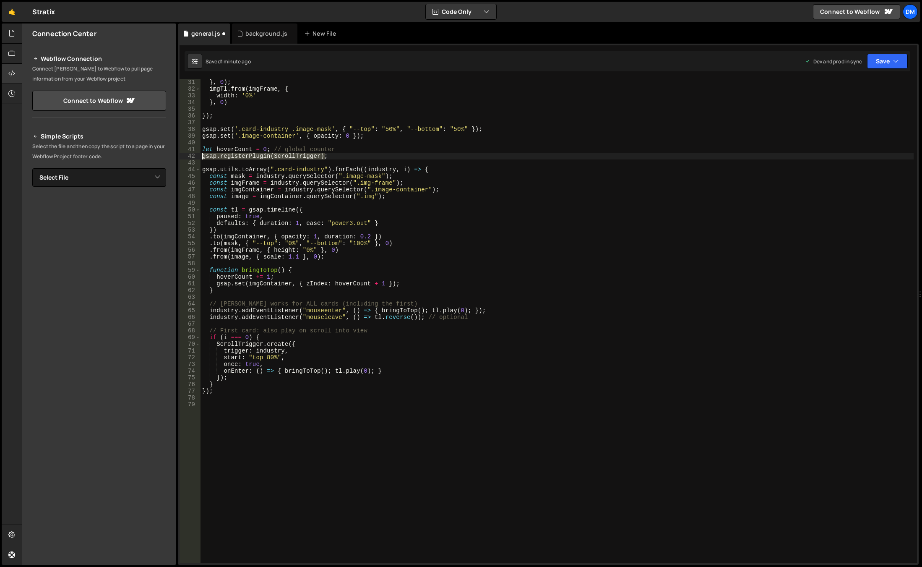
drag, startPoint x: 329, startPoint y: 157, endPoint x: 163, endPoint y: 157, distance: 166.6
click at [163, 157] on div "Files New File Javascript files 0 background.js 0 0 general.js 0 CSS files Copy…" at bounding box center [472, 294] width 900 height 542
type textarea "gsap.registerPlugin(ScrollTrigger);"
click at [541, 237] on div "} , 0 ) ; imgTl . from ( imgFrame , { width : '0%' } , 0 ) }) ; gsap . set ( '.…" at bounding box center [557, 328] width 713 height 498
type textarea ".to(imgContainer, { opacity: 1, duration: 0.2 })"
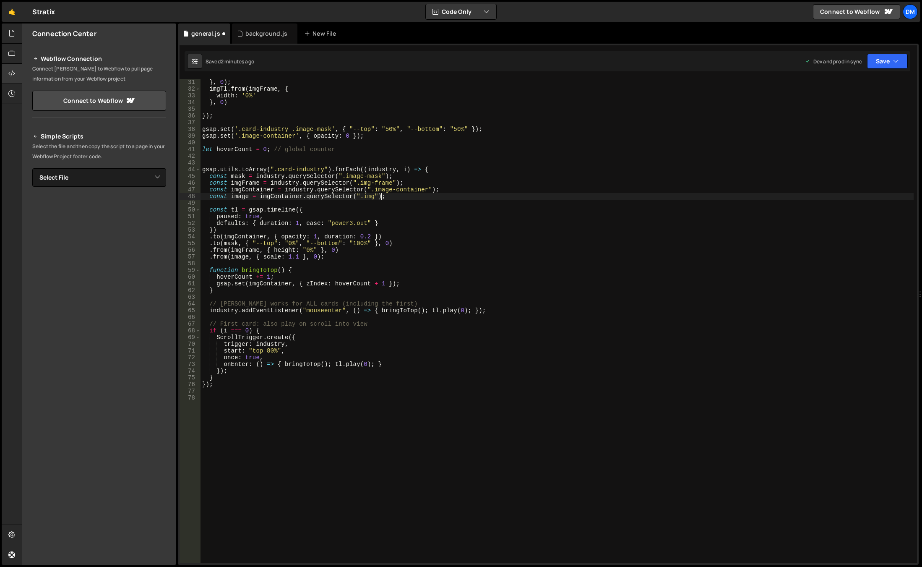
click at [652, 193] on div "} , 0 ) ; imgTl . from ( imgFrame , { width : '0%' } , 0 ) }) ; gsap . set ( '.…" at bounding box center [557, 328] width 713 height 498
click at [868, 60] on button "Save" at bounding box center [887, 61] width 41 height 15
click at [869, 84] on div "Save to Staging S" at bounding box center [859, 82] width 87 height 8
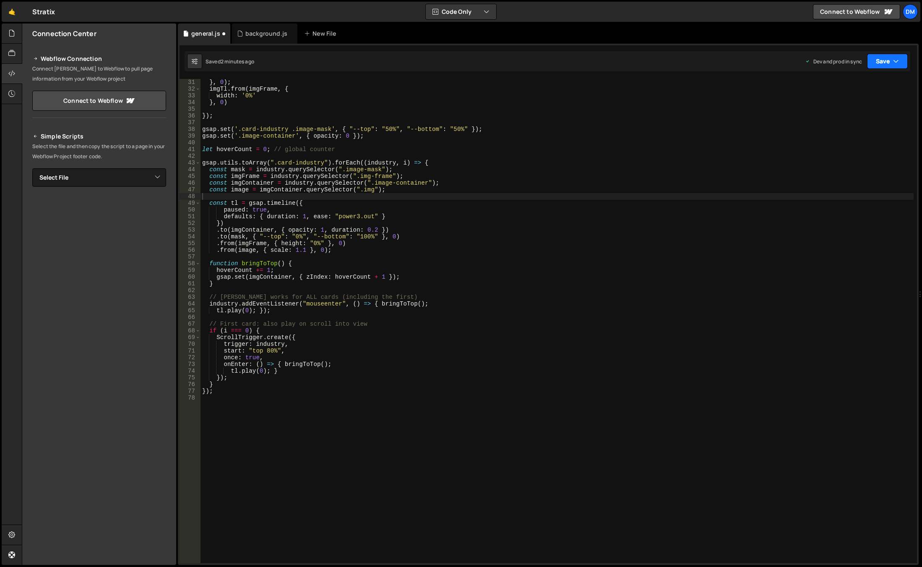
click at [891, 56] on button "Save" at bounding box center [887, 61] width 41 height 15
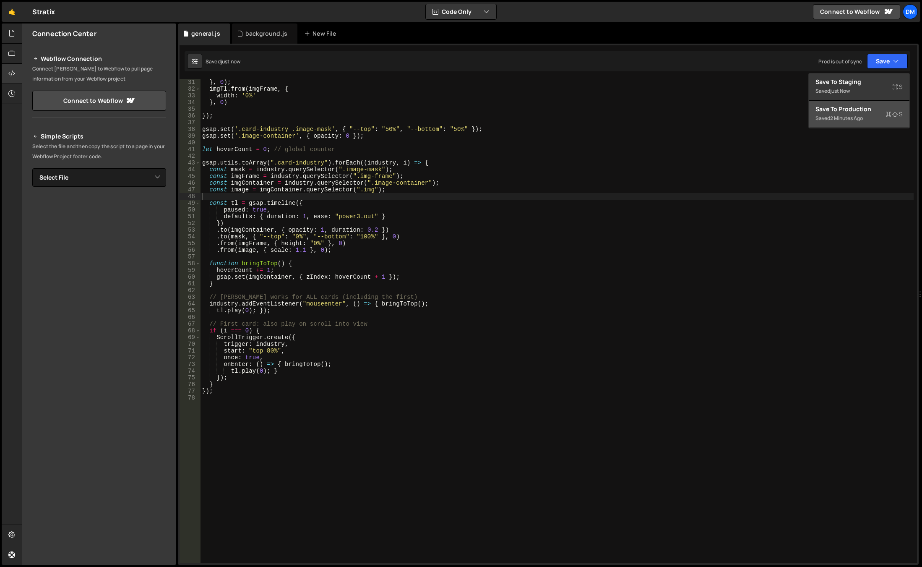
click at [844, 109] on div "Save to Production S" at bounding box center [859, 109] width 87 height 8
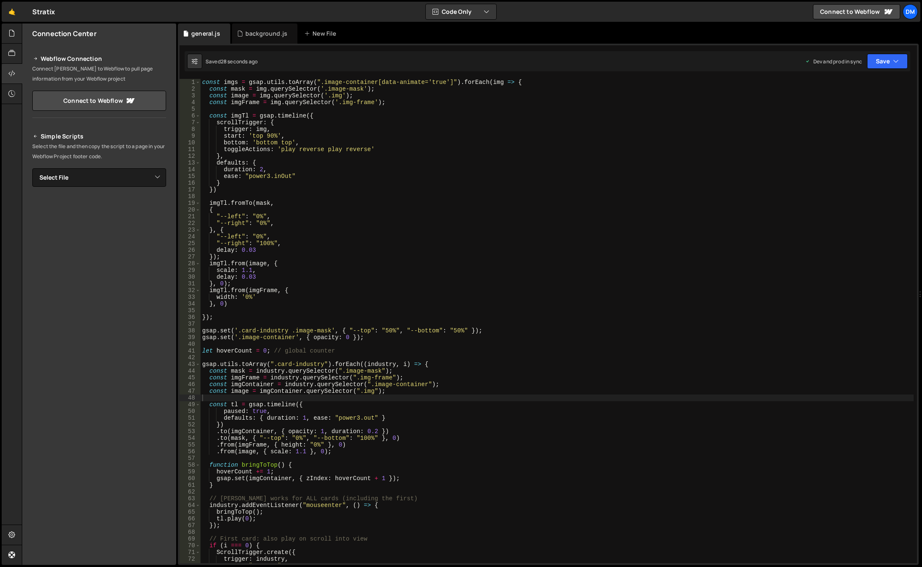
scroll to position [0, 0]
type textarea "bottom: 'bottom top',"
click at [357, 143] on div "const imgs = gsap . utils . toArray ( ".image-container[data-animate='true']" )…" at bounding box center [557, 328] width 713 height 498
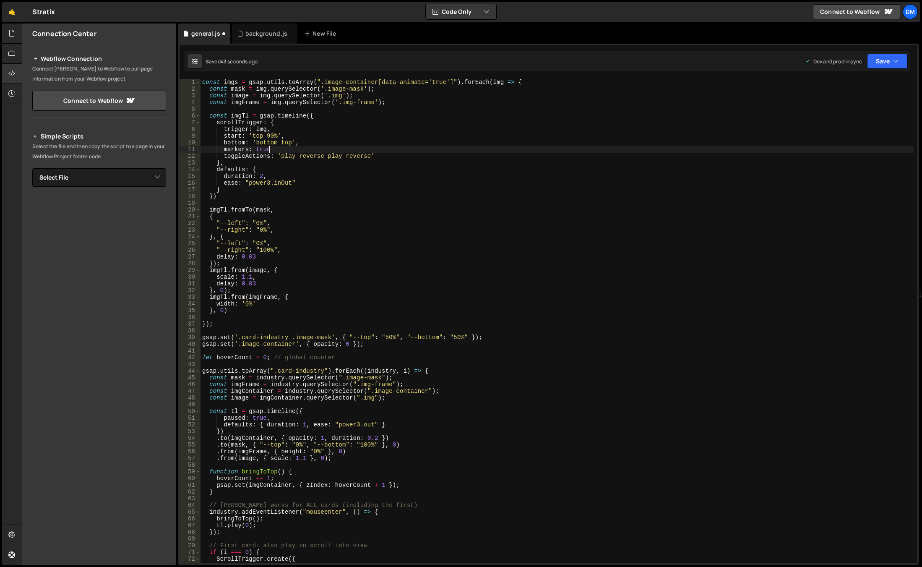
scroll to position [0, 4]
type textarea "markers: true,"
click at [864, 57] on div "Dev and prod in sync Upgrade to Edit Save Save to Staging S Saved 45 seconds ag…" at bounding box center [856, 61] width 103 height 15
click at [876, 59] on button "Save" at bounding box center [887, 61] width 41 height 15
click at [852, 86] on div "Saved 46 seconds ago" at bounding box center [859, 91] width 87 height 10
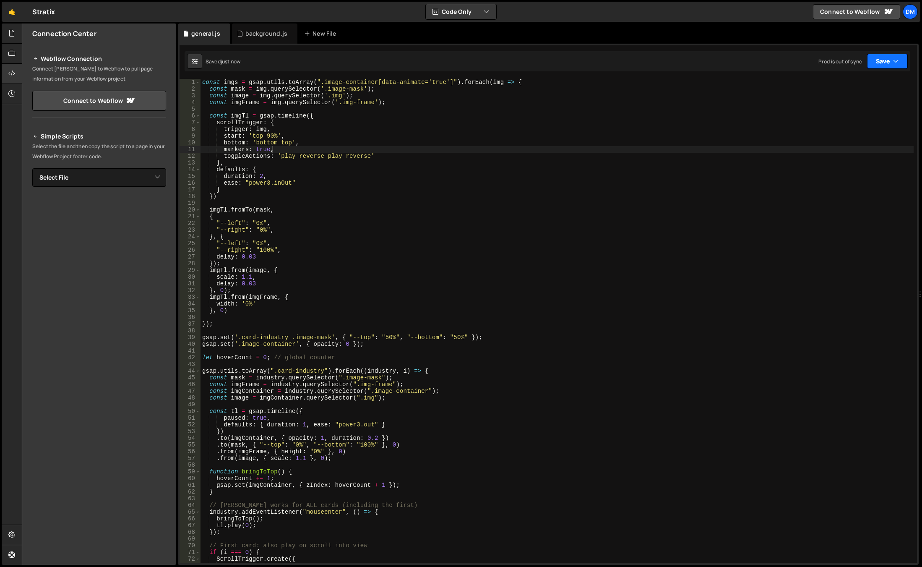
click at [874, 59] on button "Save" at bounding box center [887, 61] width 41 height 15
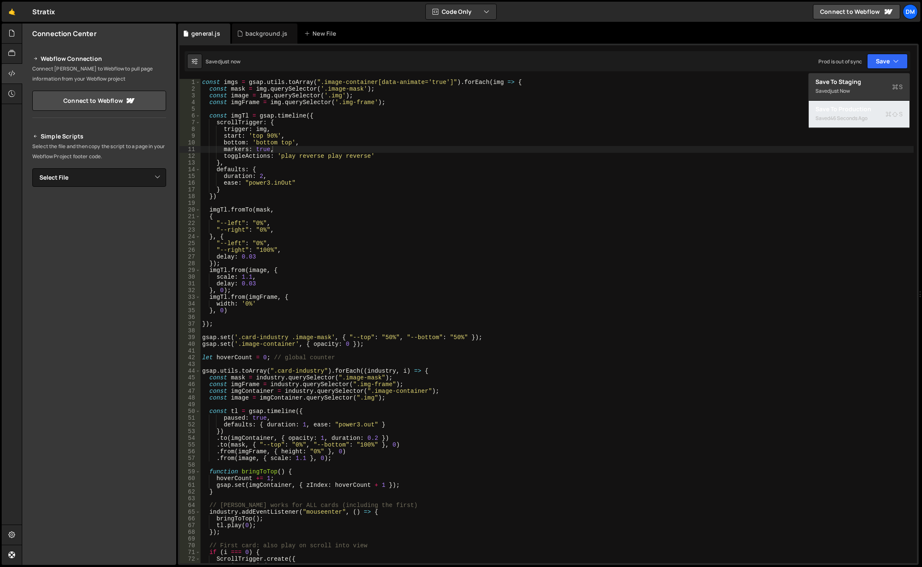
click at [848, 117] on div "46 seconds ago" at bounding box center [848, 118] width 37 height 7
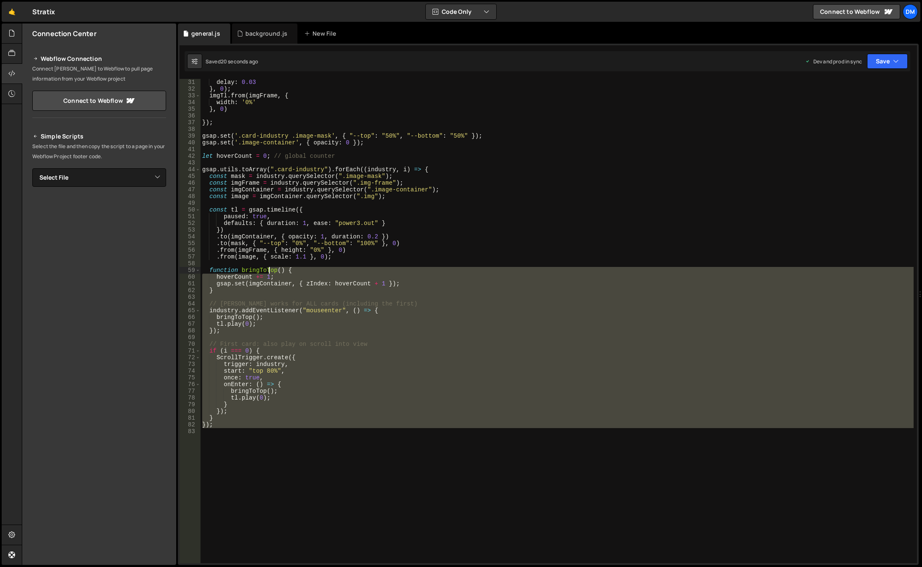
scroll to position [126, 0]
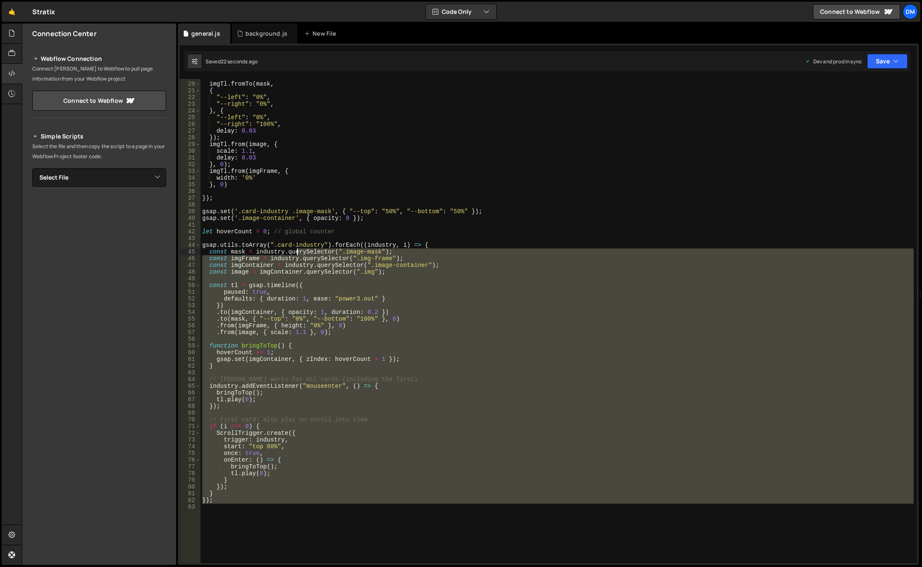
drag, startPoint x: 283, startPoint y: 365, endPoint x: 331, endPoint y: 253, distance: 122.9
click at [331, 253] on div "imgTl . fromTo ( mask , { "--left" : "0%" , "--right" : "0%" , } , { "--left" :…" at bounding box center [557, 323] width 713 height 498
click at [341, 185] on div "imgTl . fromTo ( mask , { "--left" : "0%" , "--right" : "0%" , } , { "--left" :…" at bounding box center [557, 323] width 713 height 498
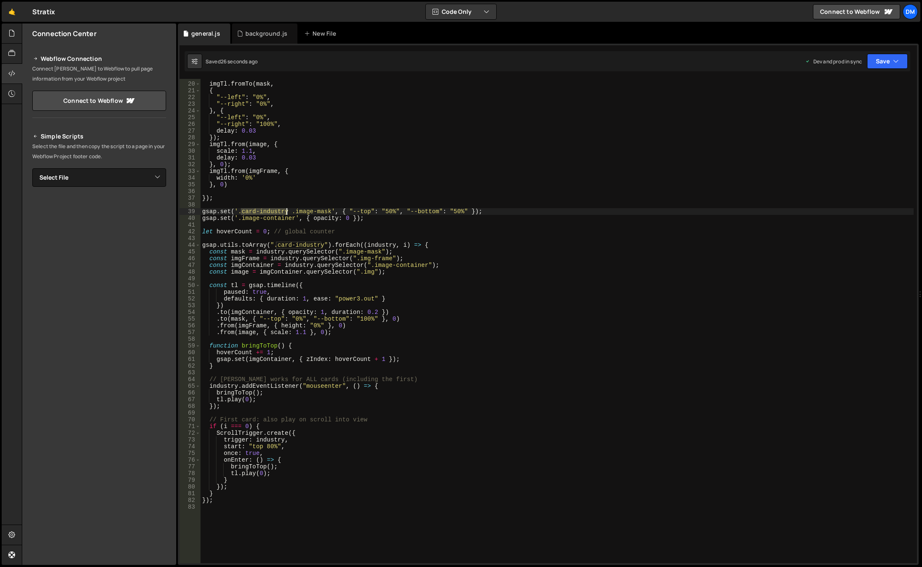
drag, startPoint x: 240, startPoint y: 210, endPoint x: 287, endPoint y: 212, distance: 46.2
click at [287, 212] on div "imgTl . fromTo ( mask , { "--left" : "0%" , "--right" : "0%" , } , { "--left" :…" at bounding box center [557, 323] width 713 height 498
drag, startPoint x: 238, startPoint y: 211, endPoint x: 286, endPoint y: 211, distance: 47.4
click at [286, 211] on div "imgTl . fromTo ( mask , { "--left" : "0%" , "--right" : "0%" , } , { "--left" :…" at bounding box center [557, 323] width 713 height 498
click at [238, 219] on div "imgTl . fromTo ( mask , { "--left" : "0%" , "--right" : "0%" , } , { "--left" :…" at bounding box center [557, 323] width 713 height 498
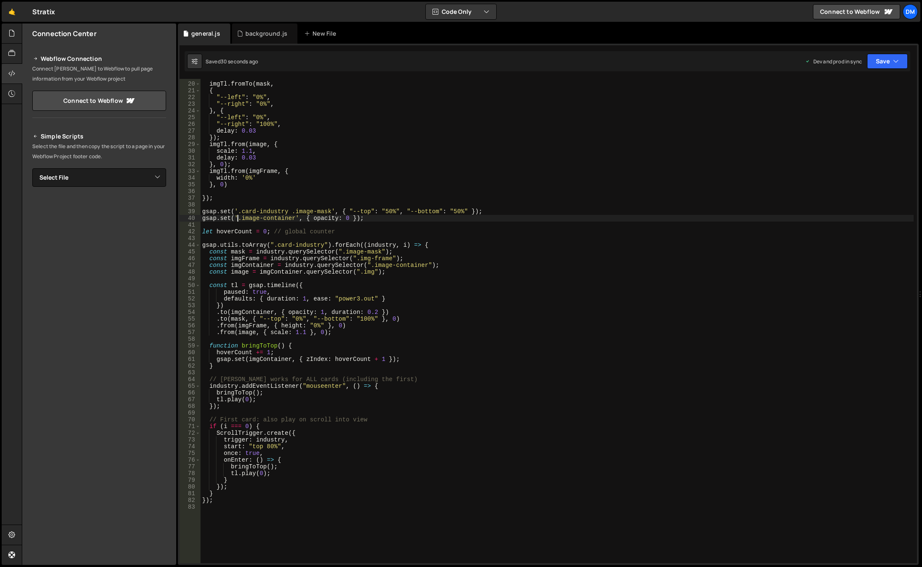
paste textarea "card-industry."
drag, startPoint x: 561, startPoint y: 253, endPoint x: 616, endPoint y: 209, distance: 69.8
click at [561, 253] on div "imgTl . fromTo ( mask , { "--left" : "0%" , "--right" : "0%" , } , { "--left" :…" at bounding box center [557, 323] width 713 height 498
click at [885, 53] on div "Saved 33 seconds ago Dev and prod in sync Upgrade to Edit Save Save to Staging …" at bounding box center [548, 61] width 726 height 20
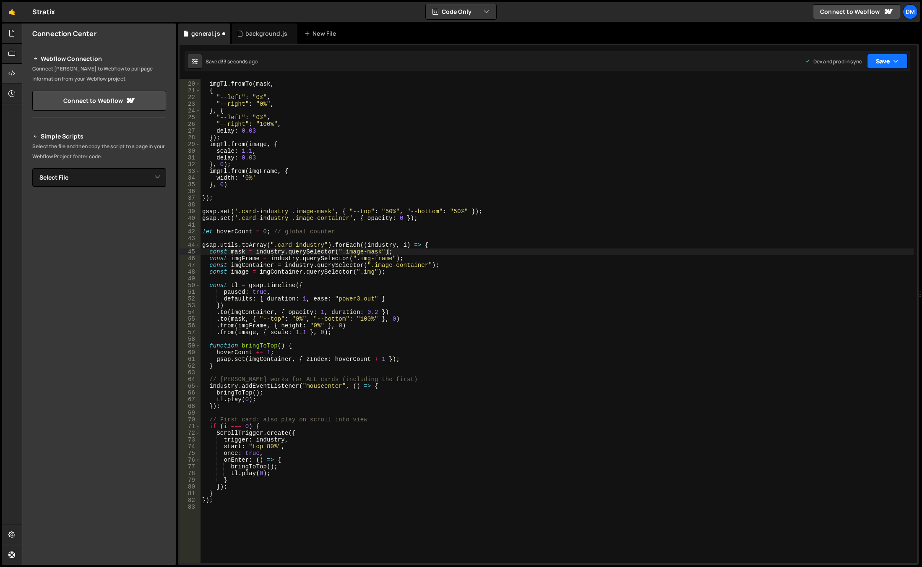
click at [882, 65] on button "Save" at bounding box center [887, 61] width 41 height 15
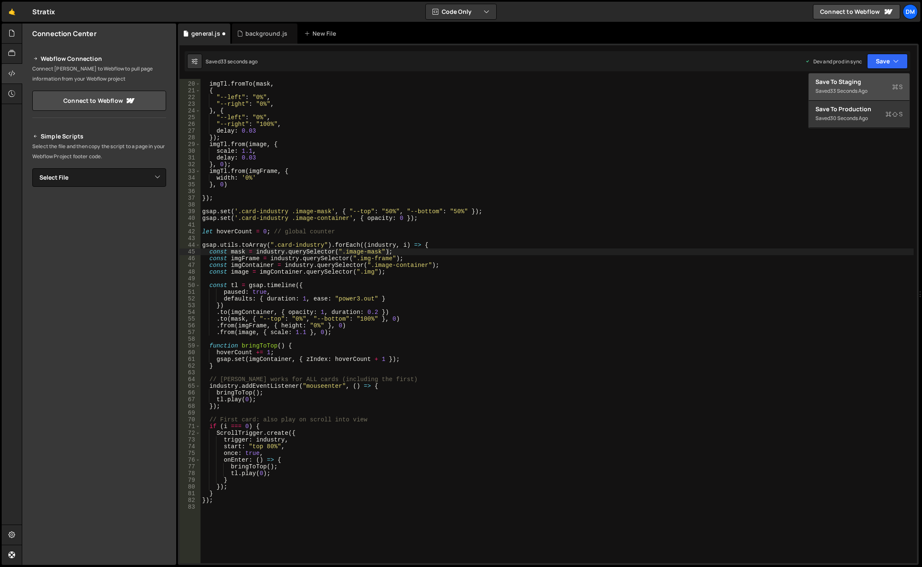
click at [864, 87] on div "33 seconds ago" at bounding box center [848, 90] width 37 height 7
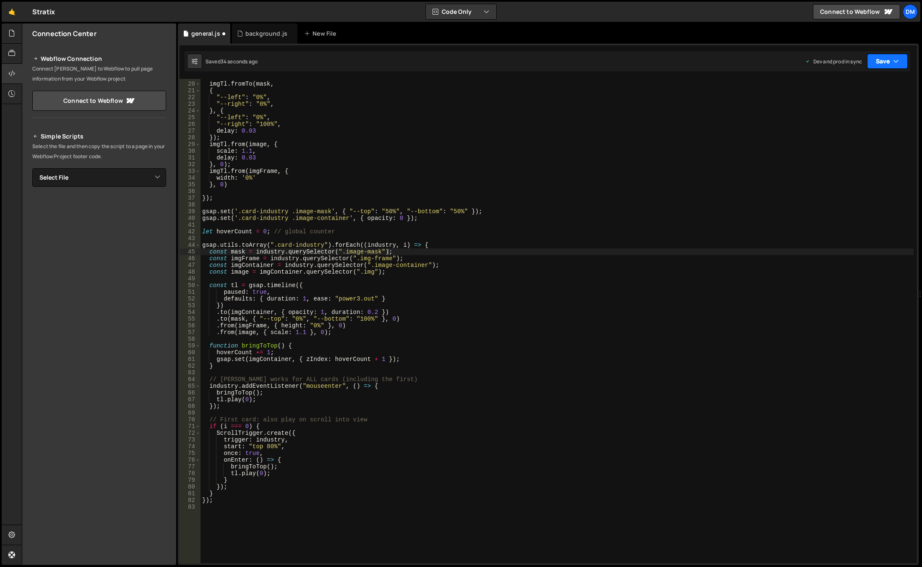
click at [885, 60] on button "Save" at bounding box center [887, 61] width 41 height 15
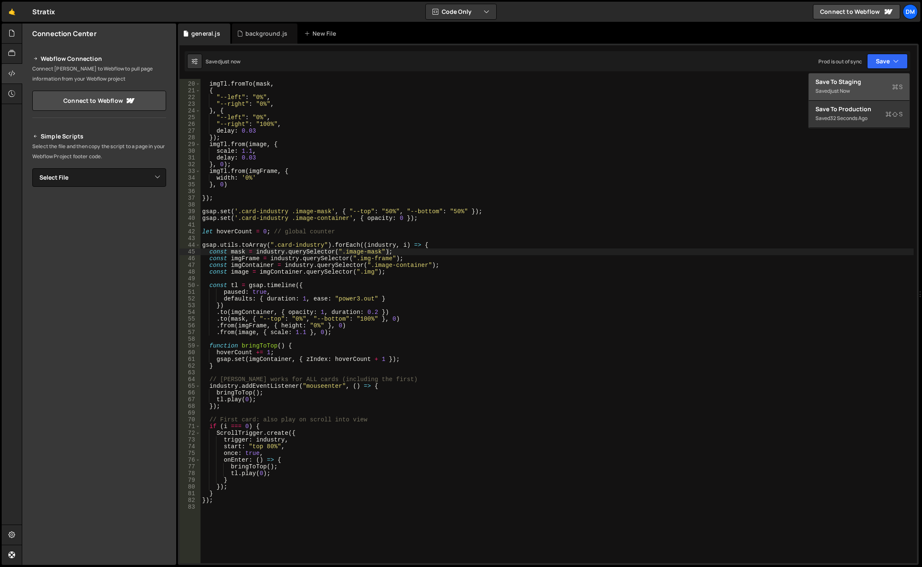
click at [858, 100] on button "Save to Staging S Saved just now" at bounding box center [859, 86] width 101 height 27
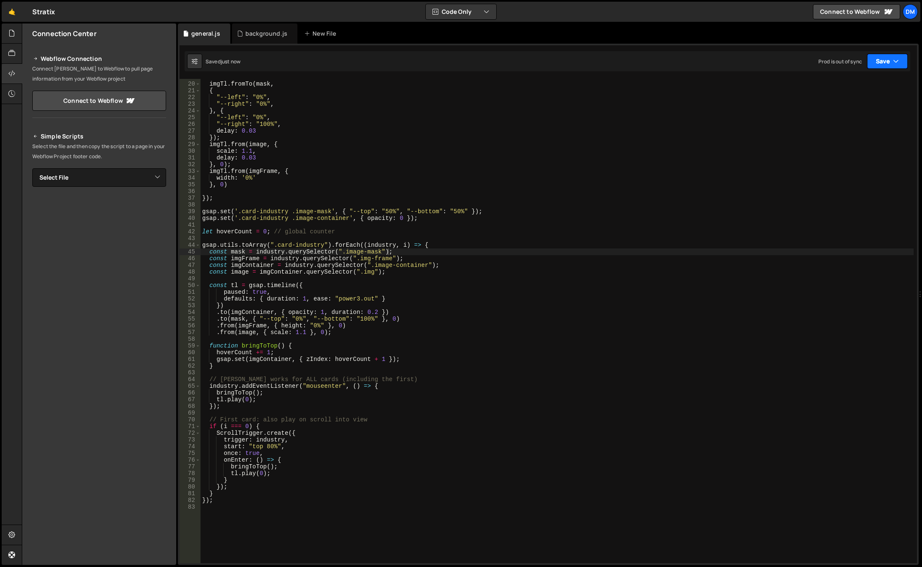
click at [871, 65] on button "Save" at bounding box center [887, 61] width 41 height 15
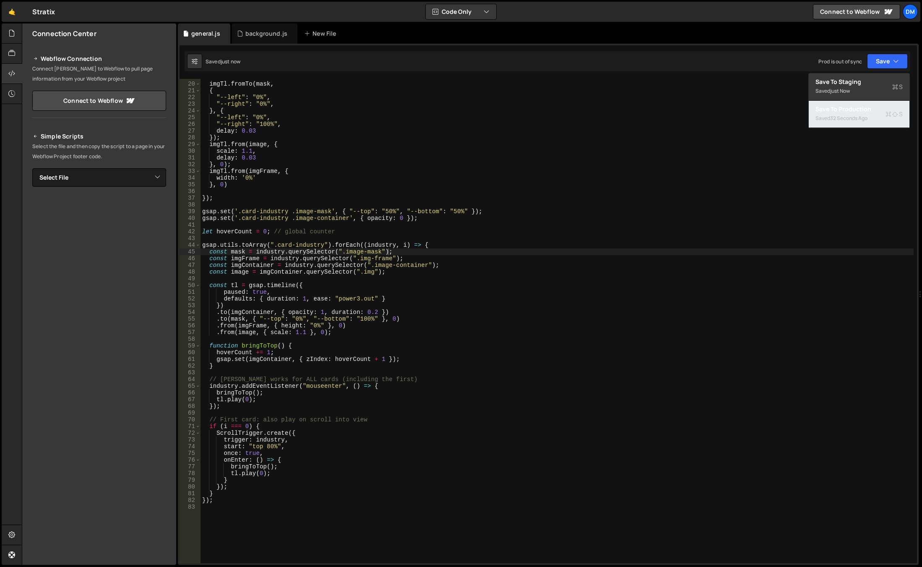
click at [841, 122] on div "Saved 32 seconds ago" at bounding box center [859, 118] width 87 height 10
type textarea "gsap.set('.card-industry .image-container', { opacity: 0 });"
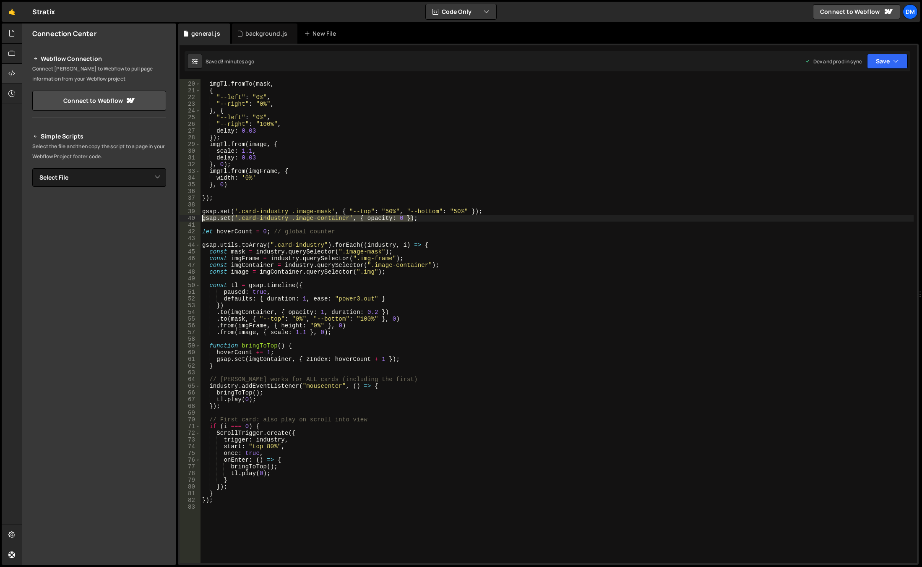
drag, startPoint x: 420, startPoint y: 216, endPoint x: 199, endPoint y: 220, distance: 221.6
click at [199, 220] on div "gsap.set('.card-industry .image-container', { opacity: 0 }); 19 20 21 22 23 24 …" at bounding box center [549, 321] width 738 height 484
click at [420, 216] on div "imgTl . fromTo ( mask , { "--left" : "0%" , "--right" : "0%" , } , { "--left" :…" at bounding box center [557, 321] width 713 height 484
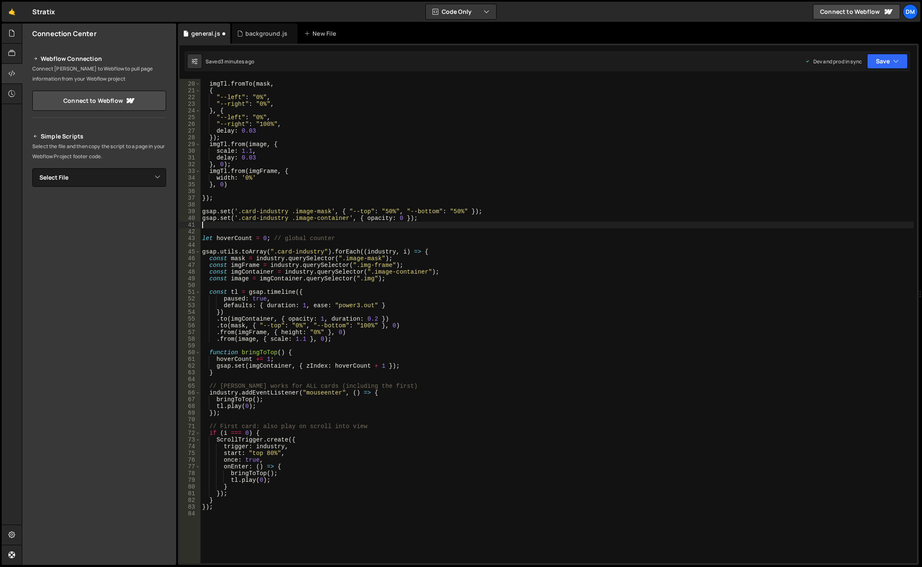
paste textarea "gsap.set('.card-industry .image-container', { opacity: 0 });"
drag, startPoint x: 241, startPoint y: 225, endPoint x: 348, endPoint y: 227, distance: 106.6
click at [348, 227] on div "imgTl . fromTo ( mask , { "--left" : "0%" , "--right" : "0%" , } , { "--left" :…" at bounding box center [557, 323] width 713 height 498
paste textarea "ption-large"
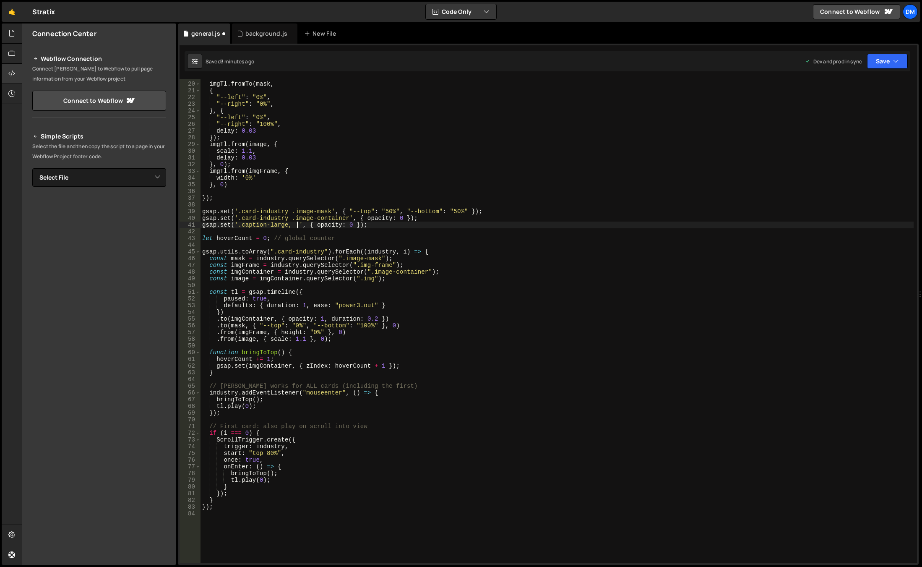
paste textarea "counter-container"
drag, startPoint x: 411, startPoint y: 222, endPoint x: 400, endPoint y: 285, distance: 63.9
click at [411, 222] on div "imgTl . fromTo ( mask , { "--left" : "0%" , "--right" : "0%" , } , { "--left" :…" at bounding box center [557, 323] width 713 height 498
type textarea "gsap.set('.caption-large, .counter-container', { opacity: 0.5 });"
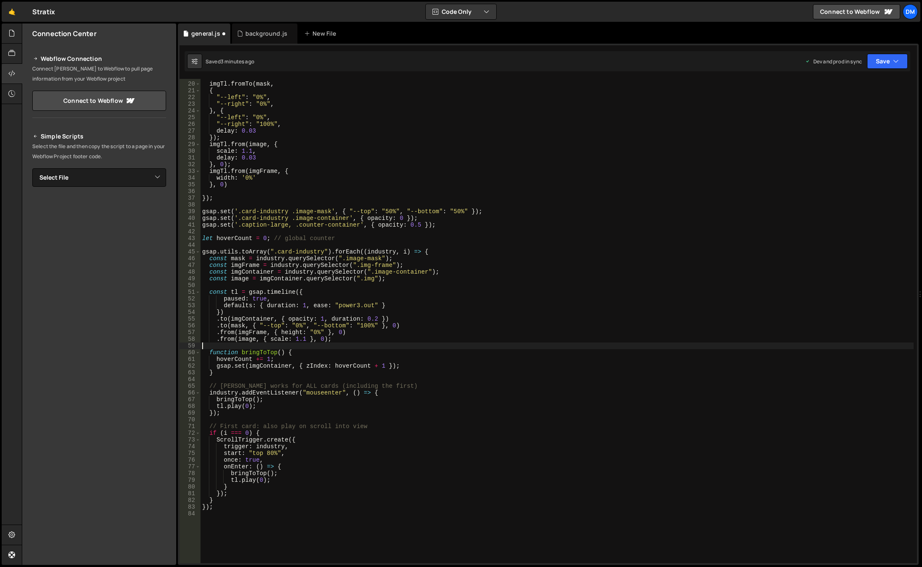
click at [503, 346] on div "imgTl . fromTo ( mask , { "--left" : "0%" , "--right" : "0%" , } , { "--left" :…" at bounding box center [557, 323] width 713 height 498
click at [368, 341] on div "imgTl . fromTo ( mask , { "--left" : "0%" , "--right" : "0%" , } , { "--left" :…" at bounding box center [557, 323] width 713 height 498
drag, startPoint x: 347, startPoint y: 336, endPoint x: 217, endPoint y: 339, distance: 130.5
click at [217, 339] on div "imgTl . fromTo ( mask , { "--left" : "0%" , "--right" : "0%" , } , { "--left" :…" at bounding box center [557, 323] width 713 height 498
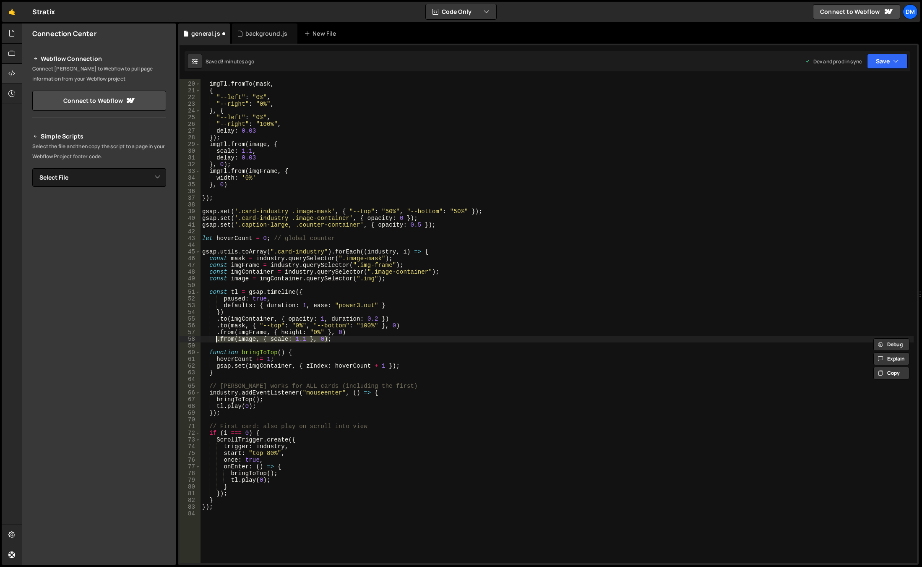
type textarea ".from(image, { scale: 1.1 }, 0);"
click at [338, 339] on div "imgTl . fromTo ( mask , { "--left" : "0%" , "--right" : "0%" , } , { "--left" :…" at bounding box center [557, 321] width 713 height 484
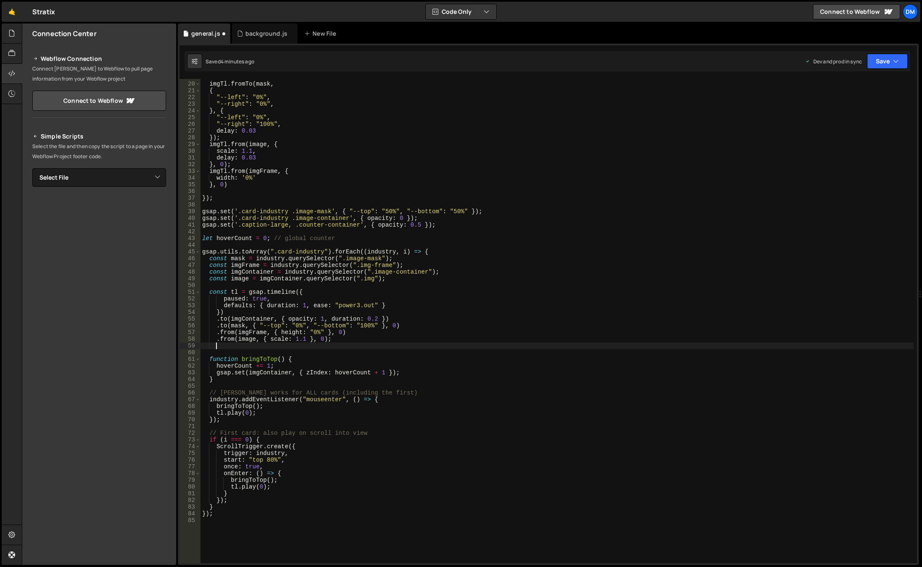
scroll to position [0, 0]
paste textarea ".from(image, { scale: 1.1 }, 0);"
drag, startPoint x: 389, startPoint y: 278, endPoint x: 209, endPoint y: 276, distance: 179.2
click at [209, 276] on div "imgTl . fromTo ( mask , { "--left" : "0%" , "--right" : "0%" , } , { "--left" :…" at bounding box center [557, 323] width 713 height 498
type textarea "const image = imgContainer.querySelector(".img");"
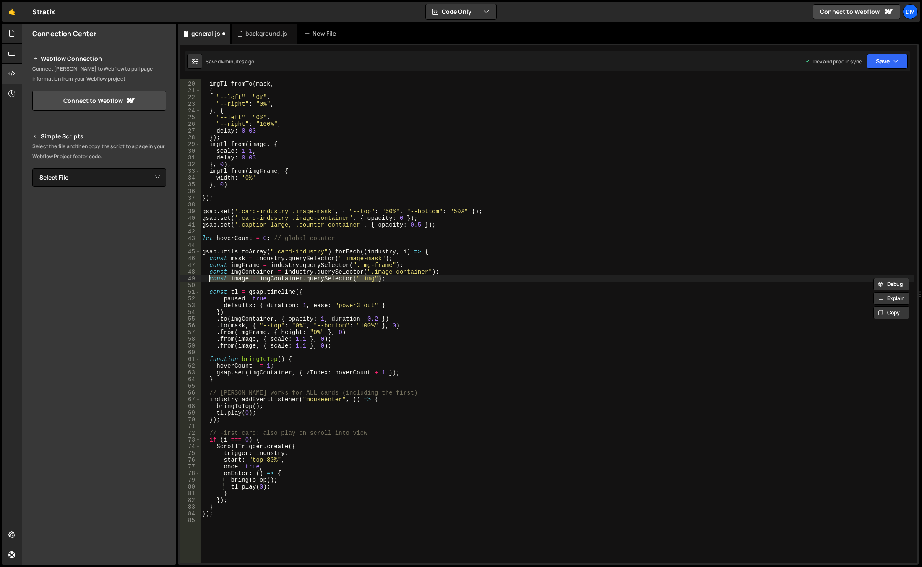
click at [382, 279] on div "imgTl . fromTo ( mask , { "--left" : "0%" , "--right" : "0%" , } , { "--left" :…" at bounding box center [557, 321] width 713 height 484
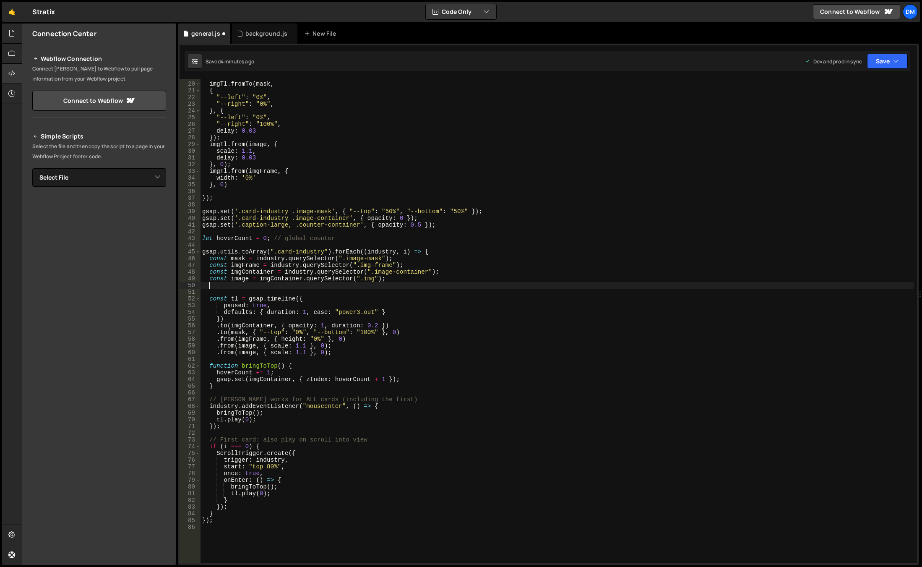
scroll to position [0, 0]
paste textarea "const image = imgContainer.querySelector(".img");"
click at [238, 284] on div "imgTl . fromTo ( mask , { "--left" : "0%" , "--right" : "0%" , } , { "--left" :…" at bounding box center [557, 323] width 713 height 498
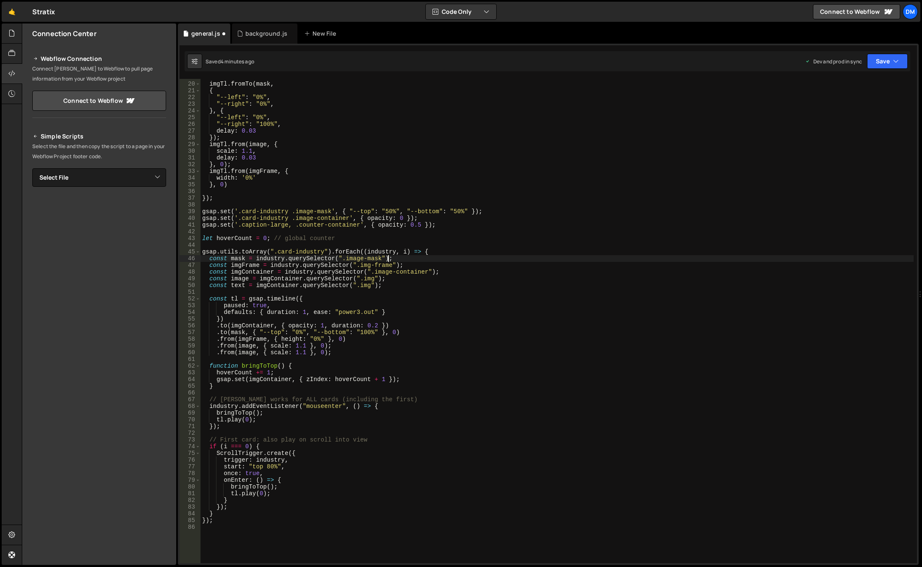
click at [536, 259] on div "imgTl . fromTo ( mask , { "--left" : "0%" , "--right" : "0%" , } , { "--left" :…" at bounding box center [557, 323] width 713 height 498
drag, startPoint x: 240, startPoint y: 226, endPoint x: 285, endPoint y: 226, distance: 44.5
click at [285, 226] on div "imgTl . fromTo ( mask , { "--left" : "0%" , "--right" : "0%" , } , { "--left" :…" at bounding box center [557, 323] width 713 height 498
click at [346, 285] on div "imgTl . fromTo ( mask , { "--left" : "0%" , "--right" : "0%" , } , { "--left" :…" at bounding box center [557, 323] width 713 height 498
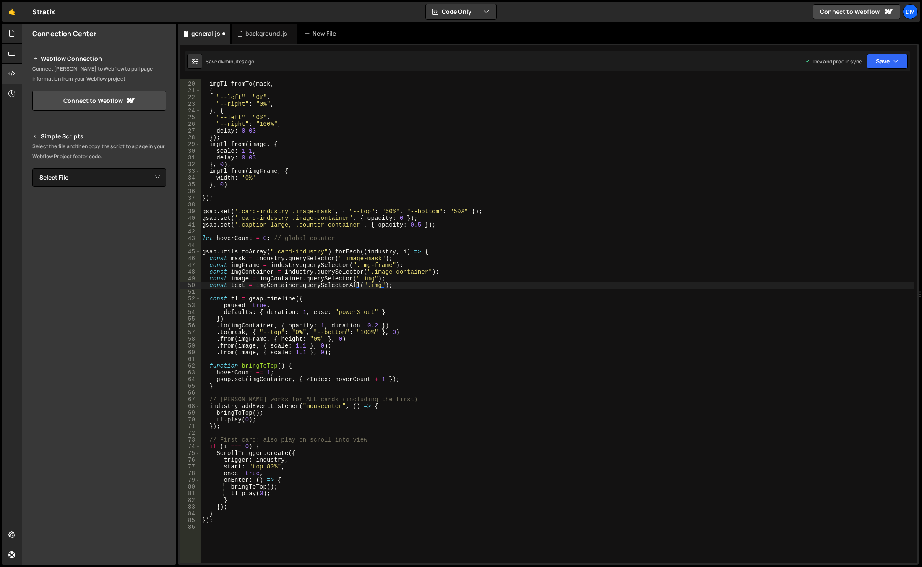
click at [369, 284] on div "imgTl . fromTo ( mask , { "--left" : "0%" , "--right" : "0%" , } , { "--left" :…" at bounding box center [557, 323] width 713 height 498
paste textarea "caption-large"
drag, startPoint x: 297, startPoint y: 224, endPoint x: 357, endPoint y: 227, distance: 59.6
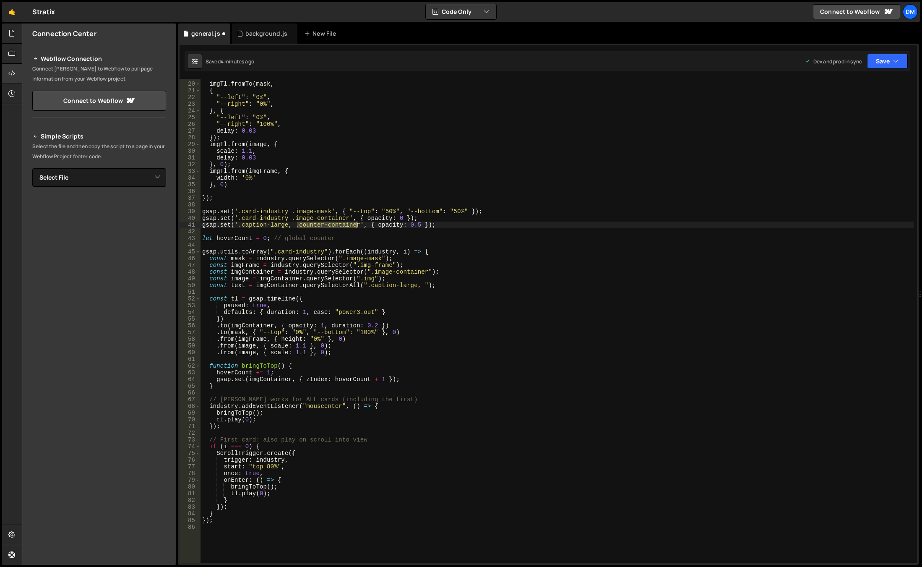
click at [357, 227] on div "imgTl . fromTo ( mask , { "--left" : "0%" , "--right" : "0%" , } , { "--left" :…" at bounding box center [557, 323] width 713 height 498
click at [419, 285] on div "imgTl . fromTo ( mask , { "--left" : "0%" , "--right" : "0%" , } , { "--left" :…" at bounding box center [557, 323] width 713 height 498
paste textarea "counter-container"
click at [432, 342] on div "imgTl . fromTo ( mask , { "--left" : "0%" , "--right" : "0%" , } , { "--left" :…" at bounding box center [557, 323] width 713 height 498
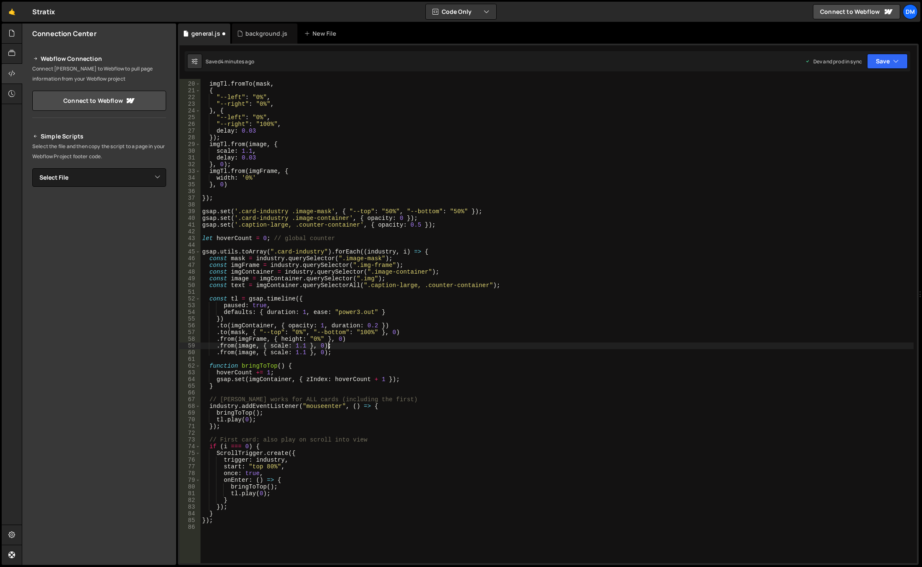
click at [240, 284] on div "imgTl . fromTo ( mask , { "--left" : "0%" , "--right" : "0%" , } , { "--left" :…" at bounding box center [557, 323] width 713 height 498
click at [242, 350] on div "imgTl . fromTo ( mask , { "--left" : "0%" , "--right" : "0%" , } , { "--left" :…" at bounding box center [557, 323] width 713 height 498
paste textarea "text"
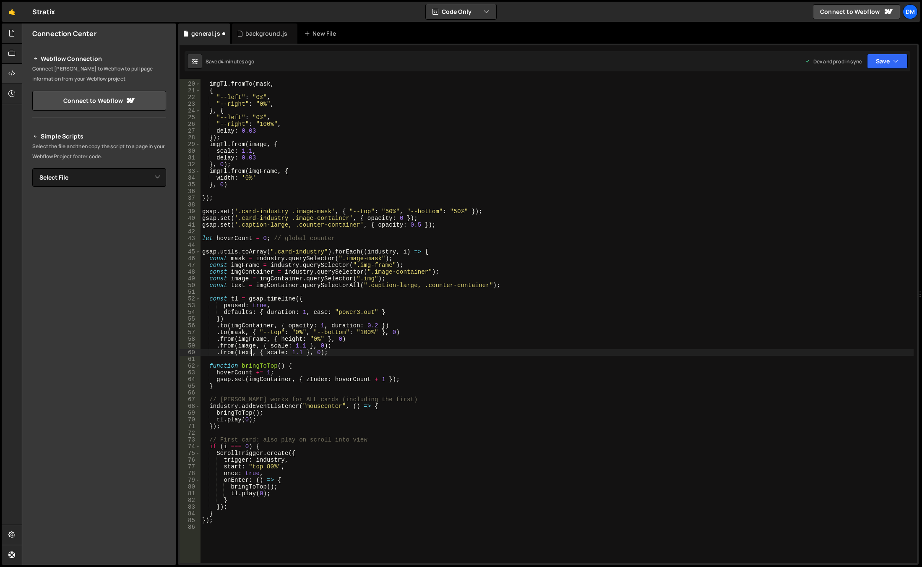
click at [274, 353] on div "imgTl . fromTo ( mask , { "--left" : "0%" , "--right" : "0%" , } , { "--left" :…" at bounding box center [557, 323] width 713 height 498
drag, startPoint x: 299, startPoint y: 353, endPoint x: 312, endPoint y: 355, distance: 13.2
click at [312, 355] on div "imgTl . fromTo ( mask , { "--left" : "0%" , "--right" : "0%" , } , { "--left" :…" at bounding box center [557, 323] width 713 height 498
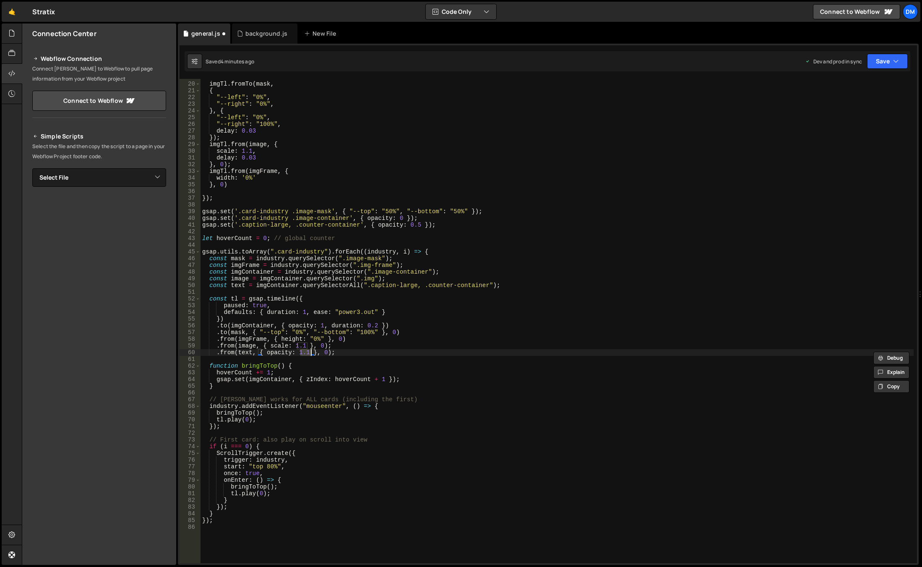
scroll to position [0, 7]
type textarea ".from(text, { opacity: 1}, 0);"
click at [579, 290] on div "imgTl . fromTo ( mask , { "--left" : "0%" , "--right" : "0%" , } , { "--left" :…" at bounding box center [557, 323] width 713 height 498
click at [895, 61] on icon "button" at bounding box center [896, 61] width 6 height 8
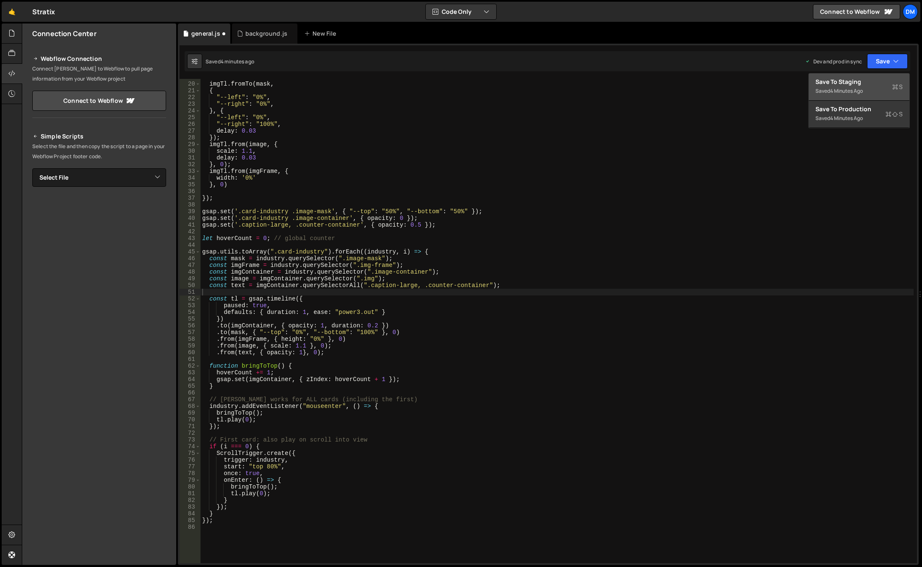
click at [879, 76] on button "Save to Staging S Saved 4 minutes ago" at bounding box center [859, 86] width 101 height 27
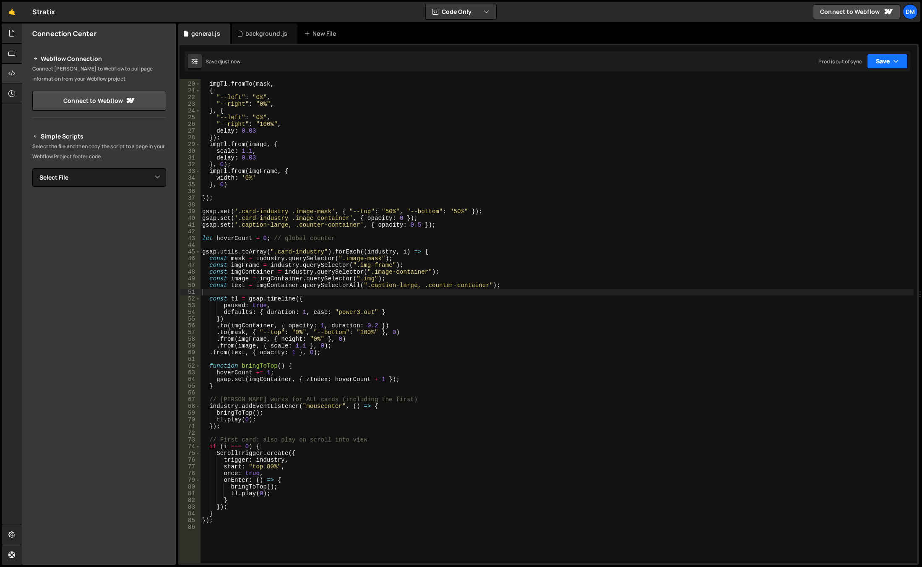
click at [877, 62] on button "Save" at bounding box center [887, 61] width 41 height 15
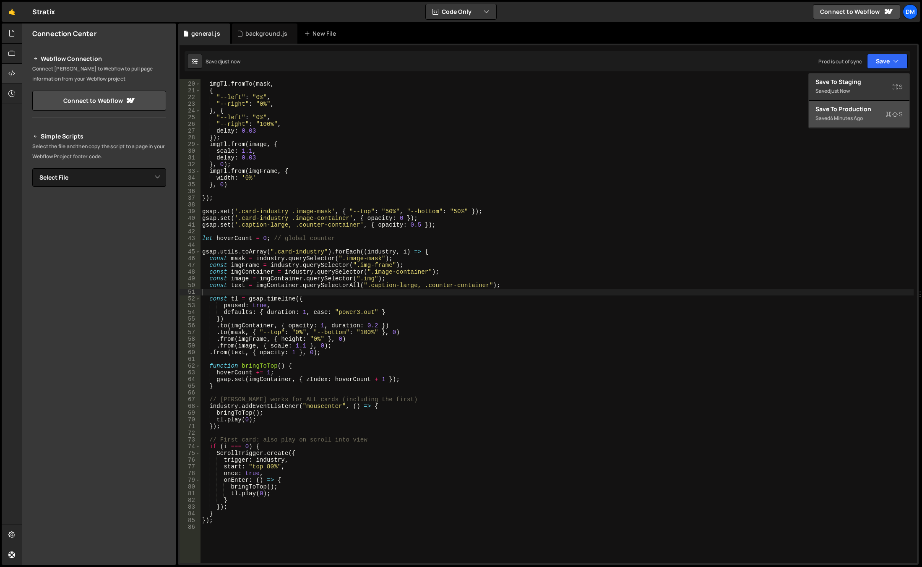
click at [853, 107] on div "Save to Production S" at bounding box center [859, 109] width 87 height 8
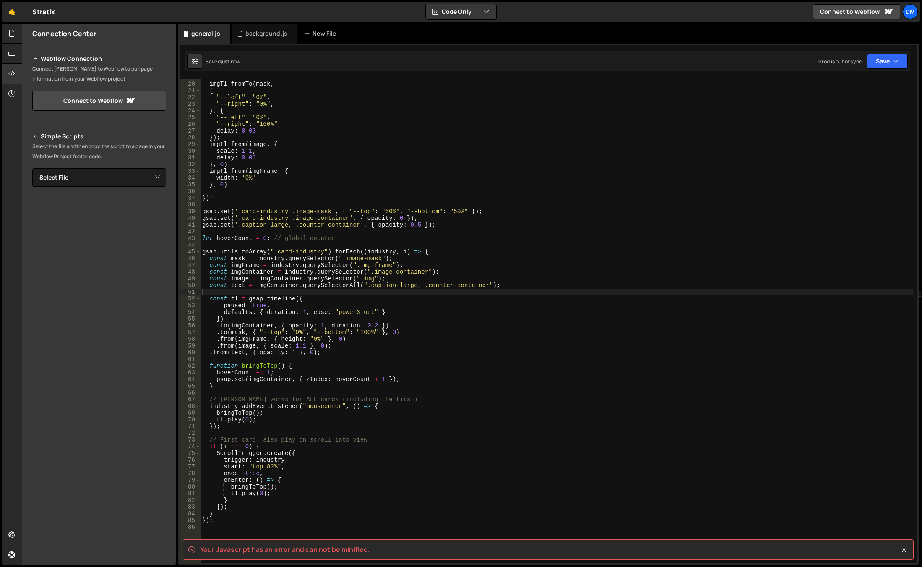
click at [210, 353] on div "imgTl . fromTo ( mask , { "--left" : "0%" , "--right" : "0%" , } , { "--left" :…" at bounding box center [557, 323] width 713 height 498
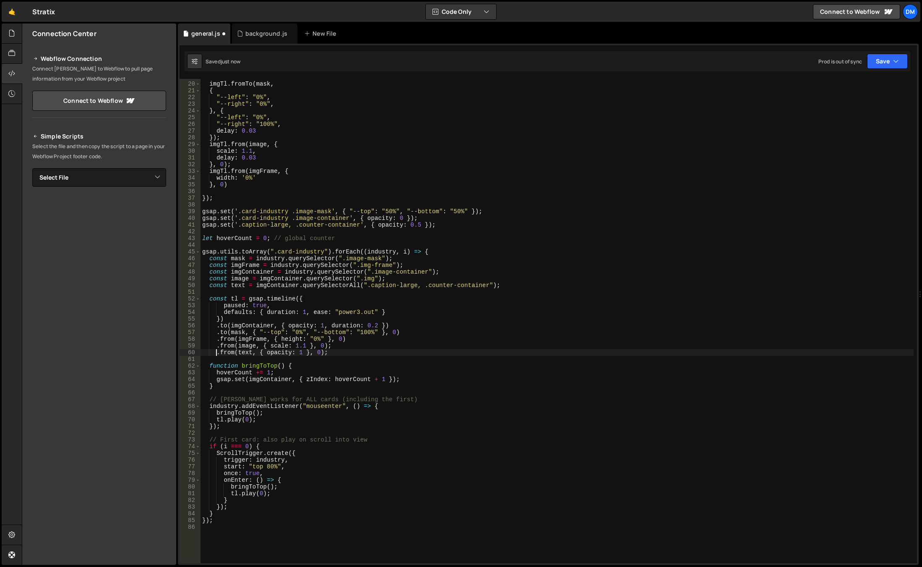
scroll to position [0, 1]
click at [352, 347] on div "imgTl . fromTo ( mask , { "--left" : "0%" , "--right" : "0%" , } , { "--left" :…" at bounding box center [557, 323] width 713 height 498
drag, startPoint x: 877, startPoint y: 62, endPoint x: 873, endPoint y: 72, distance: 10.5
click at [877, 62] on button "Save" at bounding box center [887, 61] width 41 height 15
click at [868, 81] on div "Save to Staging S" at bounding box center [859, 82] width 87 height 8
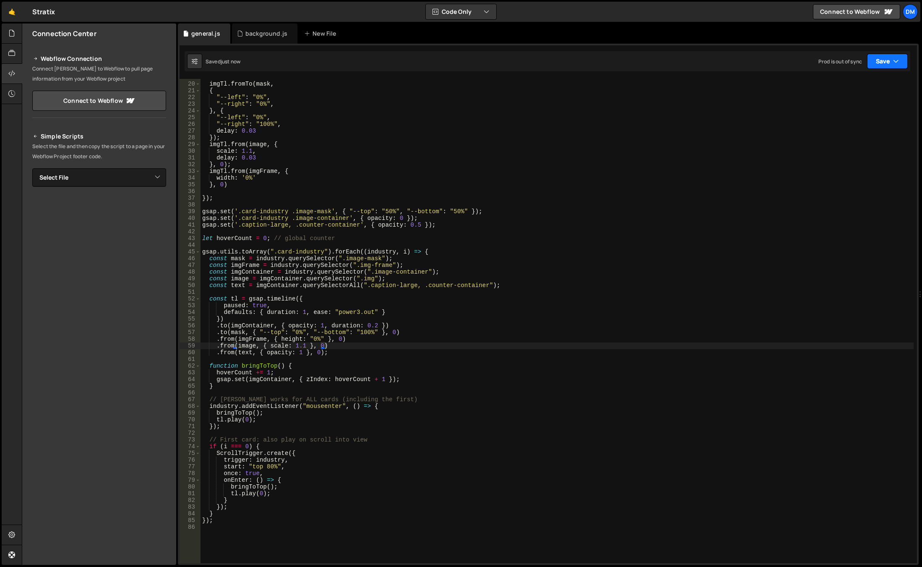
click at [883, 62] on button "Save" at bounding box center [887, 61] width 41 height 15
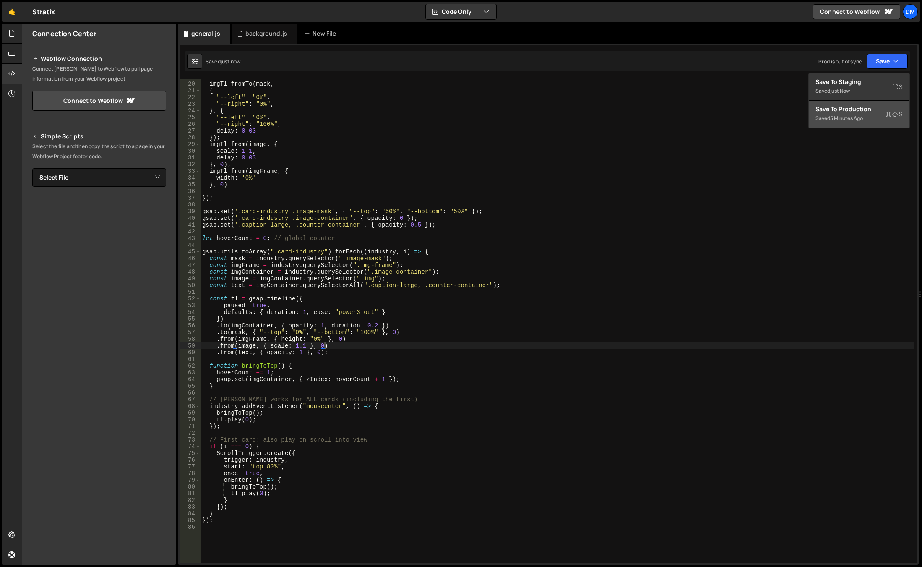
click at [846, 104] on button "Save to Production S Saved 5 minutes ago" at bounding box center [859, 114] width 101 height 27
drag, startPoint x: 356, startPoint y: 283, endPoint x: 354, endPoint y: 302, distance: 18.5
click at [356, 283] on div "imgTl . fromTo ( mask , { "--left" : "0%" , "--right" : "0%" , } , { "--left" :…" at bounding box center [557, 323] width 713 height 498
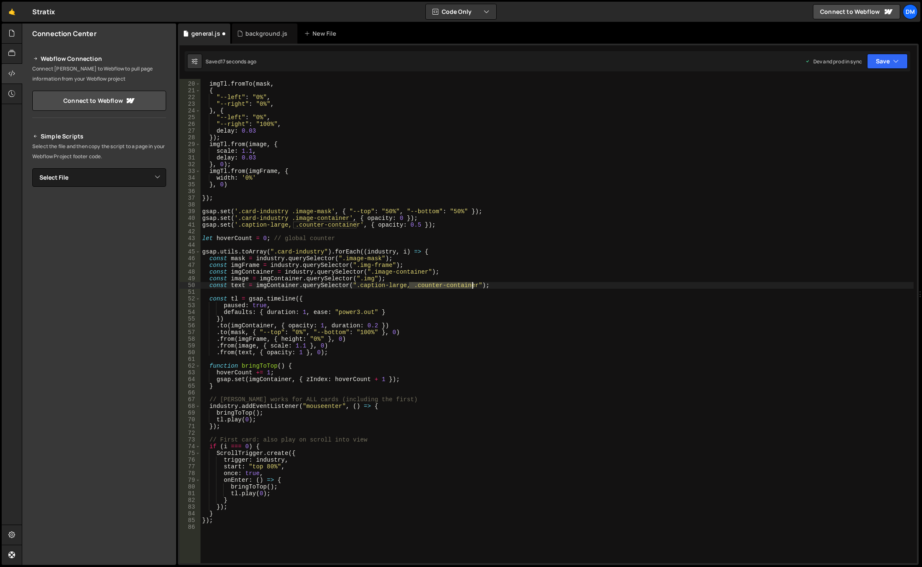
drag, startPoint x: 408, startPoint y: 285, endPoint x: 472, endPoint y: 287, distance: 63.8
click at [472, 287] on div "imgTl . fromTo ( mask , { "--left" : "0%" , "--right" : "0%" , } , { "--left" :…" at bounding box center [557, 323] width 713 height 498
click at [447, 322] on div "imgTl . fromTo ( mask , { "--left" : "0%" , "--right" : "0%" , } , { "--left" :…" at bounding box center [557, 323] width 713 height 498
click at [876, 67] on button "Save" at bounding box center [887, 61] width 41 height 15
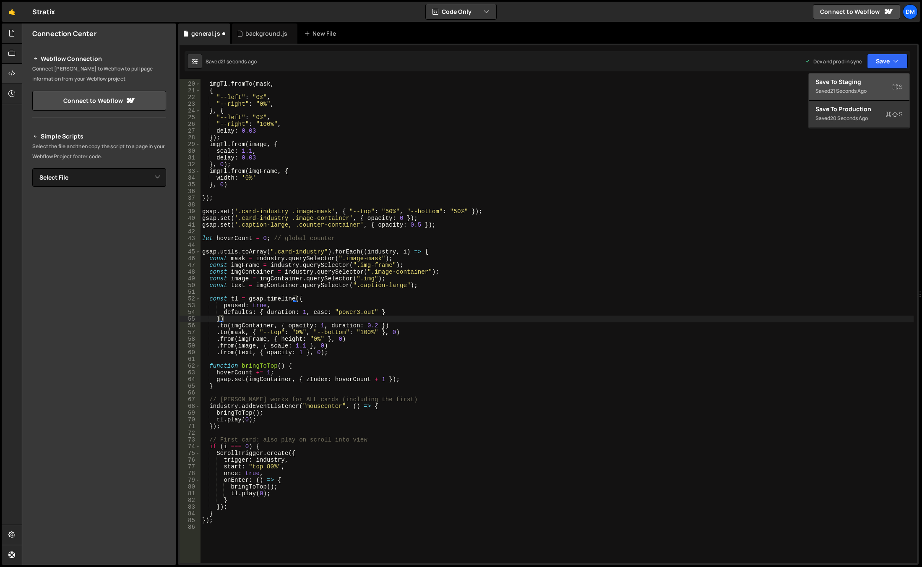
click at [858, 85] on div "Save to Staging S" at bounding box center [859, 82] width 87 height 8
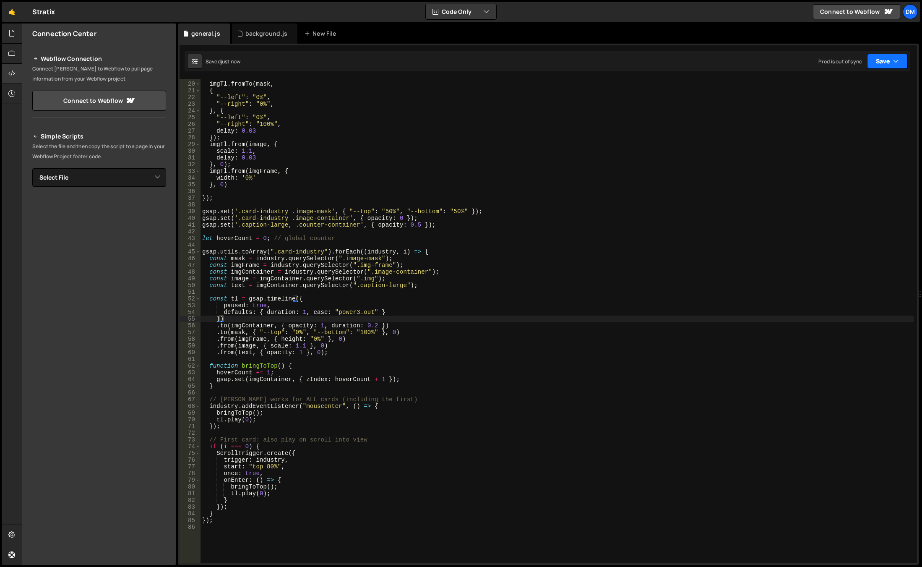
click at [882, 59] on button "Save" at bounding box center [887, 61] width 41 height 15
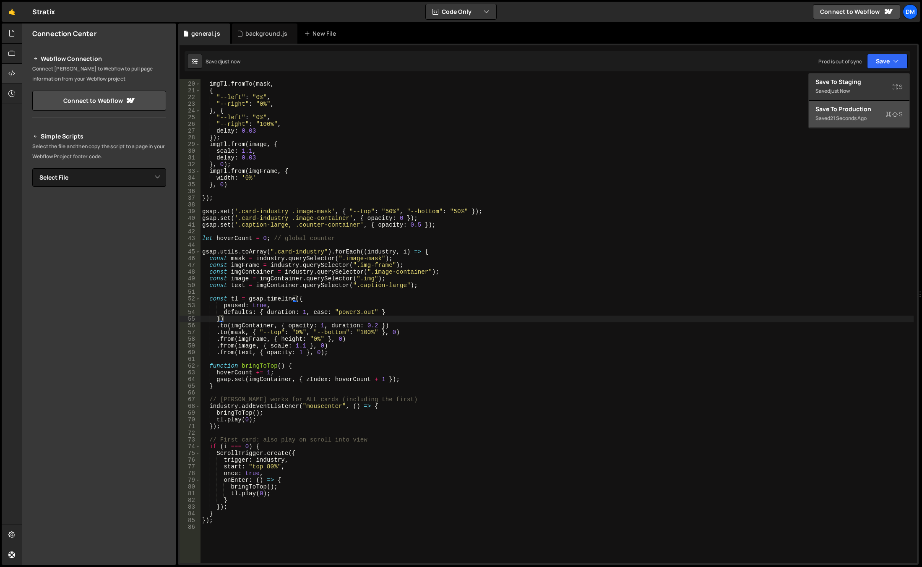
click at [845, 109] on div "Save to Production S" at bounding box center [859, 109] width 87 height 8
click at [276, 258] on div "imgTl . fromTo ( mask , { "--left" : "0%" , "--right" : "0%" , } , { "--left" :…" at bounding box center [557, 323] width 713 height 498
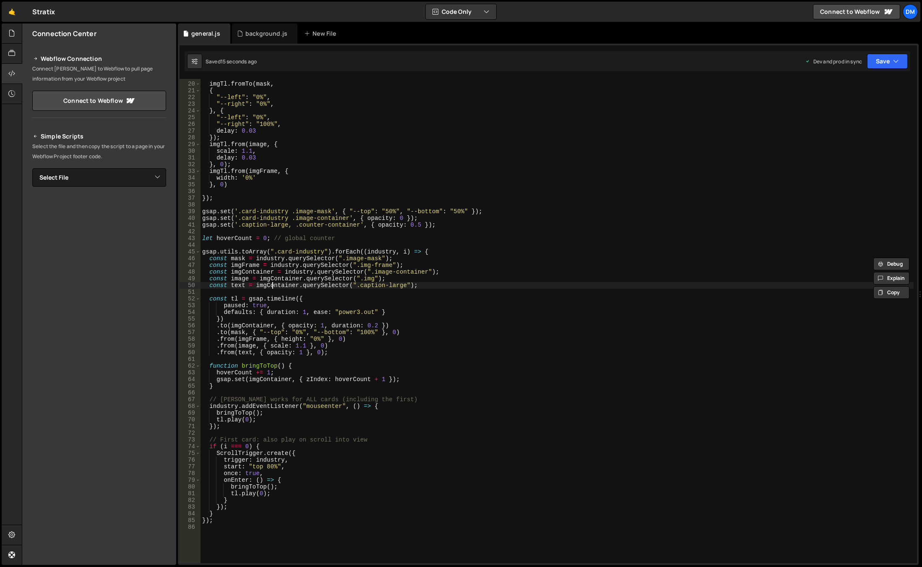
click at [273, 285] on div "imgTl . fromTo ( mask , { "--left" : "0%" , "--right" : "0%" , } , { "--left" :…" at bounding box center [557, 323] width 713 height 498
paste textarea "ndustry"
drag, startPoint x: 878, startPoint y: 59, endPoint x: 877, endPoint y: 75, distance: 15.6
click at [878, 59] on button "Save" at bounding box center [887, 61] width 41 height 15
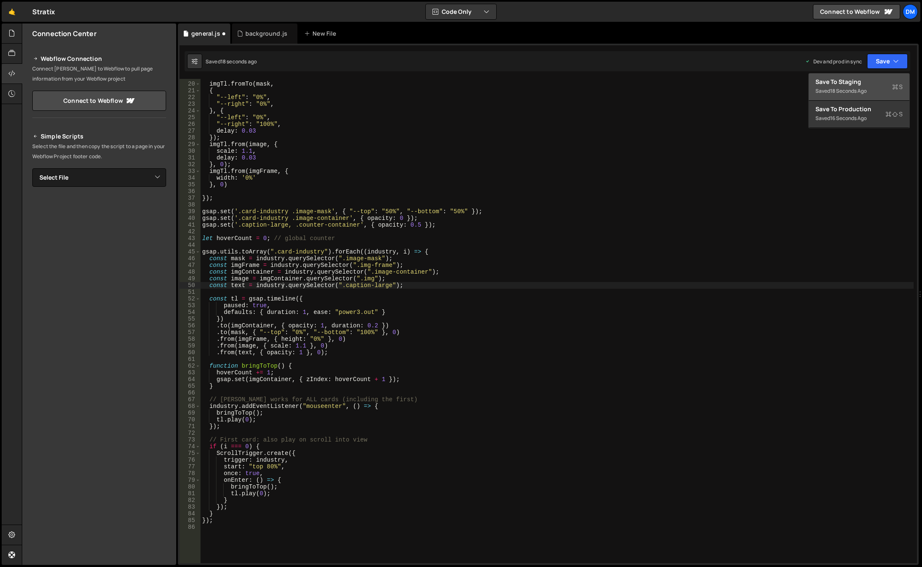
click at [868, 83] on div "Save to Staging S" at bounding box center [859, 82] width 87 height 8
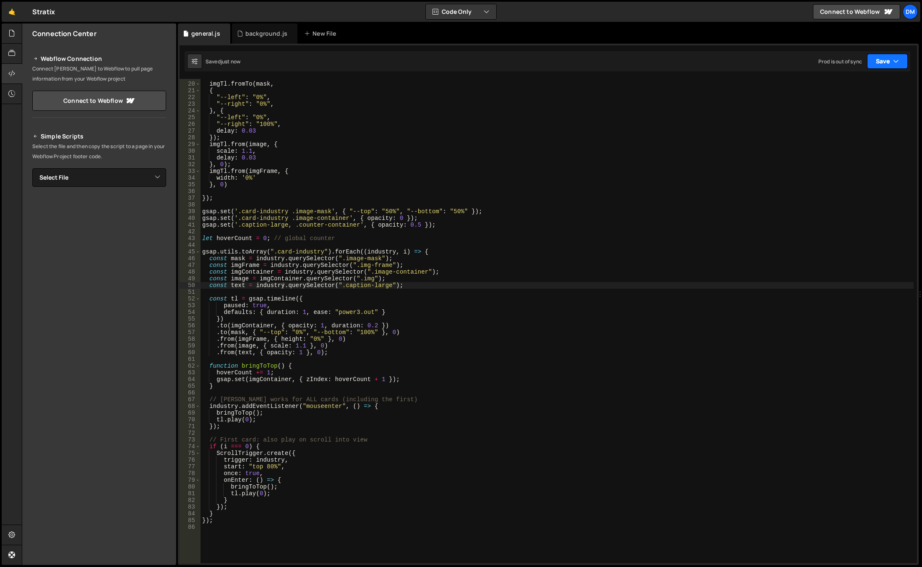
click at [888, 56] on button "Save" at bounding box center [887, 61] width 41 height 15
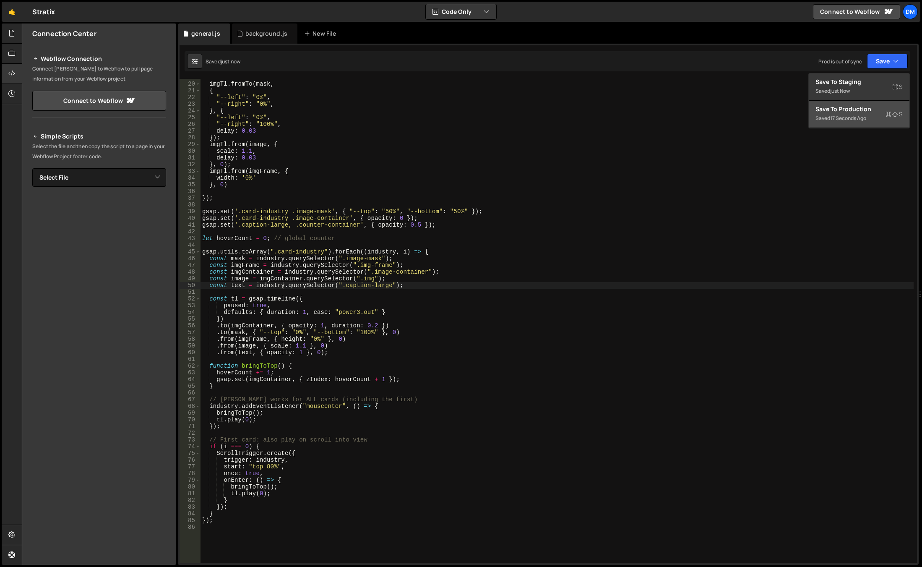
click at [840, 114] on div "Saved 17 seconds ago" at bounding box center [859, 118] width 87 height 10
click at [418, 278] on div "imgTl . fromTo ( mask , { "--left" : "0%" , "--right" : "0%" , } , { "--left" :…" at bounding box center [557, 323] width 713 height 498
click at [412, 281] on div "imgTl . fromTo ( mask , { "--left" : "0%" , "--right" : "0%" , } , { "--left" :…" at bounding box center [557, 323] width 713 height 498
click at [404, 285] on div "imgTl . fromTo ( mask , { "--left" : "0%" , "--right" : "0%" , } , { "--left" :…" at bounding box center [557, 323] width 713 height 498
type textarea "const text = industry.querySelector(".caption-large");"
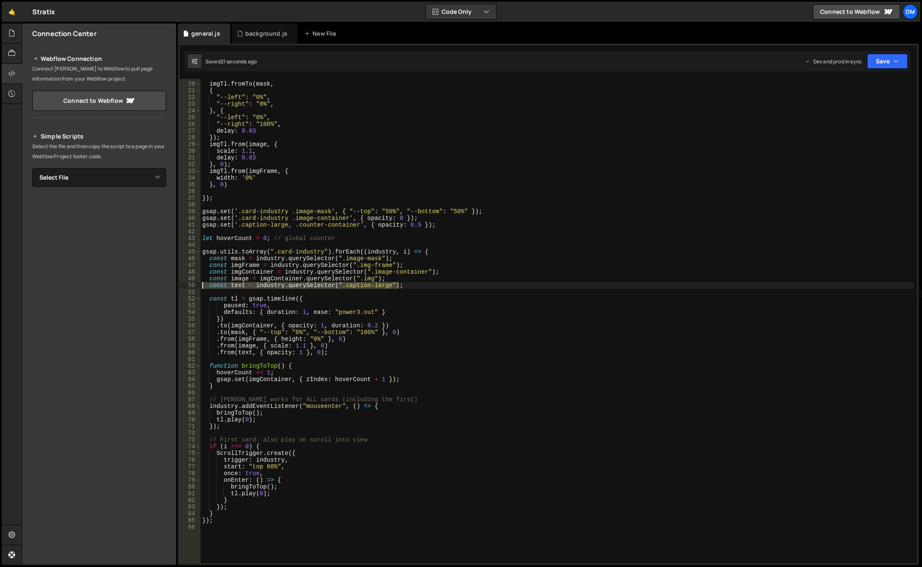
drag, startPoint x: 410, startPoint y: 284, endPoint x: 190, endPoint y: 283, distance: 219.4
click at [190, 283] on div "const text = industry.querySelector(".caption-large"); 19 20 21 22 23 24 25 26 …" at bounding box center [549, 321] width 738 height 484
drag, startPoint x: 341, startPoint y: 352, endPoint x: 172, endPoint y: 354, distance: 168.7
click at [172, 354] on div "Files New File Javascript files 0 background.js 0 0 general.js 0 CSS files Copy…" at bounding box center [472, 294] width 900 height 542
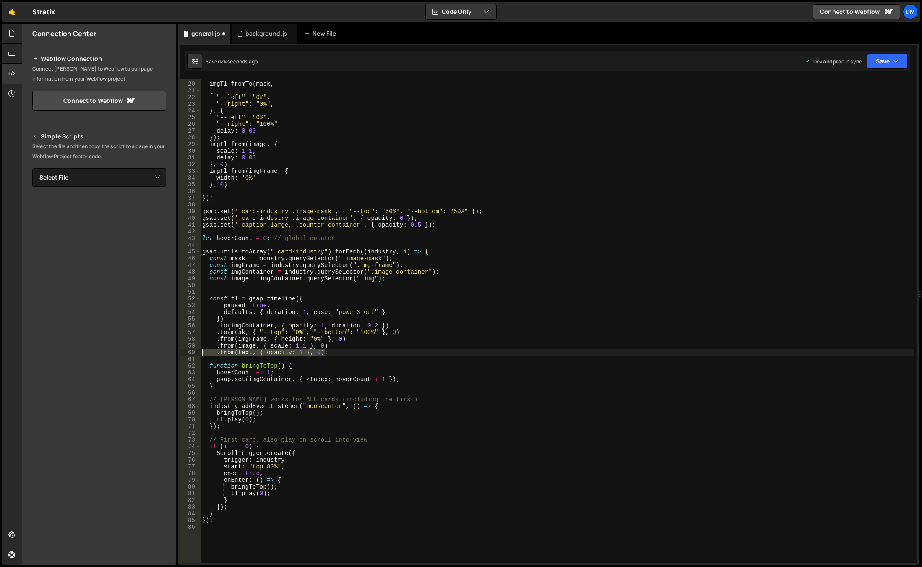
type textarea ".from(text, { opacity: 1 }, 0);"
click at [351, 347] on div "imgTl . fromTo ( mask , { "--left" : "0%" , "--right" : "0%" , } , { "--left" :…" at bounding box center [557, 323] width 713 height 498
click at [516, 333] on div "imgTl . fromTo ( mask , { "--left" : "0%" , "--right" : "0%" , } , { "--left" :…" at bounding box center [557, 323] width 713 height 498
type textarea ".to(mask, { "--top": "0%", "--bottom": "100%" }, 0)"
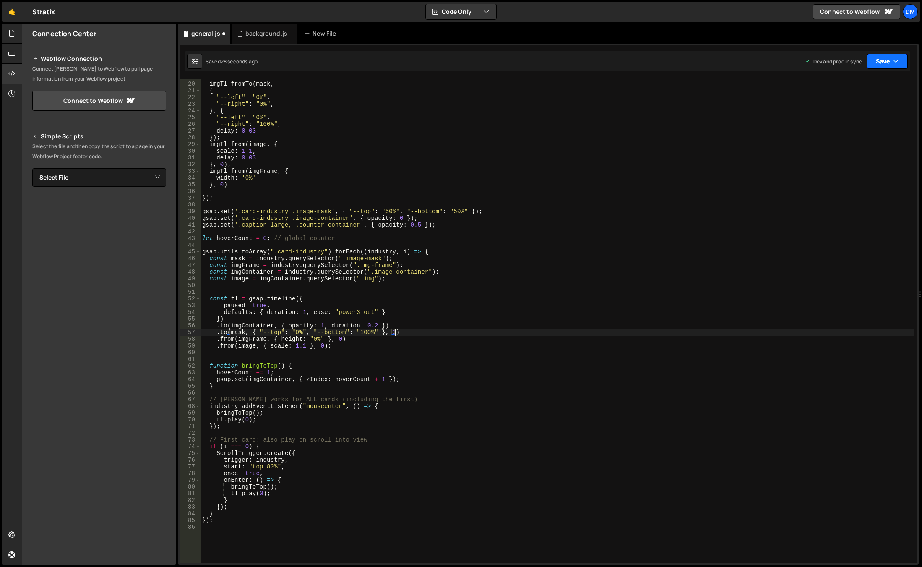
click at [884, 64] on button "Save" at bounding box center [887, 61] width 41 height 15
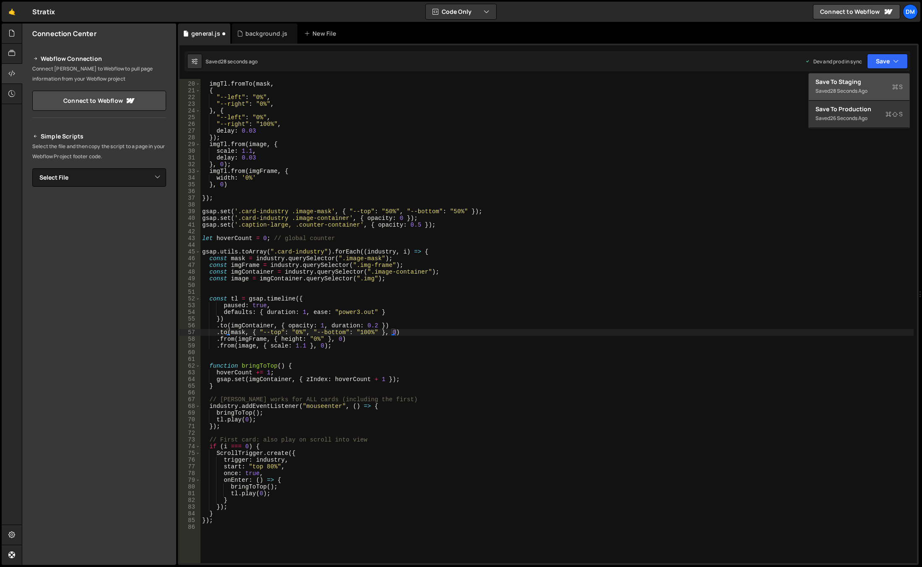
click at [866, 82] on div "Save to Staging S" at bounding box center [859, 82] width 87 height 8
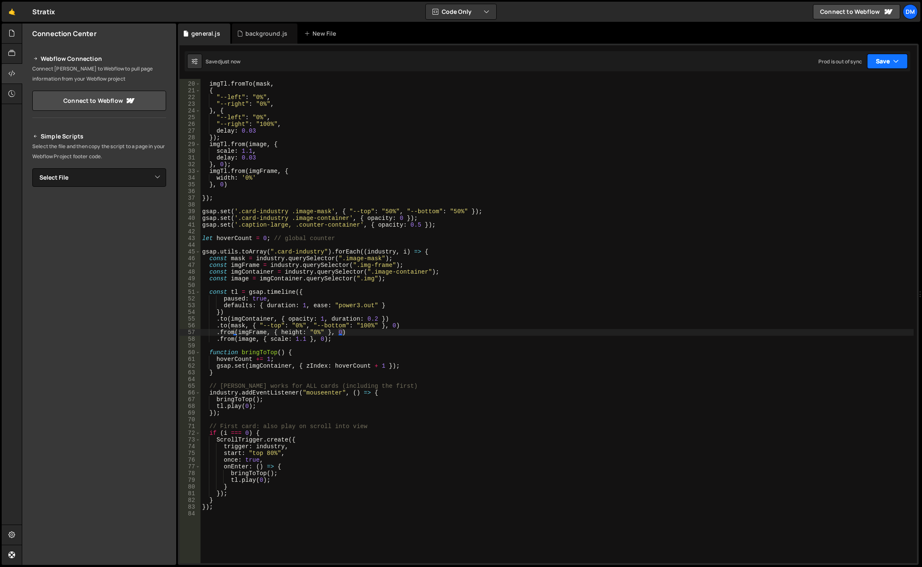
click at [885, 63] on button "Save" at bounding box center [887, 61] width 41 height 15
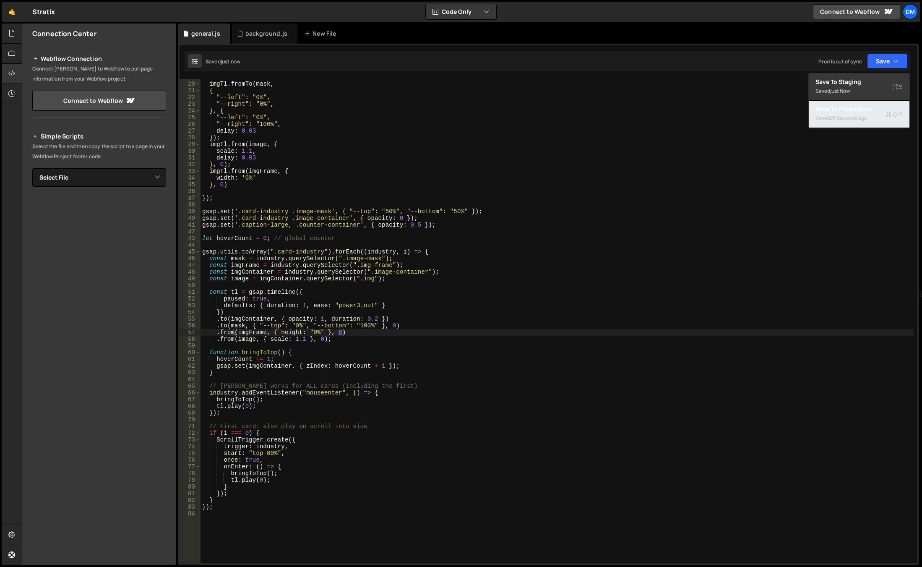
click at [850, 117] on div "27 seconds ago" at bounding box center [848, 118] width 37 height 7
click at [443, 347] on div "imgTl . fromTo ( mask , { "--left" : "0%" , "--right" : "0%" , } , { "--left" :…" at bounding box center [557, 323] width 713 height 498
click at [336, 410] on div "imgTl . fromTo ( mask , { "--left" : "0%" , "--right" : "0%" , } , { "--left" :…" at bounding box center [557, 323] width 713 height 498
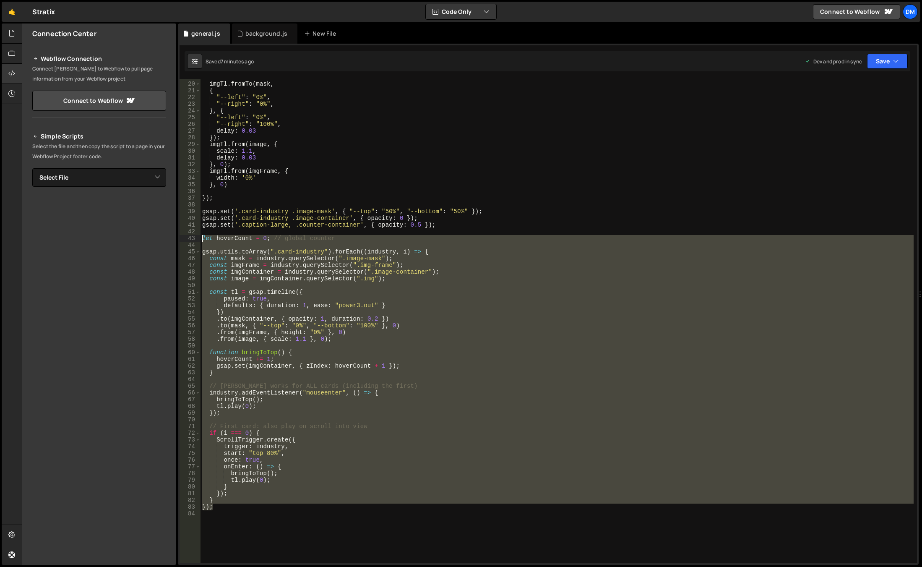
drag, startPoint x: 230, startPoint y: 386, endPoint x: 184, endPoint y: 236, distance: 156.3
click at [184, 236] on div "}); 19 20 21 22 23 24 25 26 27 28 29 30 31 32 33 34 35 36 37 38 39 40 41 42 43 …" at bounding box center [549, 321] width 738 height 484
type textarea "let hoverCount = 0; // global counter"
paste textarea
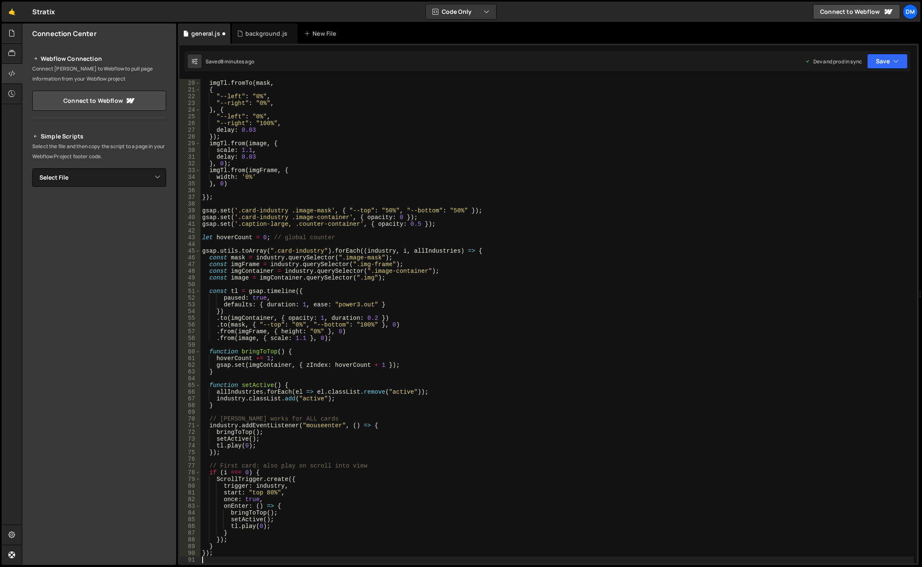
scroll to position [127, 0]
drag, startPoint x: 570, startPoint y: 270, endPoint x: 574, endPoint y: 265, distance: 6.6
click at [570, 270] on div "imgTl . fromTo ( mask , { "--left" : "0%" , "--right" : "0%" , } , { "--left" :…" at bounding box center [557, 322] width 713 height 498
type textarea "const imgContainer = industry.querySelector(".image-container");"
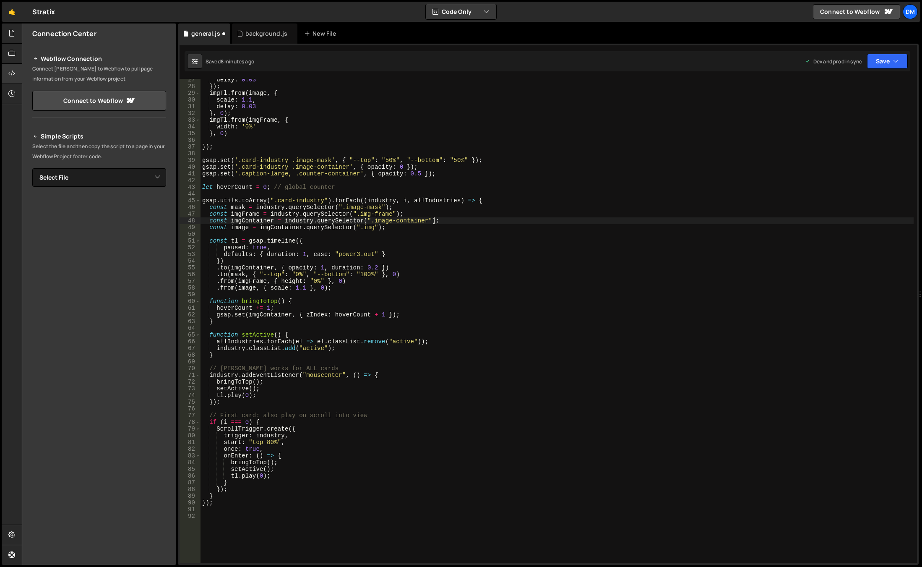
scroll to position [227, 0]
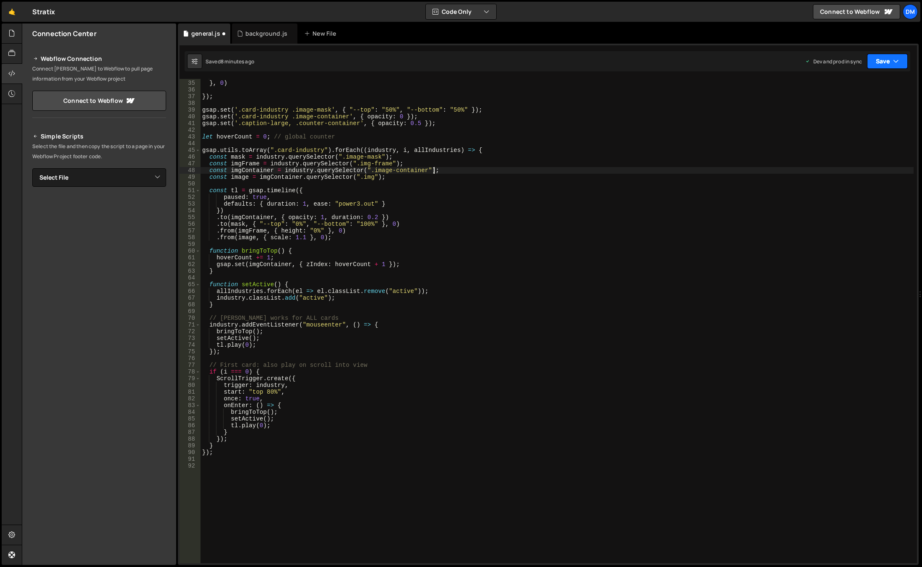
click at [882, 63] on button "Save" at bounding box center [887, 61] width 41 height 15
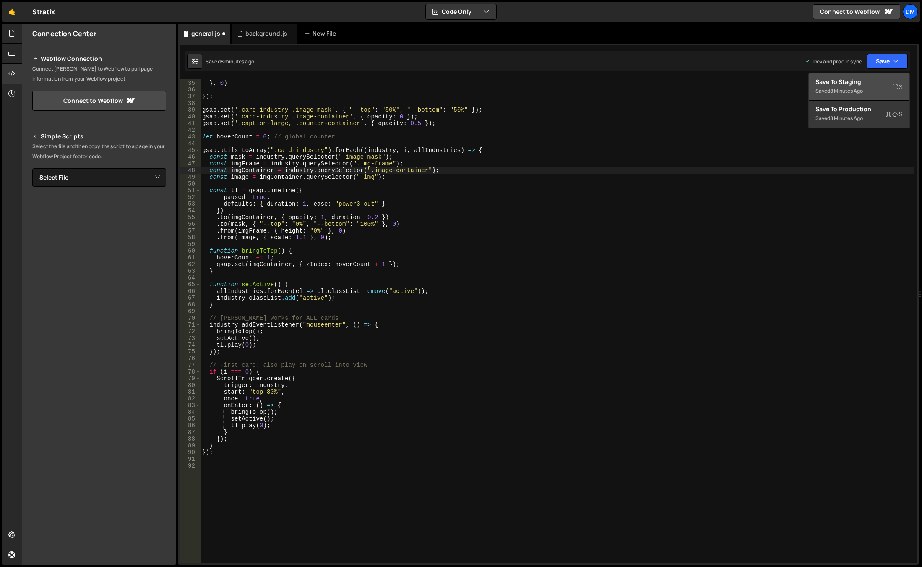
click at [873, 78] on button "Save to Staging S Saved 8 minutes ago" at bounding box center [859, 86] width 101 height 27
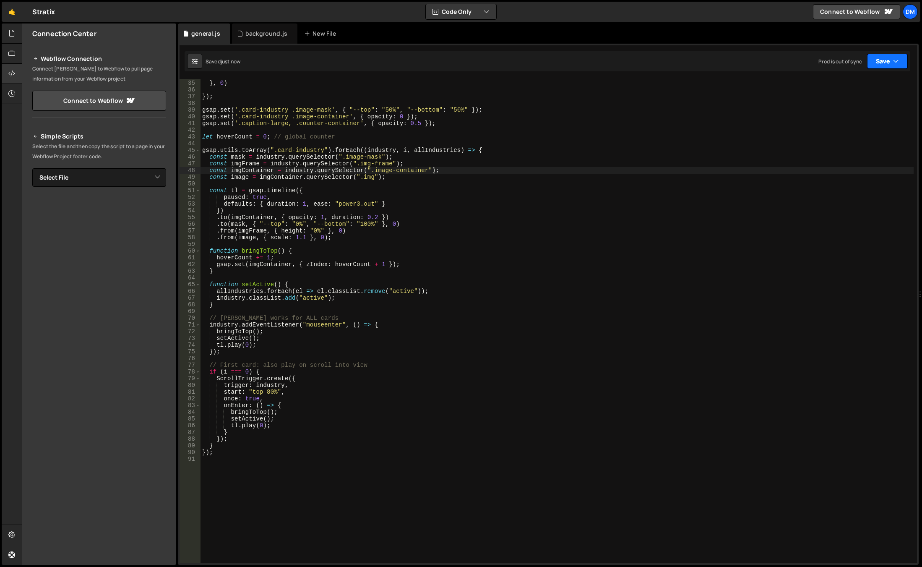
click at [887, 56] on button "Save" at bounding box center [887, 61] width 41 height 15
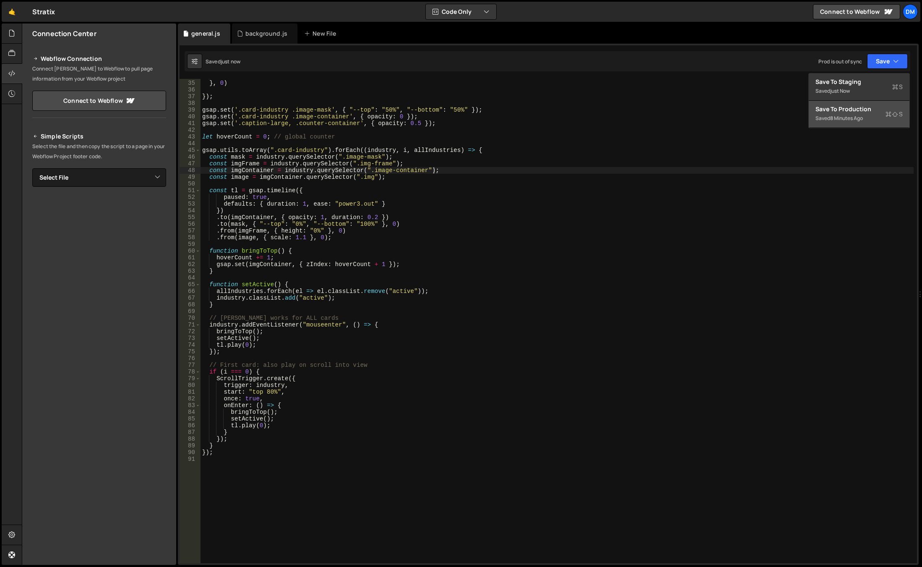
click at [845, 113] on div "Save to Production S" at bounding box center [859, 109] width 87 height 8
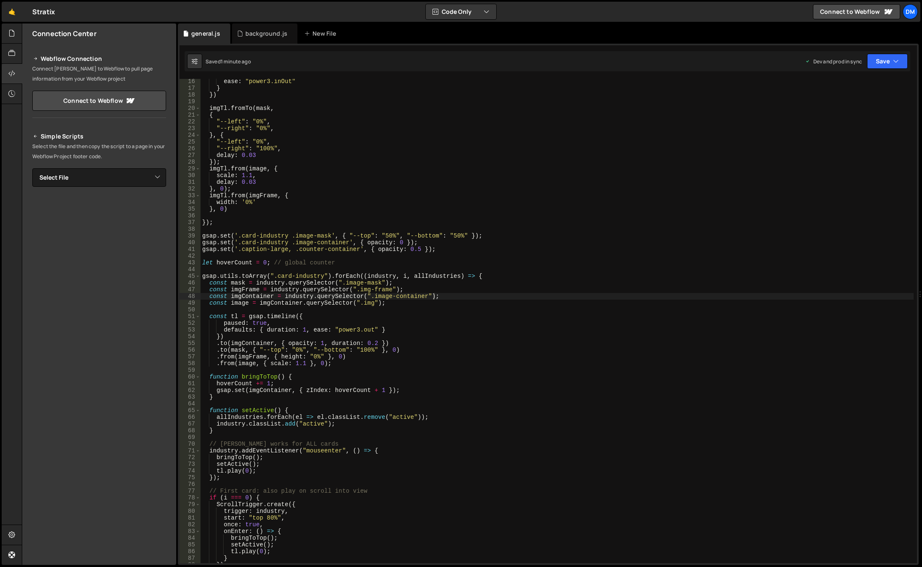
scroll to position [76, 0]
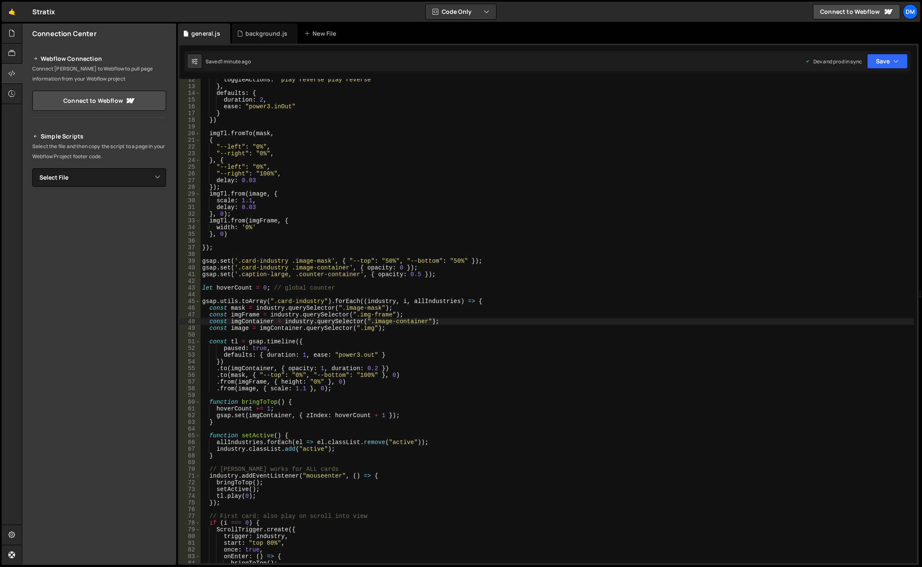
click at [445, 282] on div "toggleActions : 'play reverse play reverse' } , defaults : { duration : 2 , eas…" at bounding box center [557, 325] width 713 height 498
drag, startPoint x: 451, startPoint y: 272, endPoint x: 183, endPoint y: 277, distance: 269.0
click at [183, 277] on div "12 13 14 15 16 17 18 19 20 21 22 23 24 25 26 27 28 29 30 31 32 33 34 35 36 37 3…" at bounding box center [549, 321] width 738 height 484
type textarea "gsap.set('.caption-large, .counter-container', { opacity: 0.5 });"
click at [564, 235] on div "toggleActions : 'play reverse play reverse' } , defaults : { duration : 2 , eas…" at bounding box center [557, 325] width 713 height 498
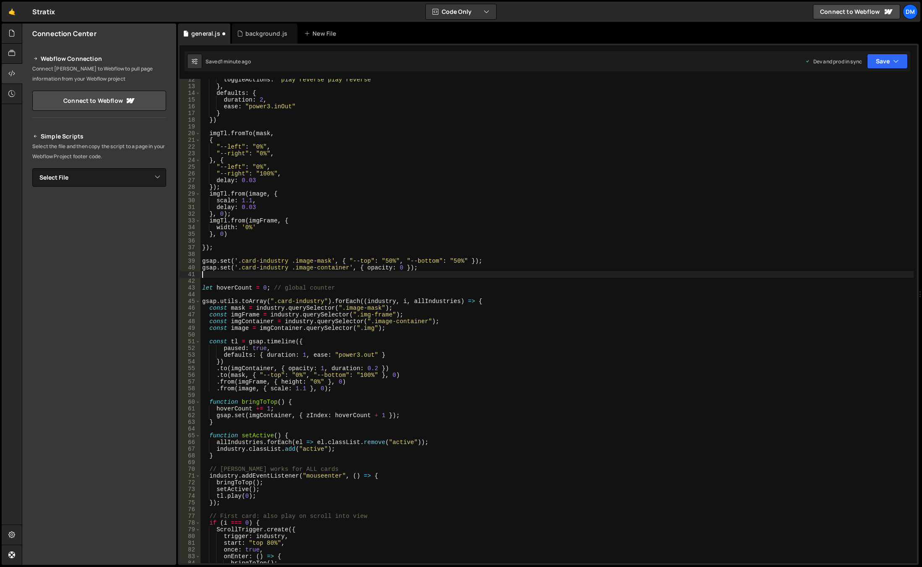
type textarea "}, 0)"
click at [879, 55] on button "Save" at bounding box center [887, 61] width 41 height 15
click at [858, 96] on button "Save to Staging S Saved 1 minute ago" at bounding box center [859, 86] width 101 height 27
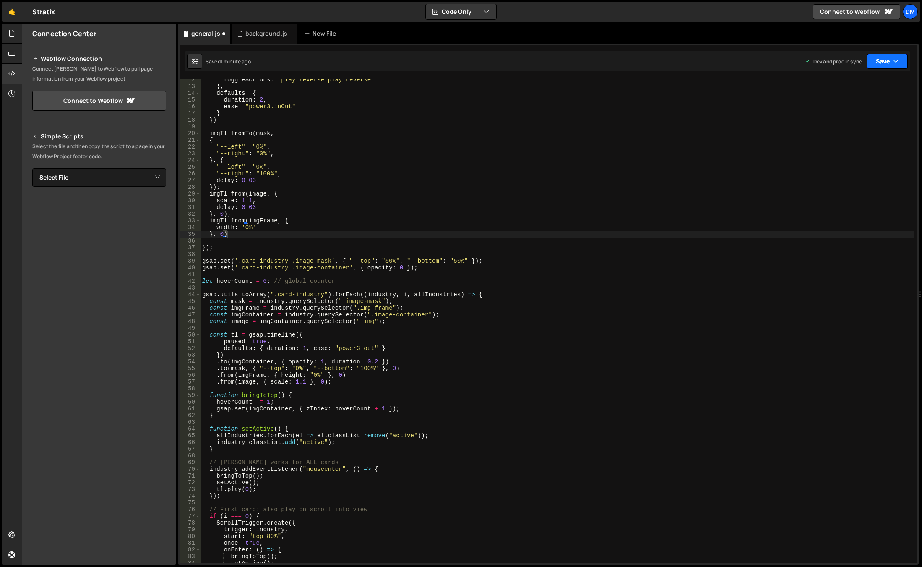
click at [881, 60] on button "Save" at bounding box center [887, 61] width 41 height 15
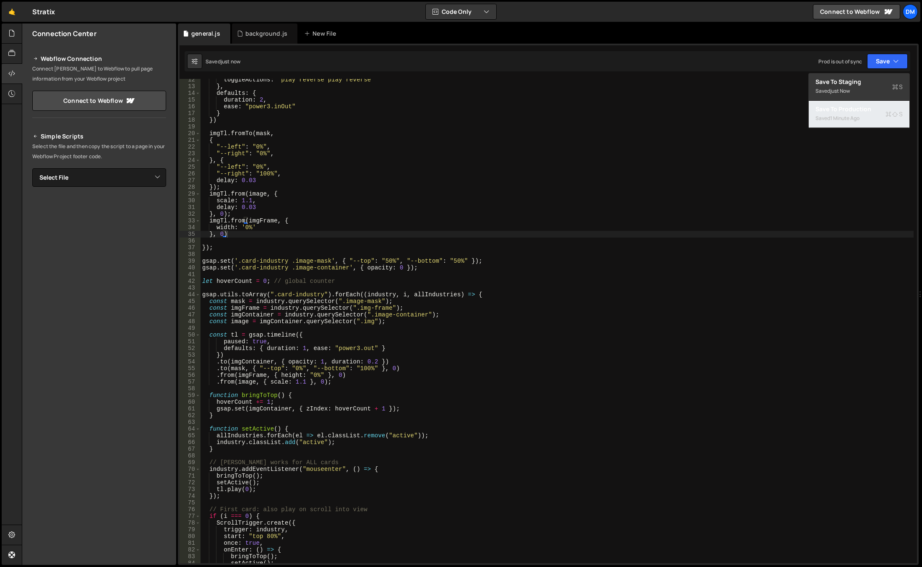
click at [844, 113] on div "Saved 1 minute ago" at bounding box center [859, 118] width 87 height 10
